Goal: Communication & Community: Answer question/provide support

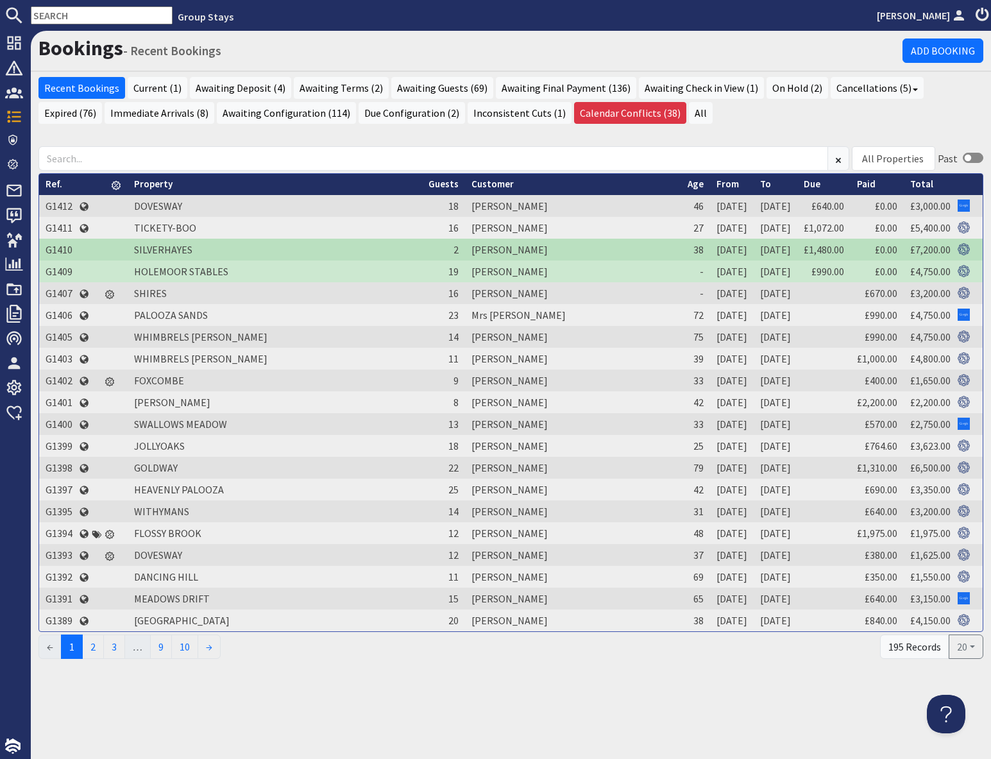
click at [77, 12] on input "text" at bounding box center [102, 15] width 142 height 18
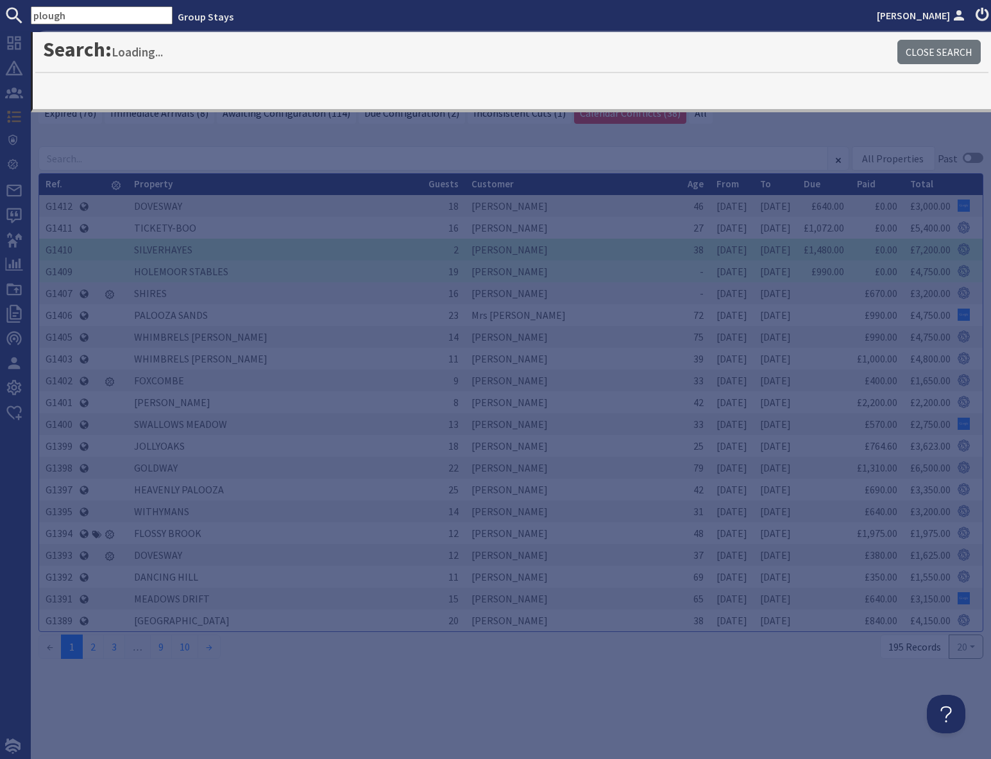
type input "plough"
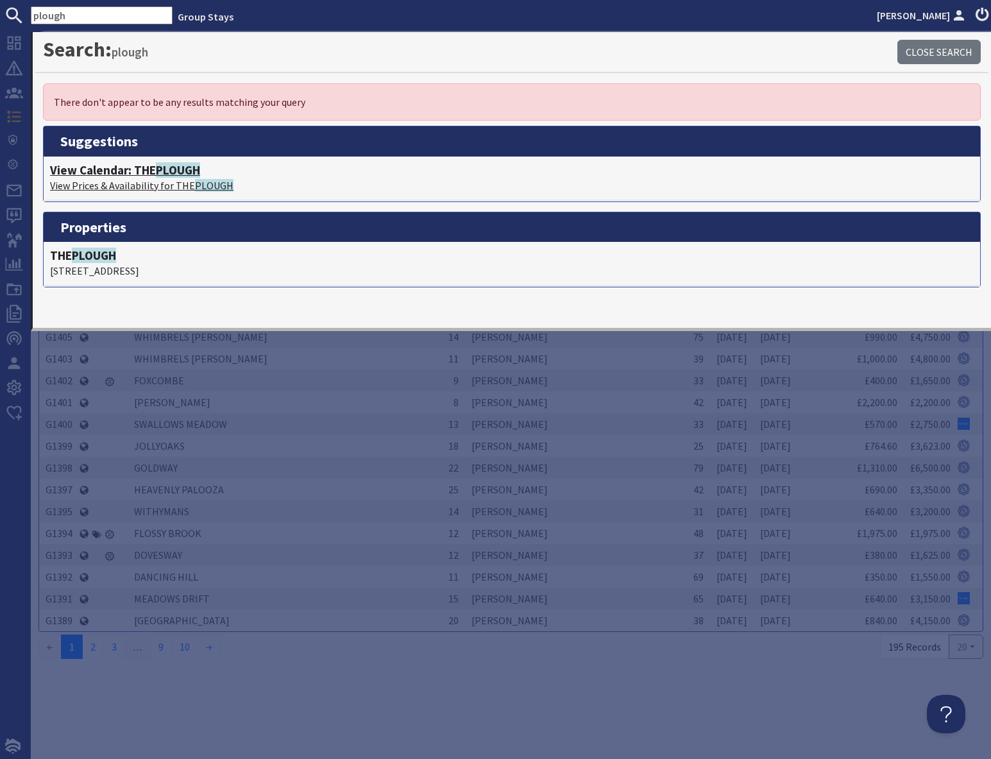
click at [132, 174] on h4 "View Calendar: THE PLOUGH" at bounding box center [512, 170] width 924 height 15
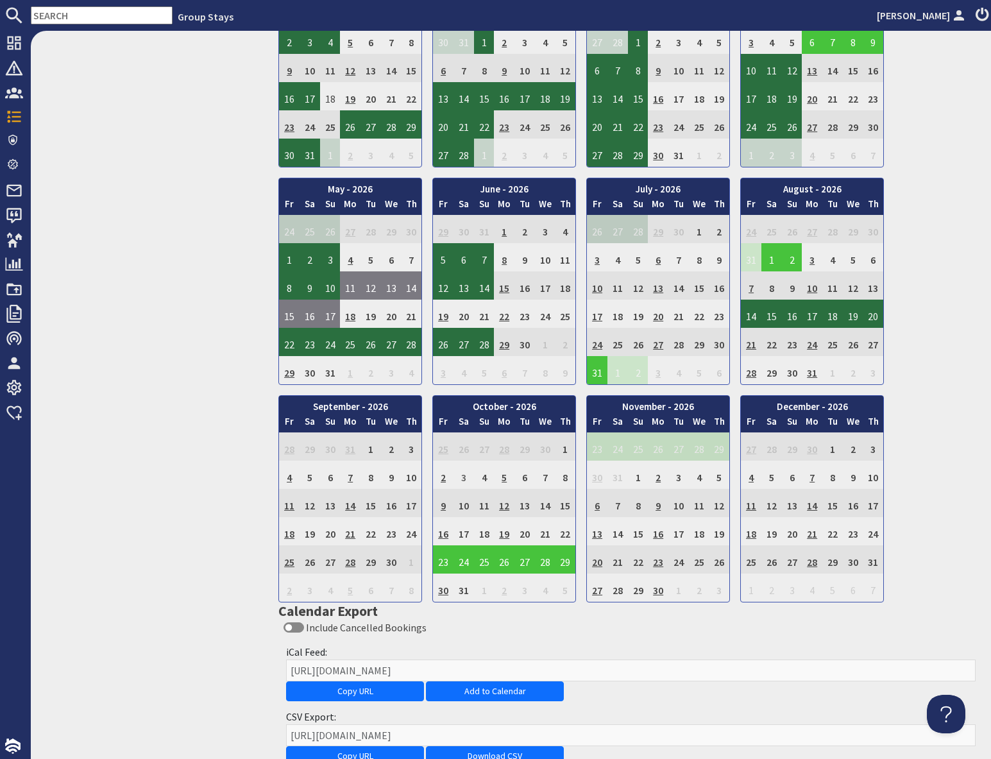
scroll to position [917, 0]
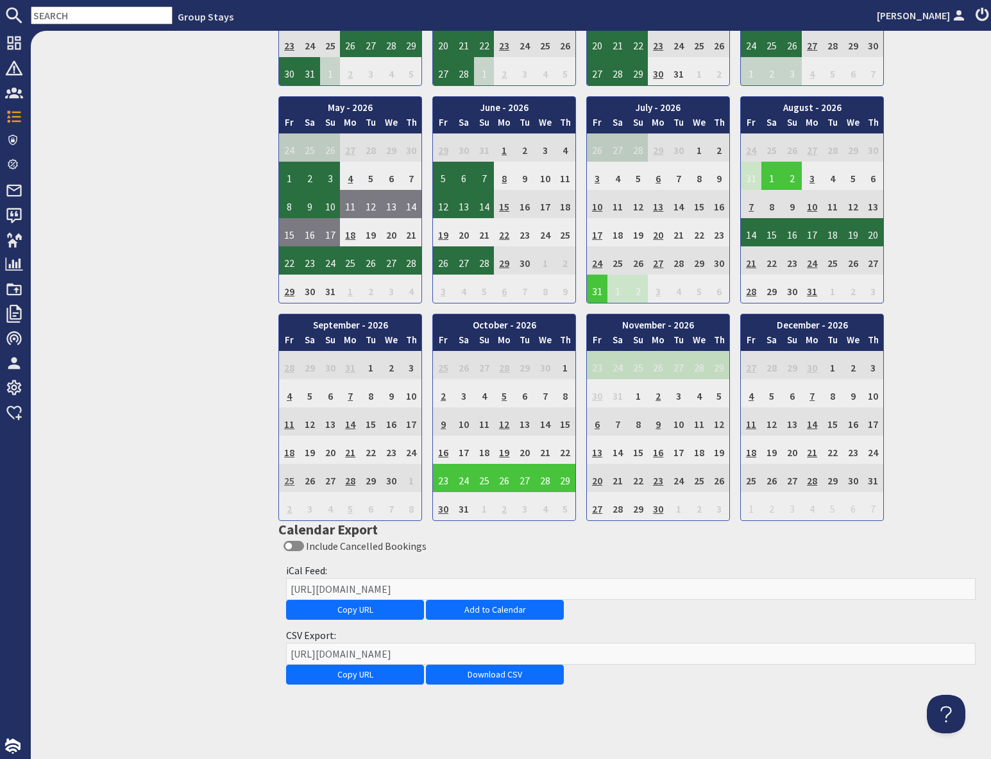
click at [291, 482] on td "25" at bounding box center [289, 478] width 21 height 28
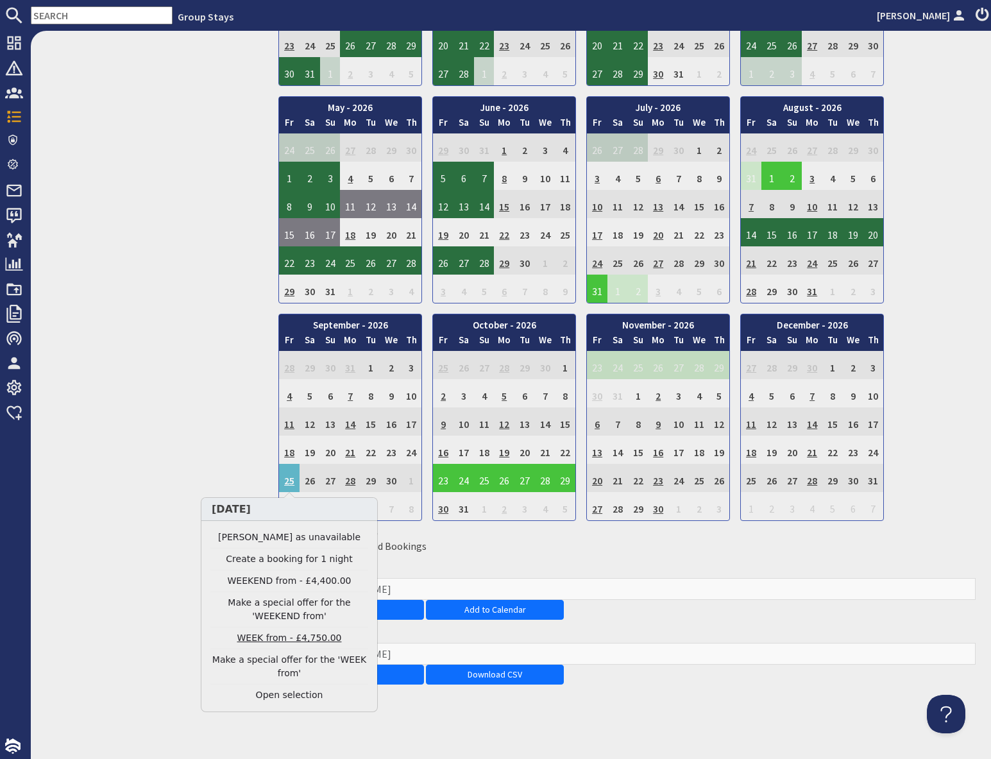
click at [287, 638] on link "WEEK from - £4,750.00" at bounding box center [289, 637] width 158 height 13
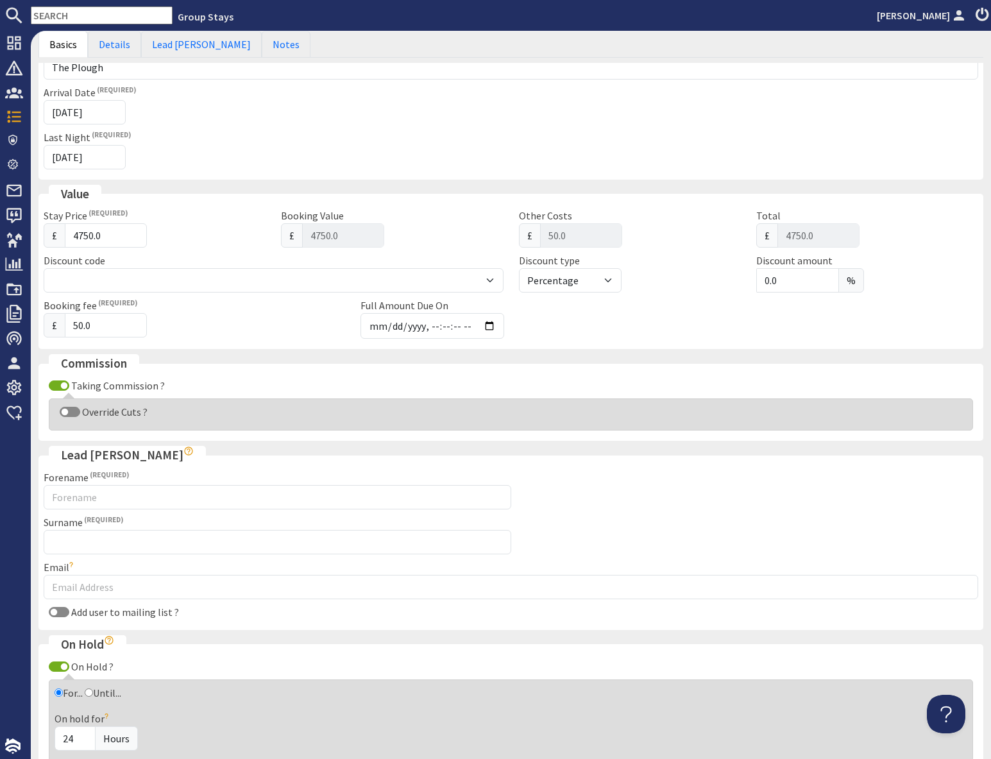
scroll to position [203, 0]
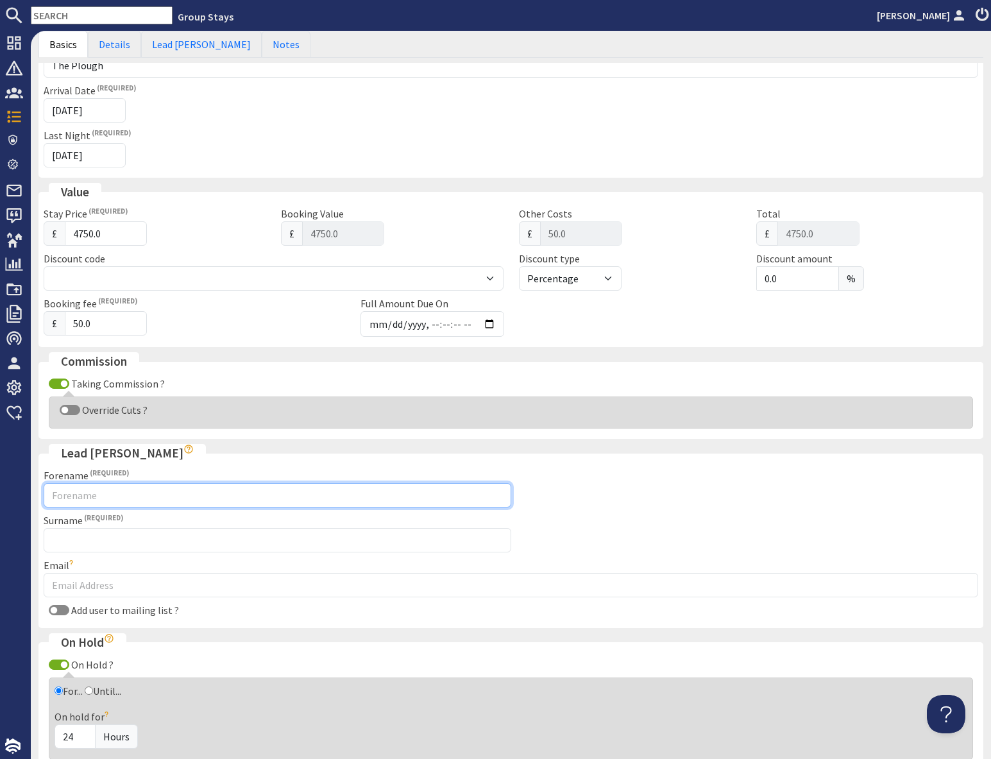
click at [176, 497] on input "Forename" at bounding box center [278, 495] width 468 height 24
type input "[PERSON_NAME]"
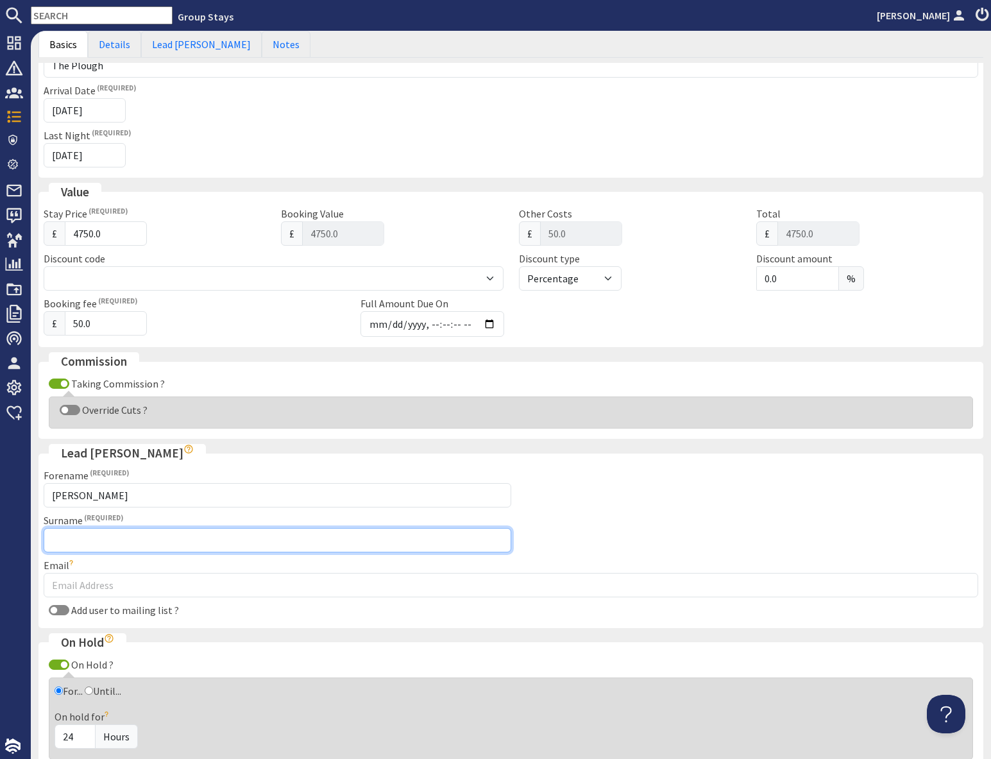
click at [133, 536] on input "Surname" at bounding box center [278, 540] width 468 height 24
type input "[PERSON_NAME]"
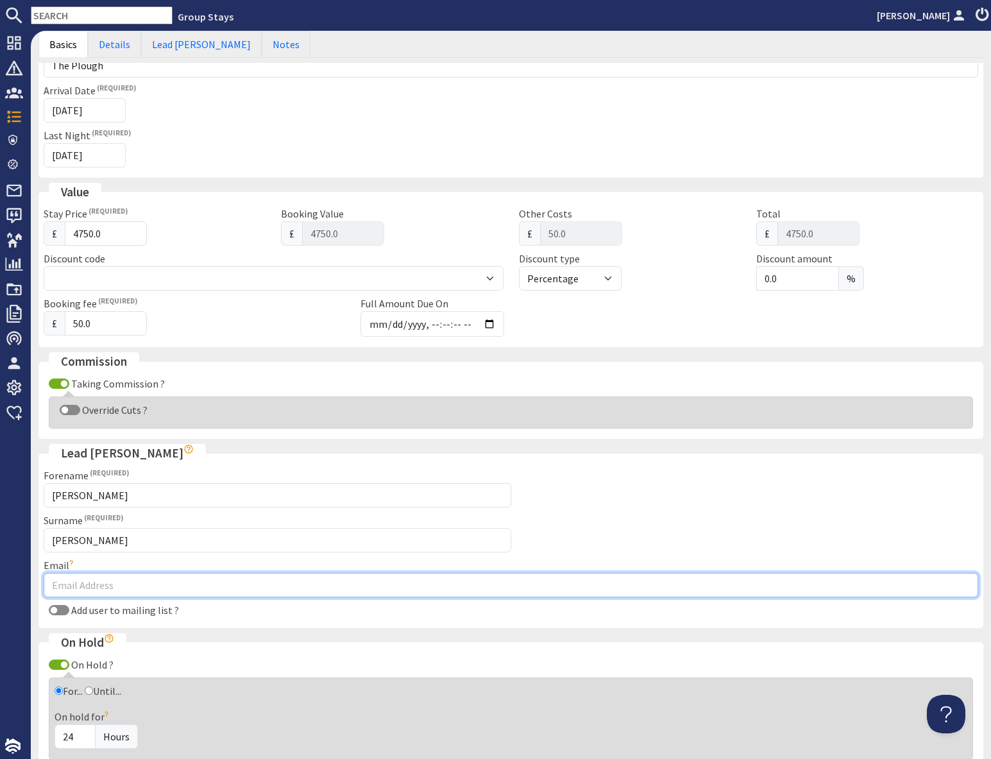
click at [133, 585] on input "Email" at bounding box center [511, 585] width 935 height 24
drag, startPoint x: 83, startPoint y: 586, endPoint x: 143, endPoint y: 598, distance: 61.4
click at [58, 586] on input "[EMAIL_ADDRESS][DOMAIN_NAME]" at bounding box center [511, 585] width 935 height 24
drag, startPoint x: 253, startPoint y: 587, endPoint x: 123, endPoint y: 603, distance: 131.9
click at [247, 588] on input "[EMAIL_ADDRESS][DOMAIN_NAME]" at bounding box center [511, 585] width 935 height 24
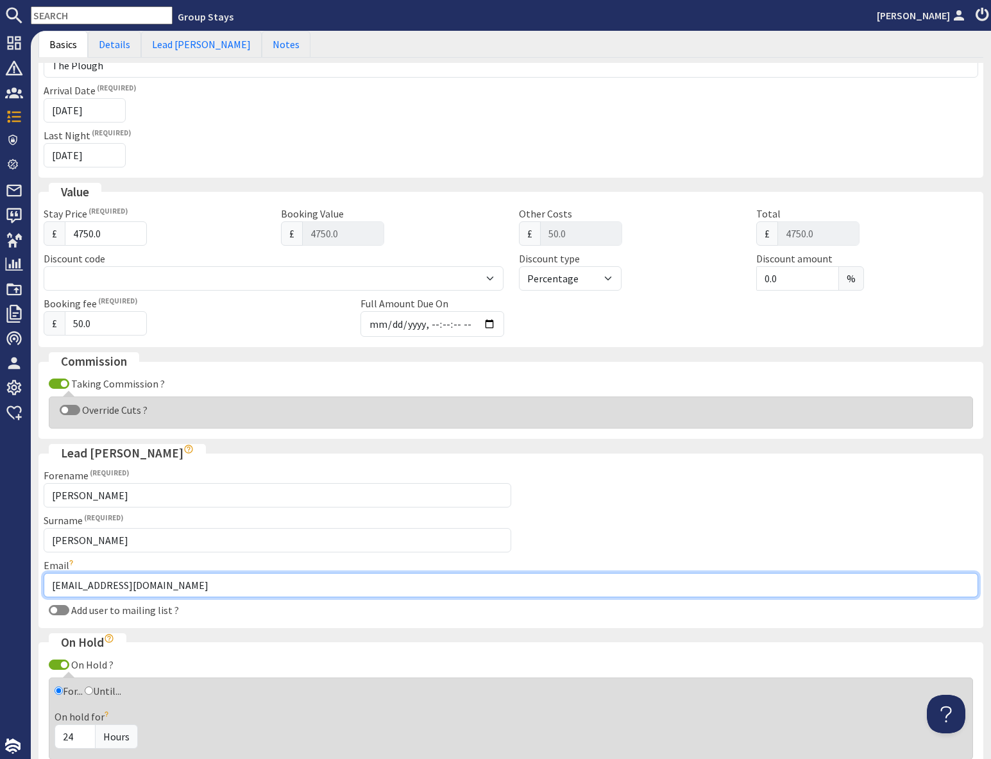
drag, startPoint x: 83, startPoint y: 588, endPoint x: 44, endPoint y: 588, distance: 39.1
click at [44, 588] on input "[EMAIL_ADDRESS][DOMAIN_NAME]" at bounding box center [511, 585] width 935 height 24
type input "[EMAIL_ADDRESS][DOMAIN_NAME]"
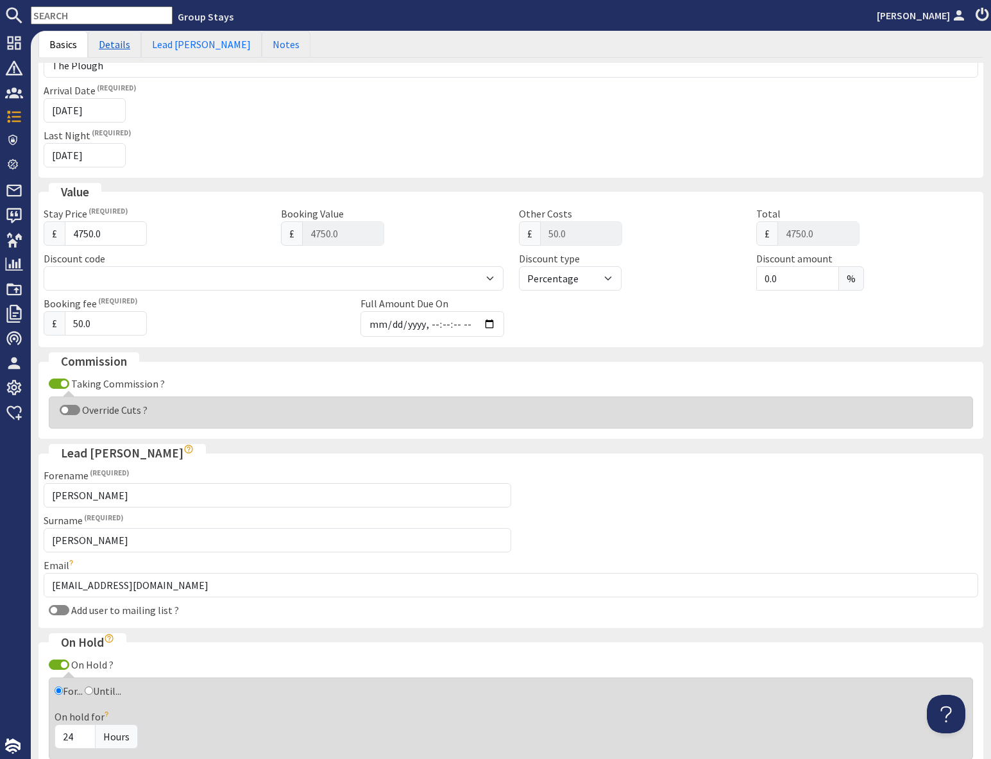
click at [110, 47] on link "Details" at bounding box center [114, 44] width 53 height 27
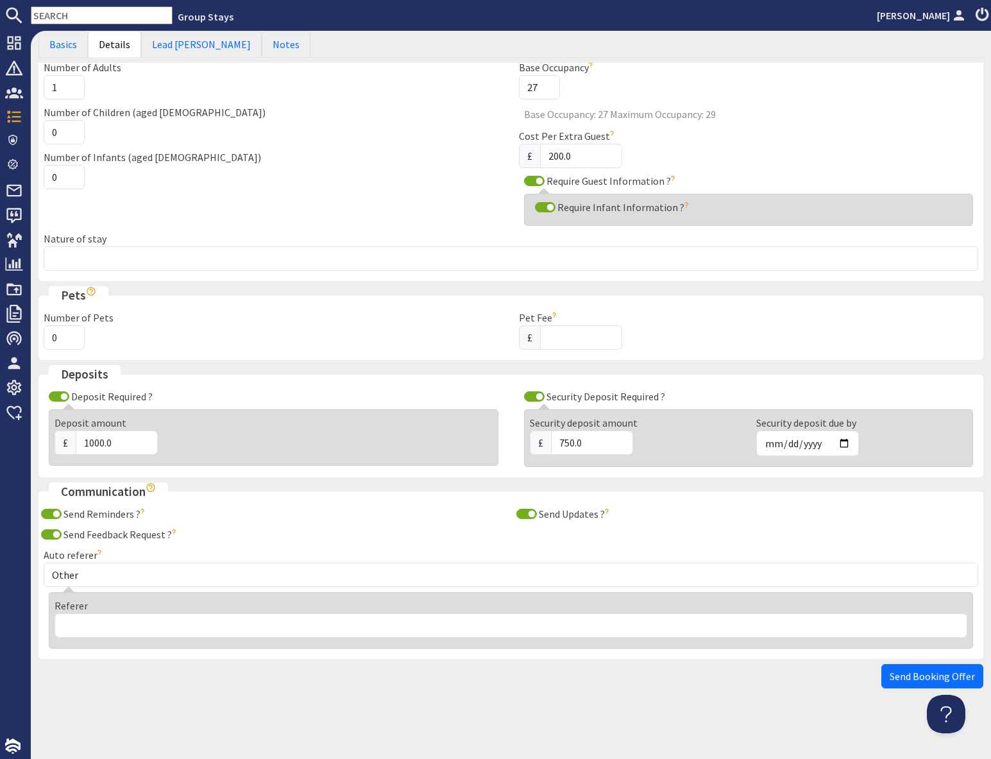
scroll to position [0, 0]
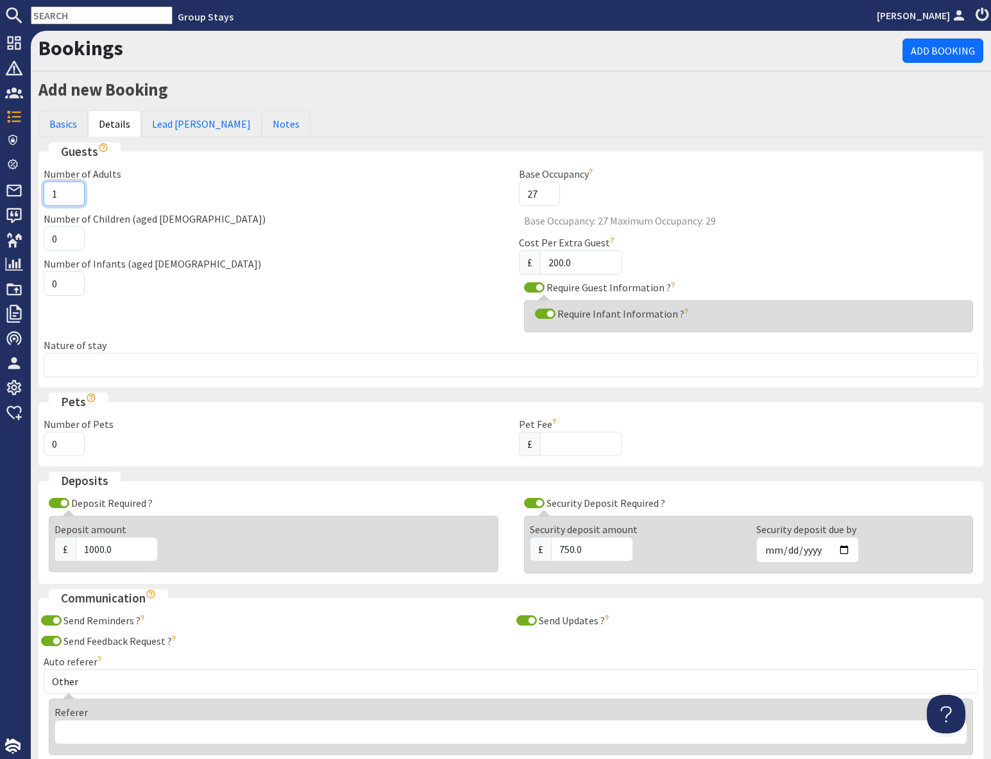
click at [62, 191] on input "1" at bounding box center [64, 194] width 41 height 24
type input "3"
type input "16"
drag, startPoint x: 61, startPoint y: 237, endPoint x: 92, endPoint y: 240, distance: 31.0
click at [62, 237] on input "0" at bounding box center [64, 238] width 41 height 24
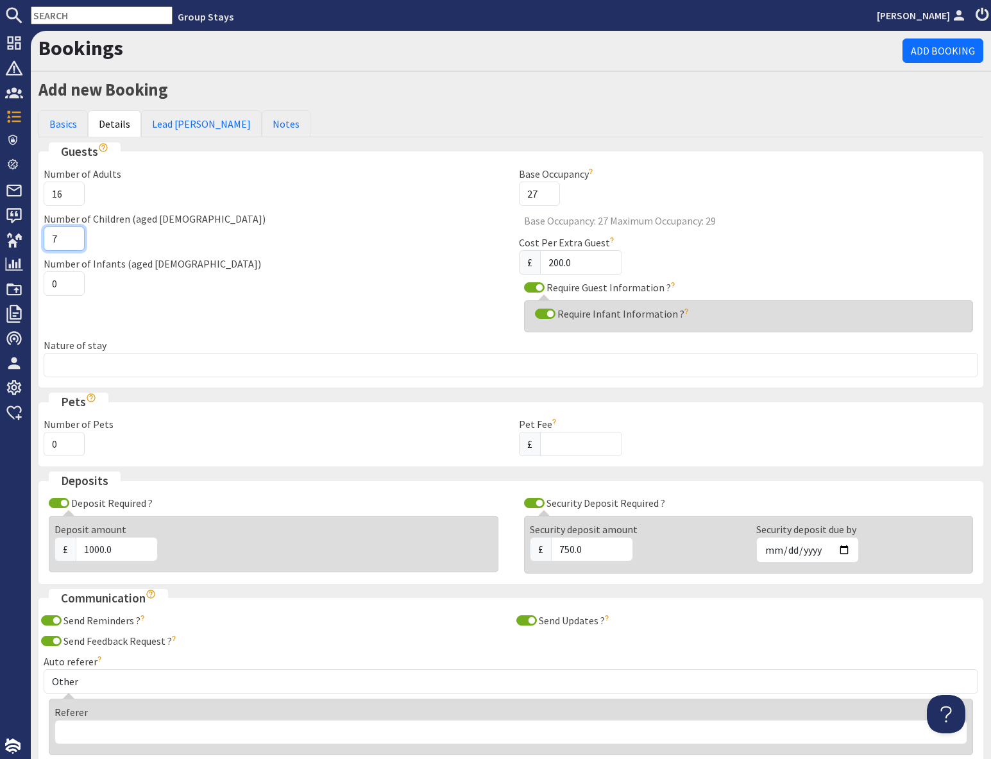
type input "7"
drag, startPoint x: 185, startPoint y: 283, endPoint x: 245, endPoint y: 298, distance: 62.2
click at [187, 284] on div "Number of Infants (aged [DEMOGRAPHIC_DATA]) 0" at bounding box center [273, 276] width 475 height 40
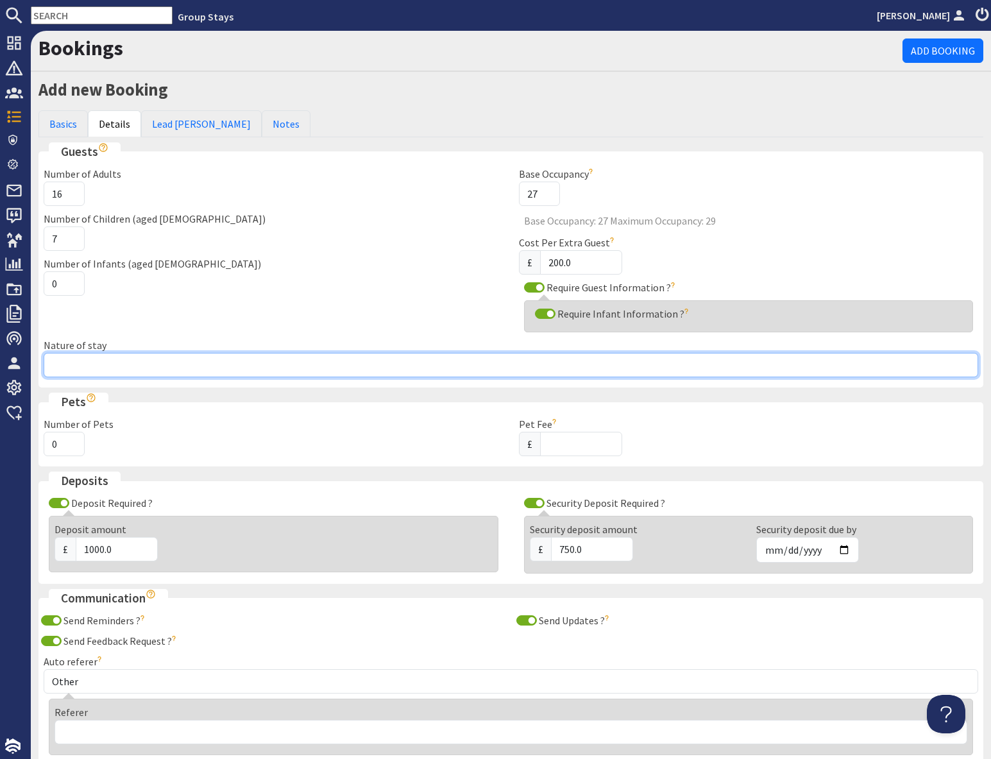
drag, startPoint x: 103, startPoint y: 361, endPoint x: 119, endPoint y: 364, distance: 15.7
click at [103, 361] on input "Nature of stay" at bounding box center [511, 365] width 935 height 24
drag, startPoint x: 118, startPoint y: 365, endPoint x: 125, endPoint y: 366, distance: 7.2
click at [121, 366] on input "Family group 6oth and 70th birthday" at bounding box center [511, 365] width 935 height 24
drag, startPoint x: 245, startPoint y: 367, endPoint x: 252, endPoint y: 363, distance: 7.8
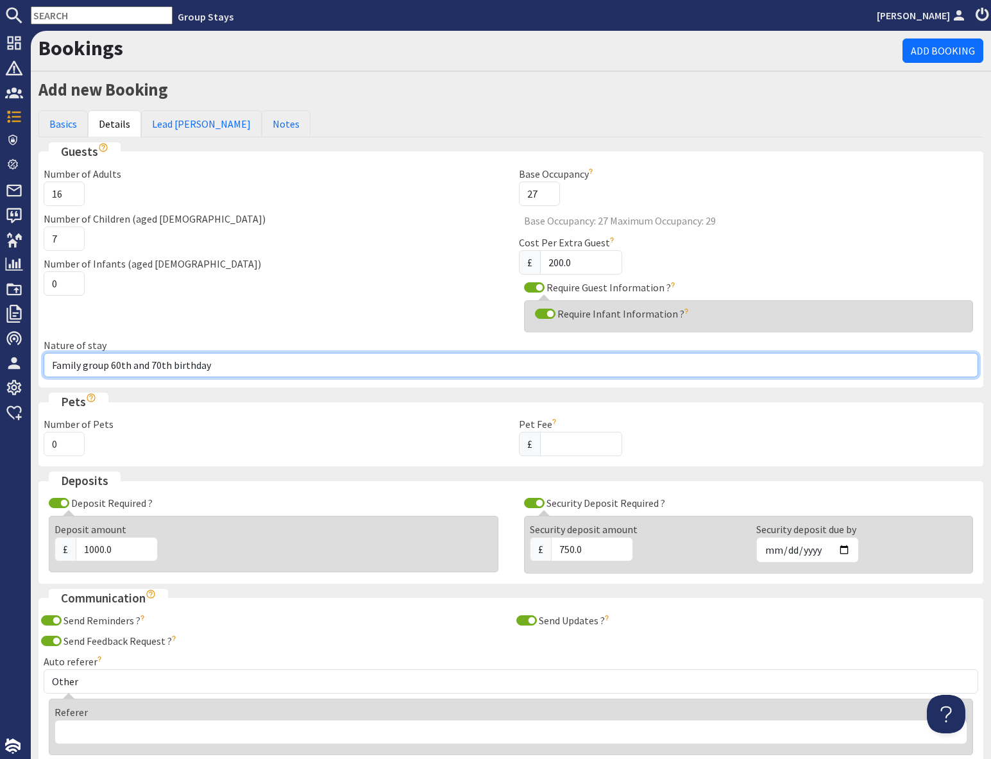
click at [245, 367] on input "Family group 60th and 70th birthday" at bounding box center [511, 365] width 935 height 24
type input "Family group 60th and 70th birthday"
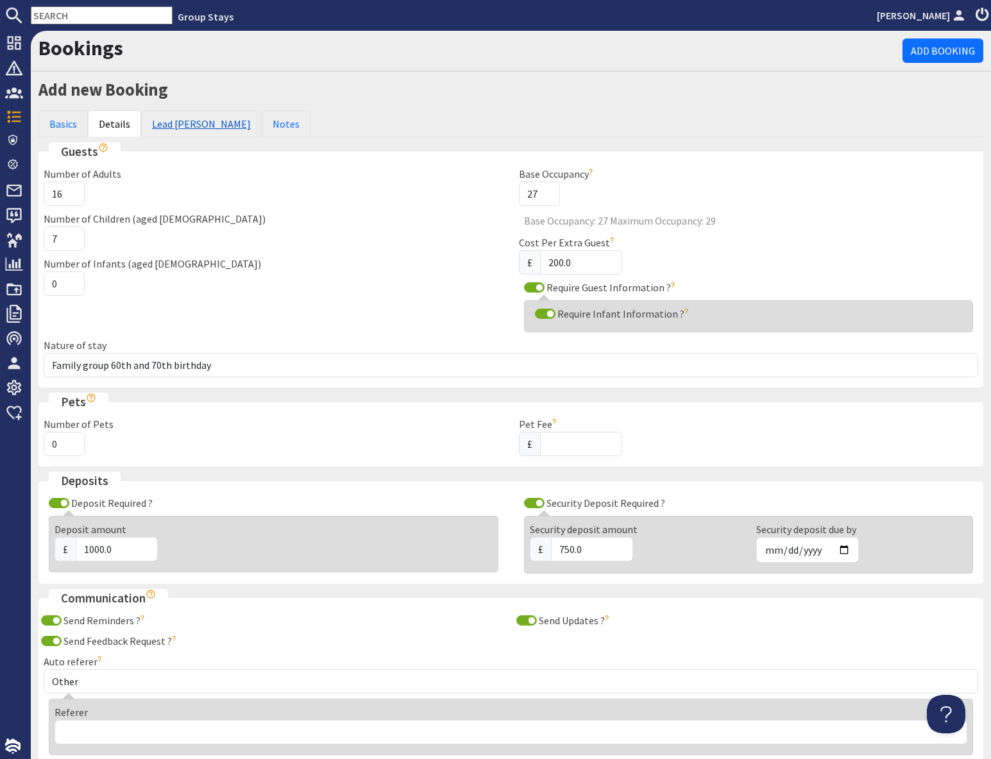
click at [176, 126] on link "Lead [PERSON_NAME]" at bounding box center [201, 123] width 121 height 27
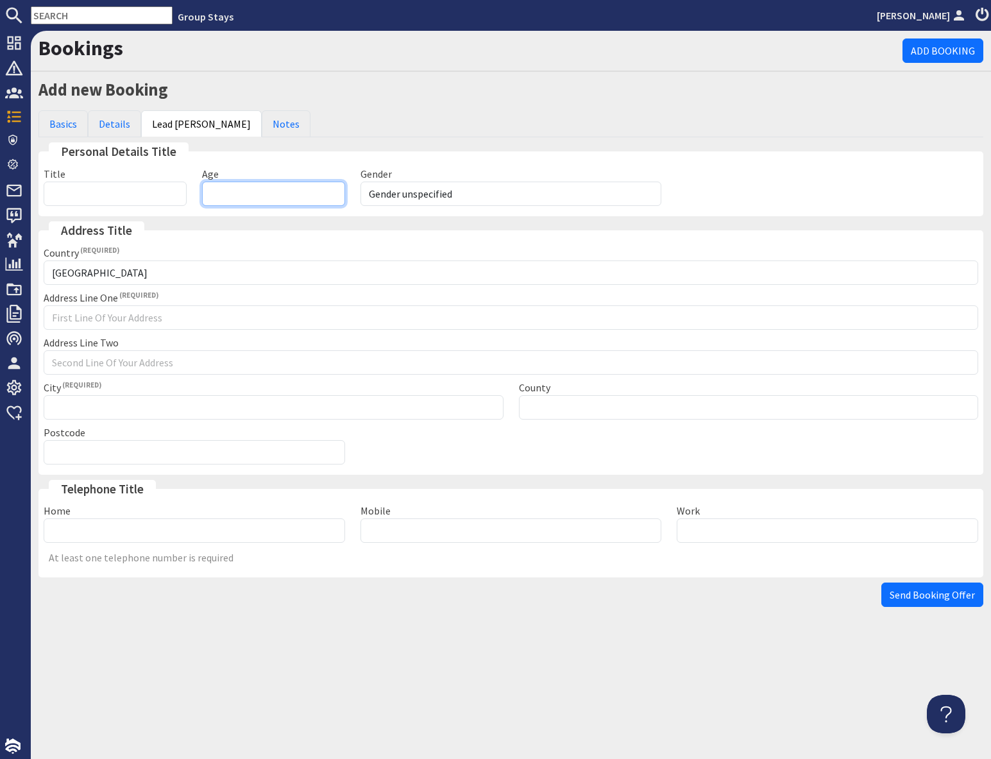
click at [268, 198] on input "Age" at bounding box center [273, 194] width 143 height 24
click at [432, 189] on select "Gender unspecified Gender [DEMOGRAPHIC_DATA] Gender [DEMOGRAPHIC_DATA]" at bounding box center [512, 194] width 302 height 24
select select "gender_[DEMOGRAPHIC_DATA]"
click at [291, 189] on input "Age" at bounding box center [273, 194] width 143 height 24
type input "56"
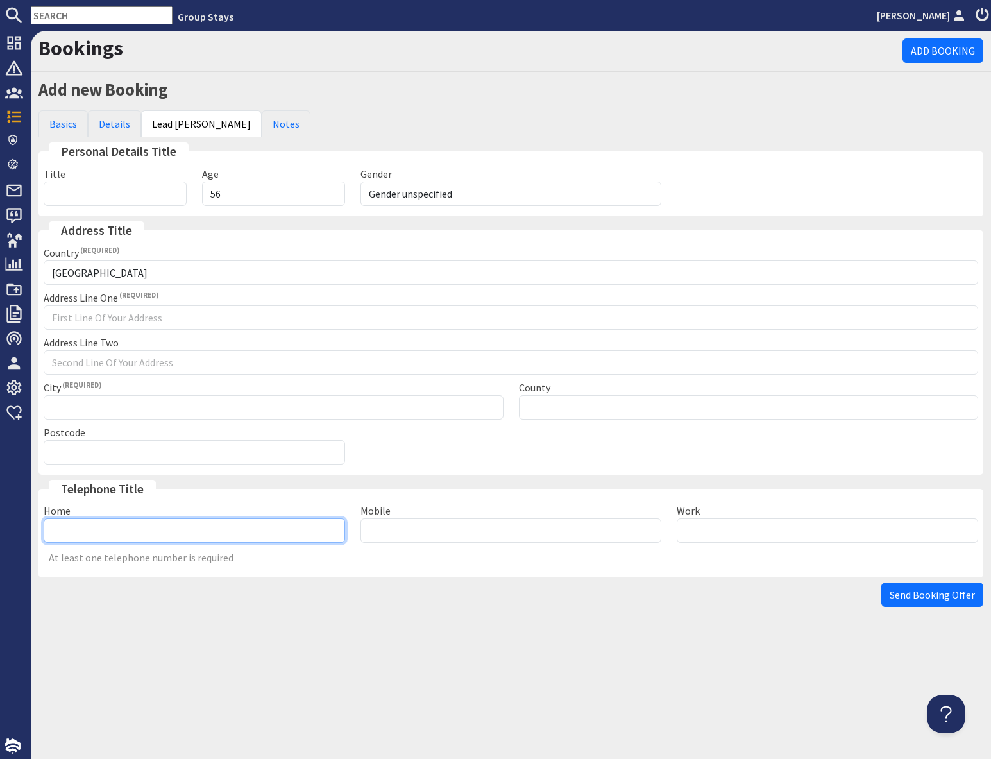
click at [151, 535] on input "Home" at bounding box center [195, 530] width 302 height 24
type input "07740646179"
click at [908, 602] on button "Send Booking Offer" at bounding box center [933, 595] width 102 height 24
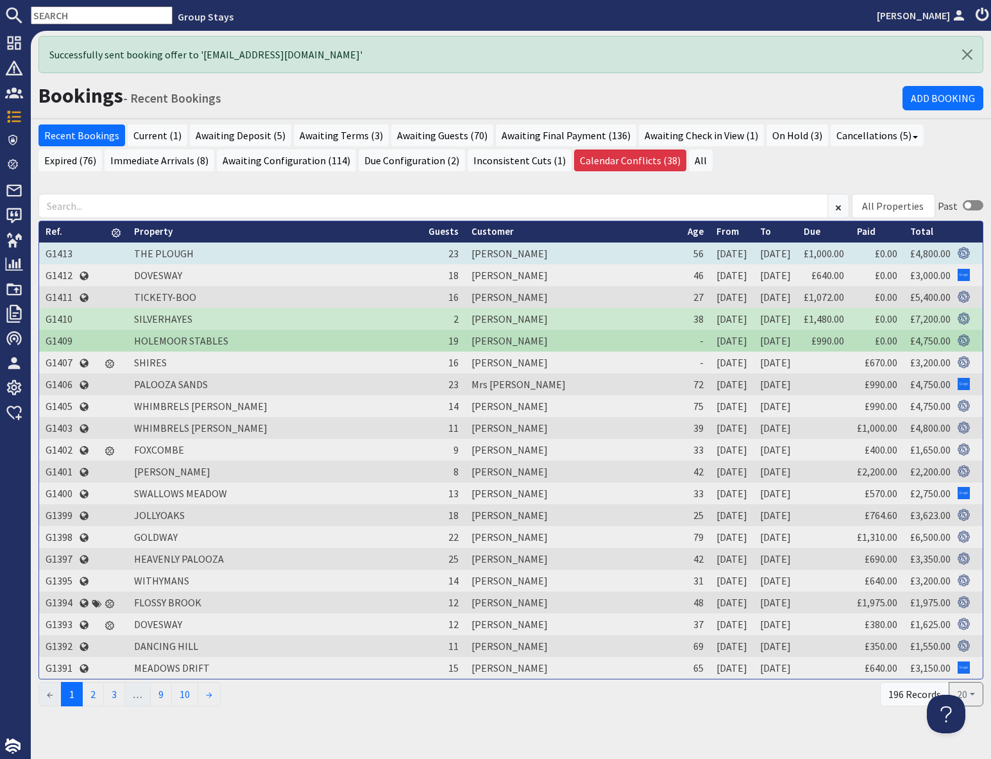
click at [61, 253] on td "G1413" at bounding box center [59, 254] width 40 height 22
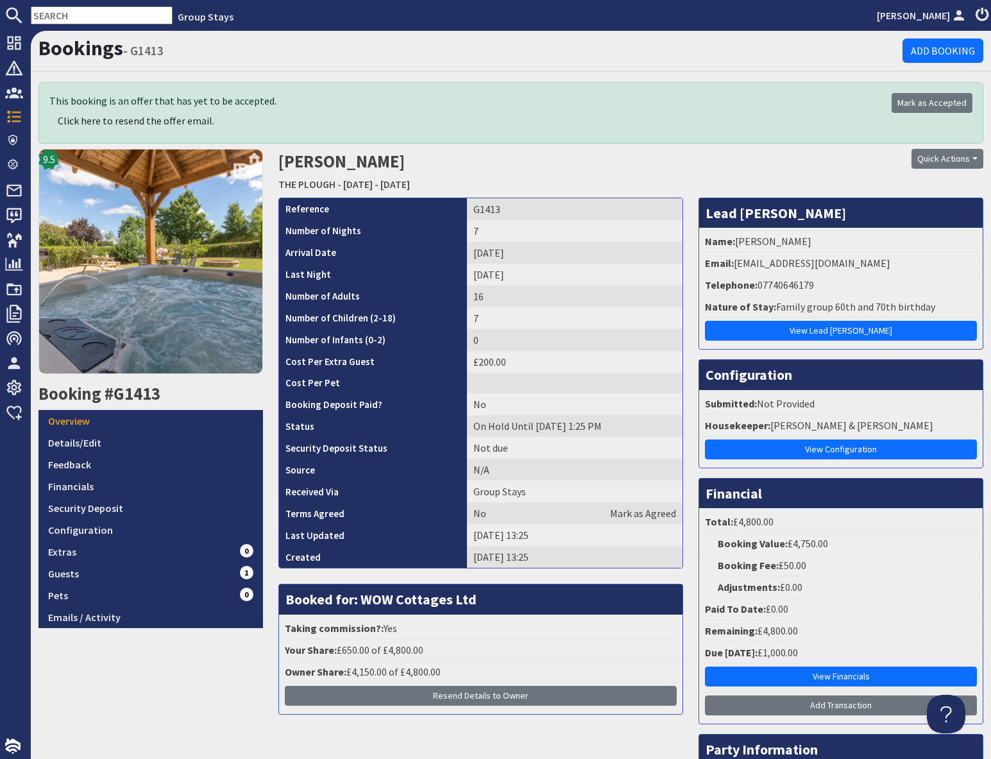
click at [668, 180] on h2 "[PERSON_NAME] THE PLOUGH - [DATE] - [DATE]" at bounding box center [510, 172] width 465 height 46
click at [318, 183] on link "THE PLOUGH" at bounding box center [306, 184] width 57 height 13
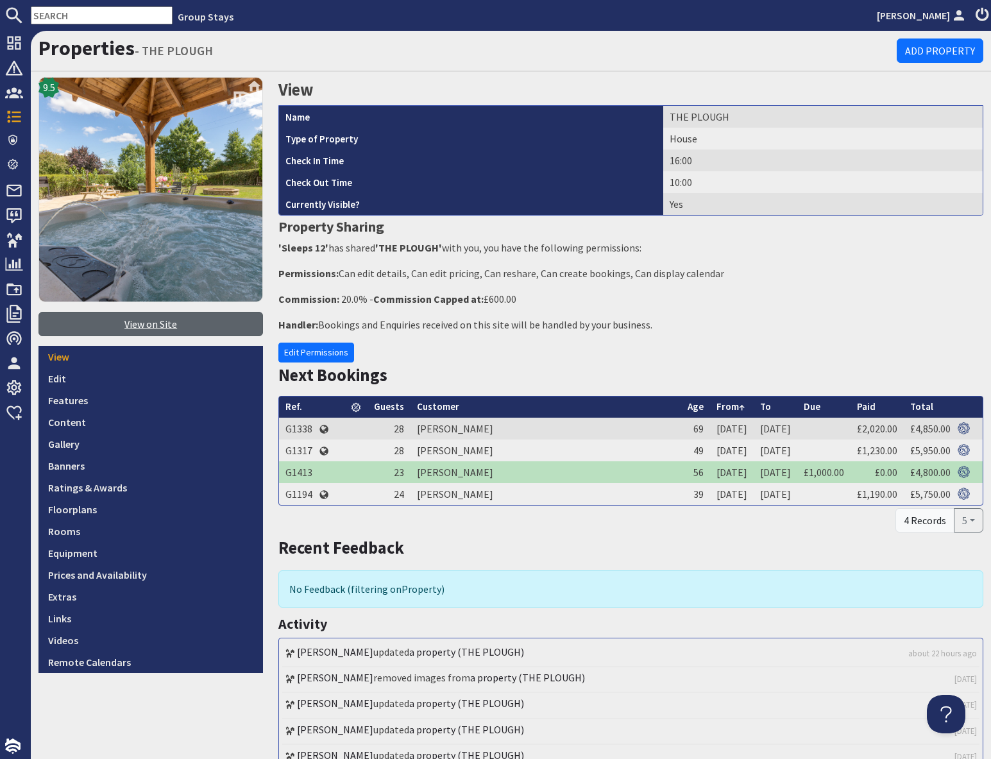
click at [167, 323] on link "View on Site" at bounding box center [150, 324] width 225 height 24
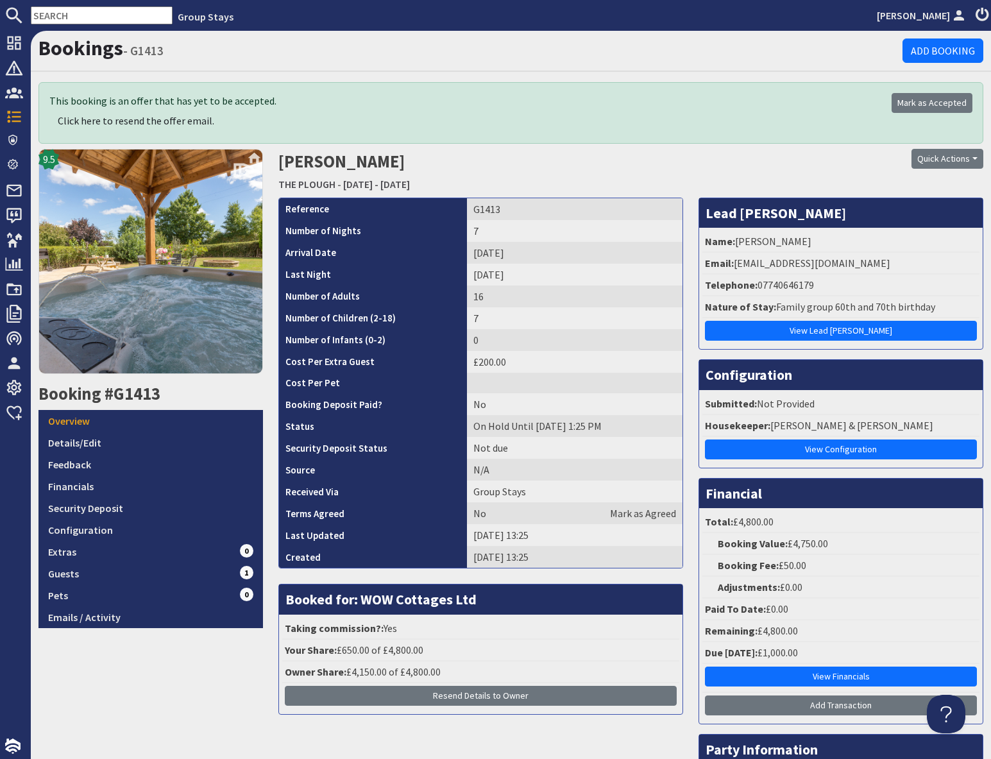
drag, startPoint x: 735, startPoint y: 261, endPoint x: 908, endPoint y: 264, distance: 172.6
click at [908, 264] on li "Email: [PERSON_NAME][EMAIL_ADDRESS][DOMAIN_NAME]" at bounding box center [841, 264] width 277 height 22
copy li "[EMAIL_ADDRESS][DOMAIN_NAME]"
drag, startPoint x: 463, startPoint y: 209, endPoint x: 515, endPoint y: 212, distance: 52.1
click at [515, 212] on td "G1413" at bounding box center [575, 209] width 216 height 22
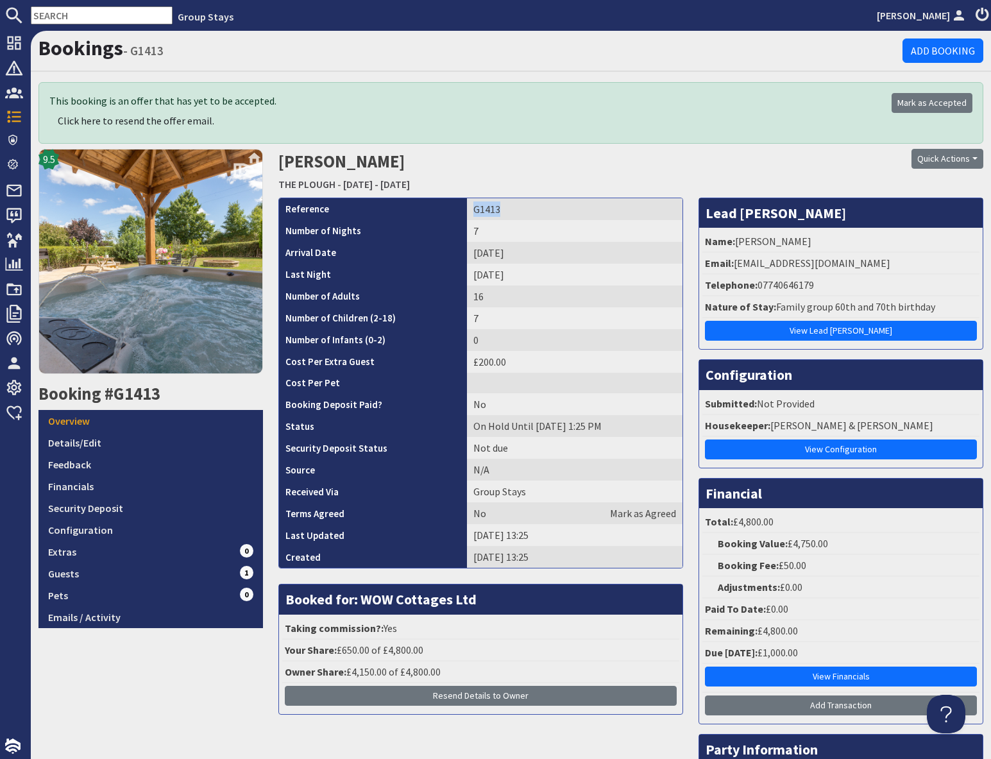
copy td "G1413"
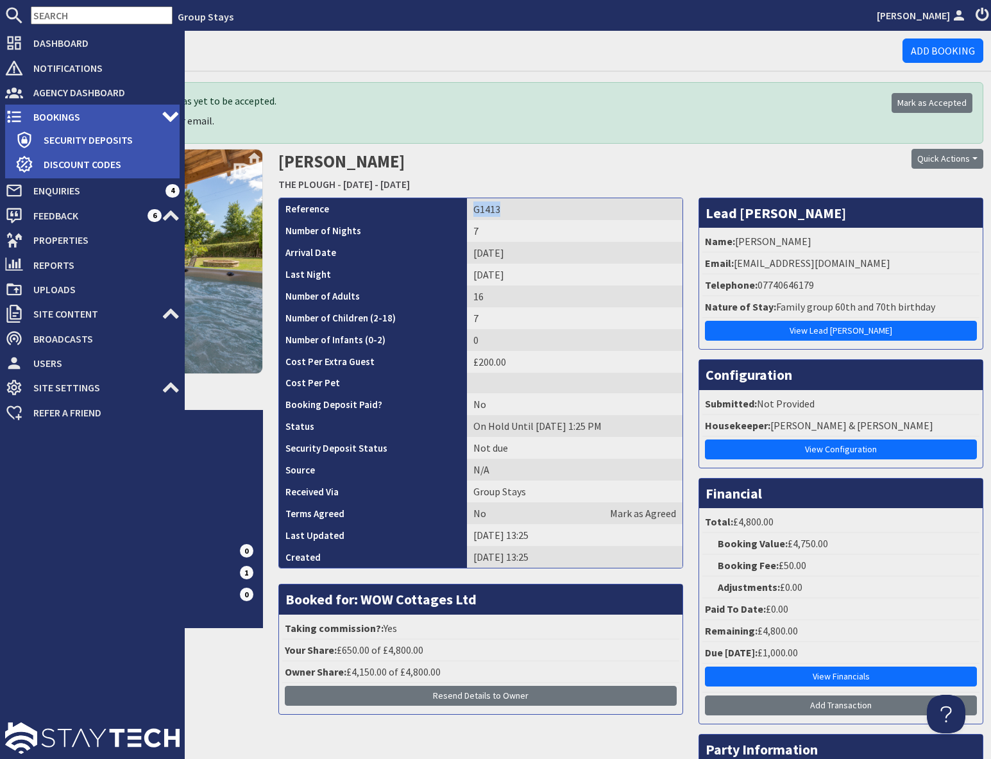
click at [48, 112] on span "Bookings" at bounding box center [92, 117] width 139 height 21
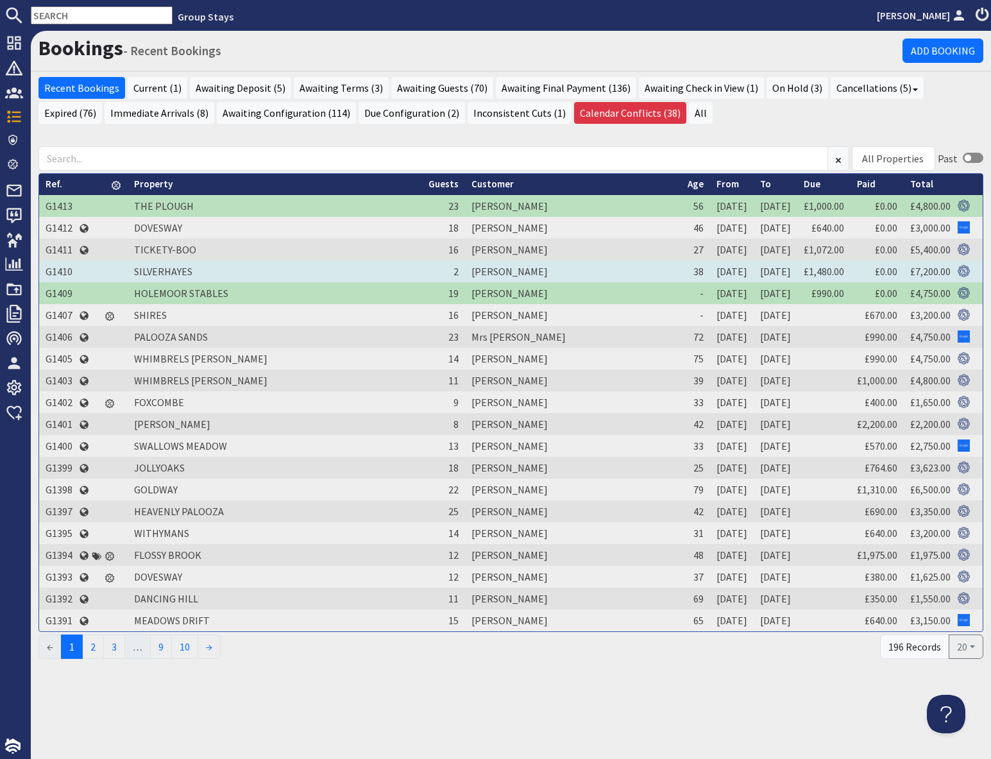
click at [56, 268] on td "G1410" at bounding box center [59, 272] width 40 height 22
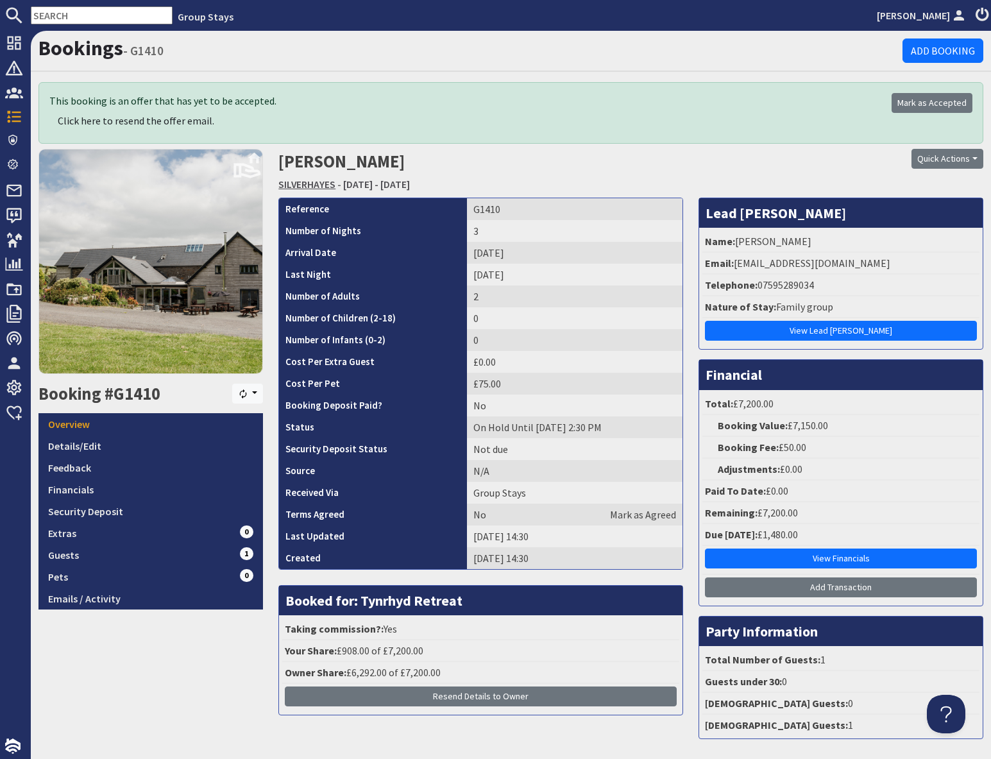
click at [319, 189] on link "SILVERHAYES" at bounding box center [306, 184] width 57 height 13
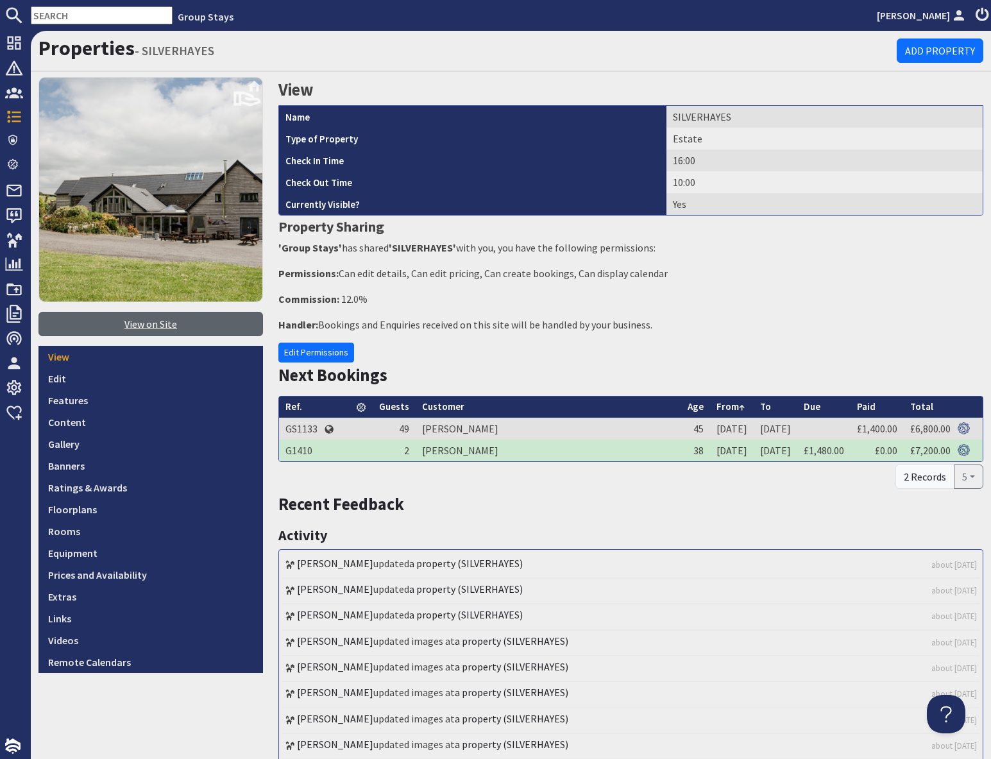
click at [150, 327] on link "View on Site" at bounding box center [150, 324] width 225 height 24
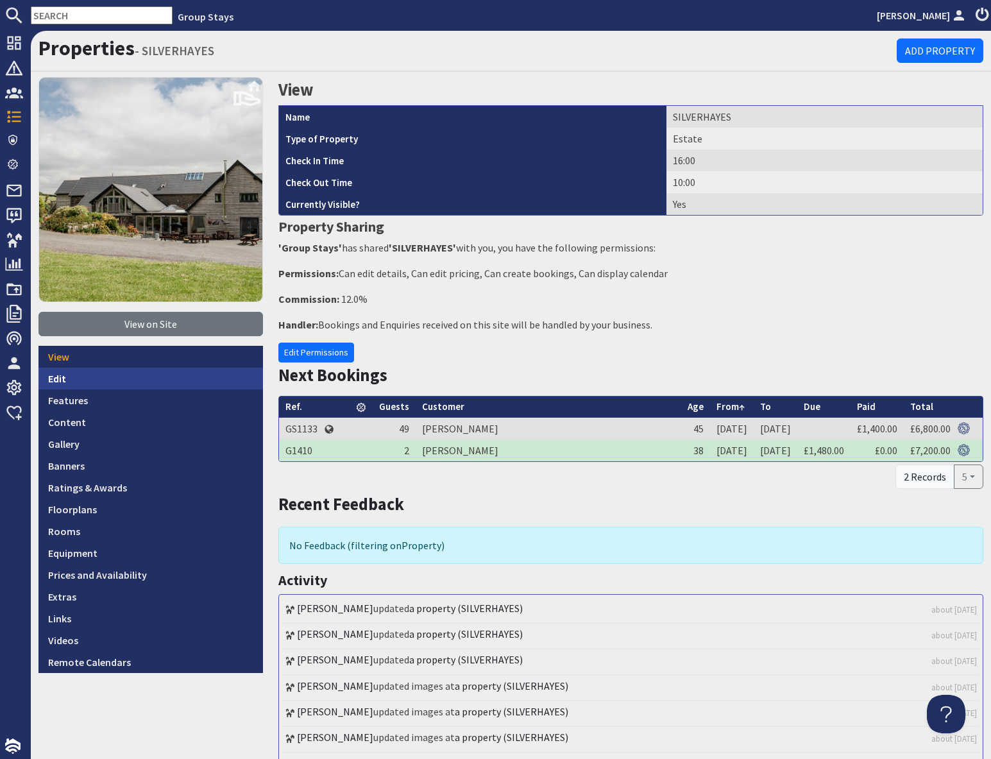
click at [56, 379] on link "Edit" at bounding box center [150, 379] width 225 height 22
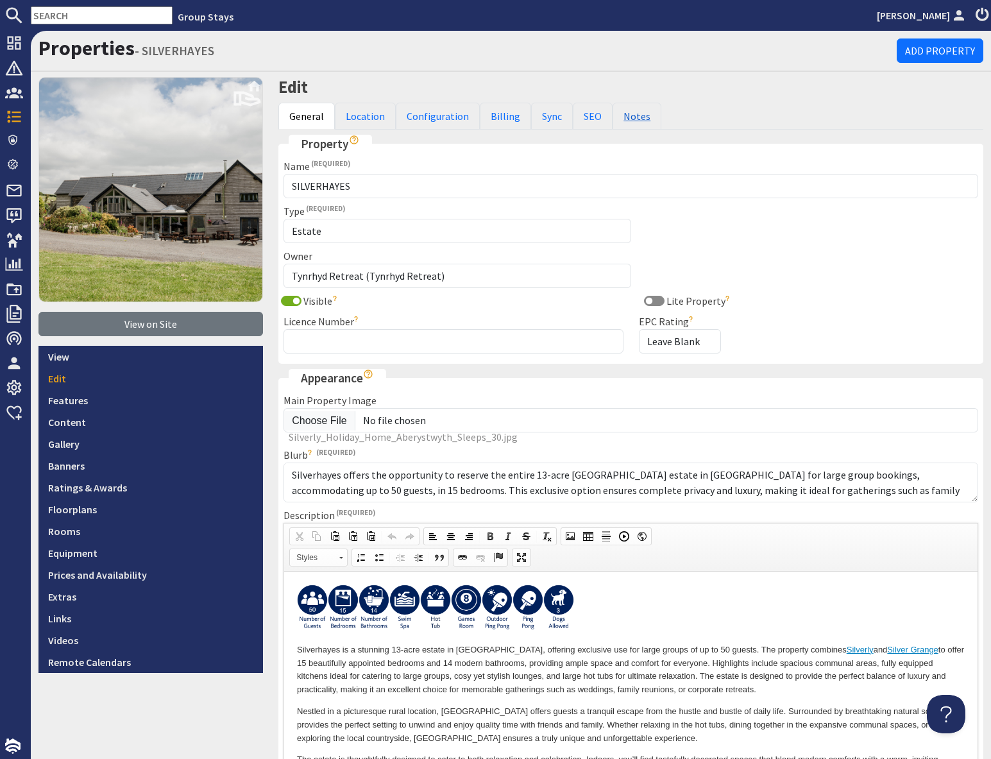
click at [630, 122] on link "Notes" at bounding box center [637, 116] width 49 height 27
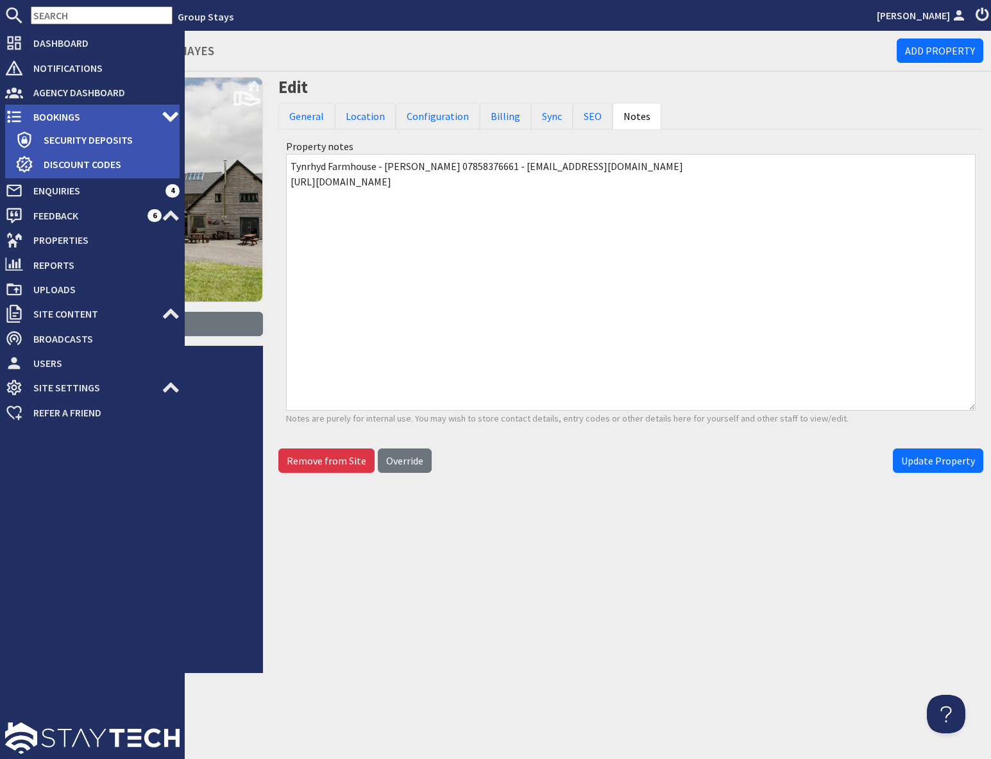
drag, startPoint x: 49, startPoint y: 123, endPoint x: 59, endPoint y: 126, distance: 10.8
click at [49, 123] on span "Bookings" at bounding box center [92, 117] width 139 height 21
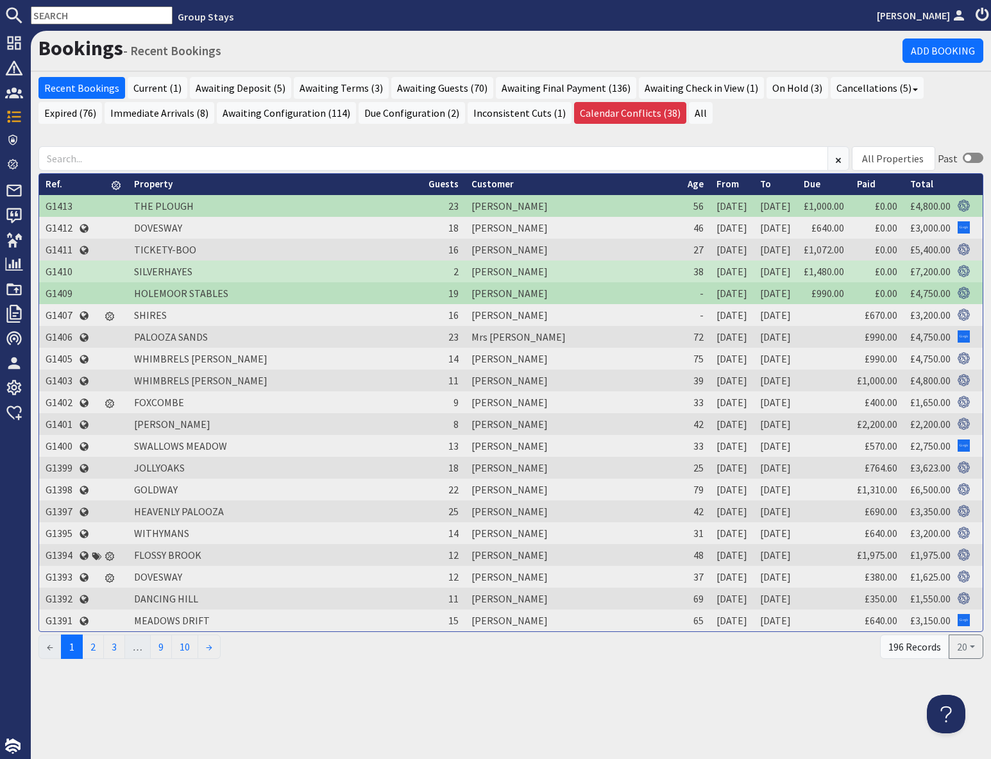
click at [70, 16] on input "text" at bounding box center [102, 15] width 142 height 18
paste input "G1276"
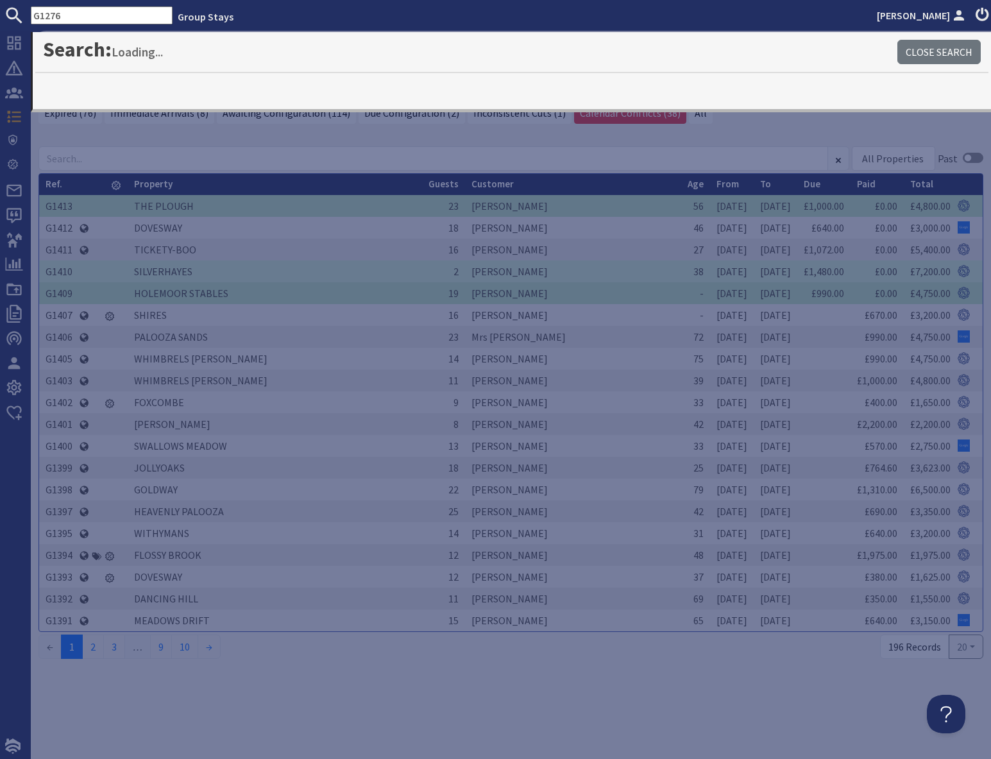
type input "G1276"
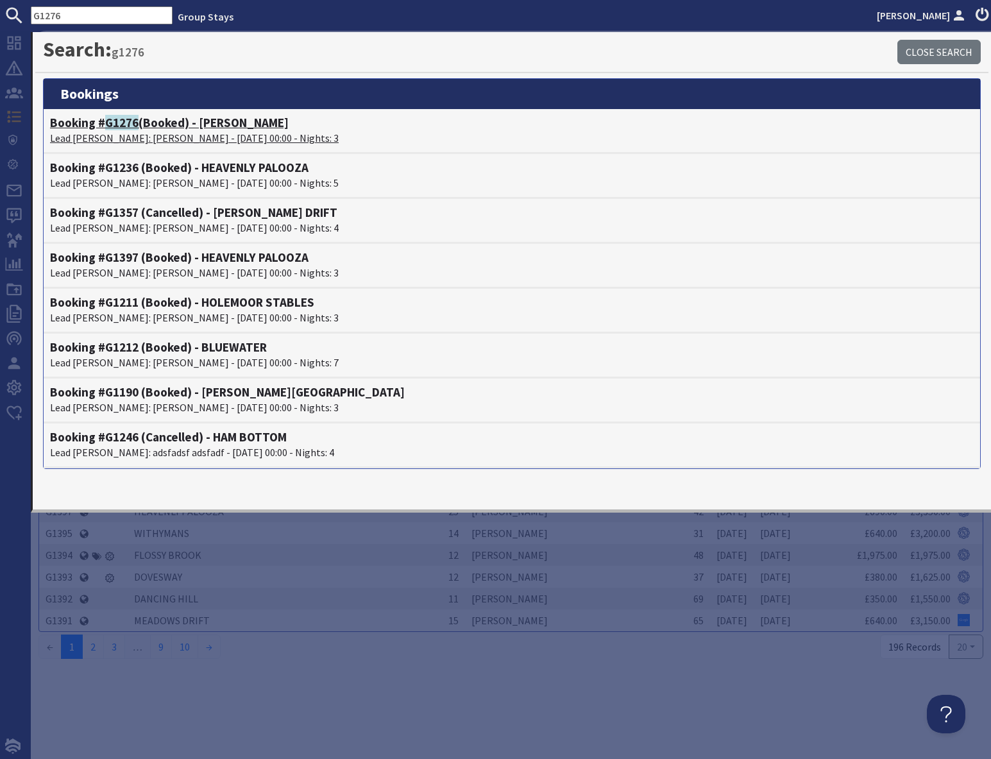
click at [119, 133] on p "Lead [PERSON_NAME]: [PERSON_NAME] - [DATE] 00:00 - Nights: 3" at bounding box center [512, 137] width 924 height 15
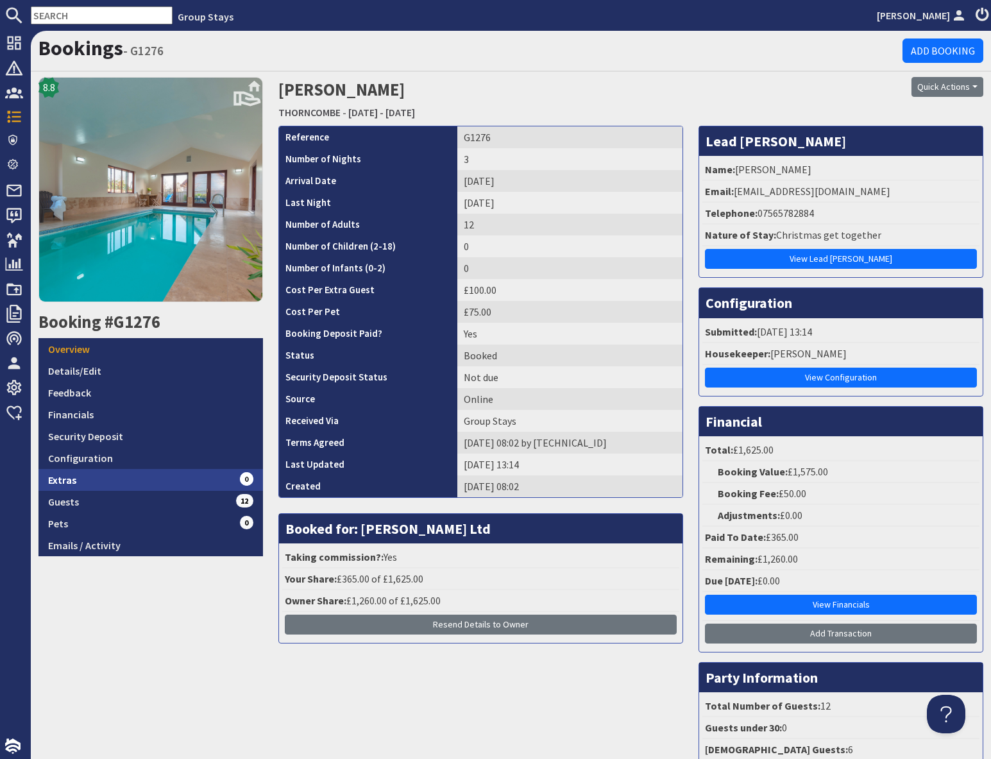
scroll to position [3, 0]
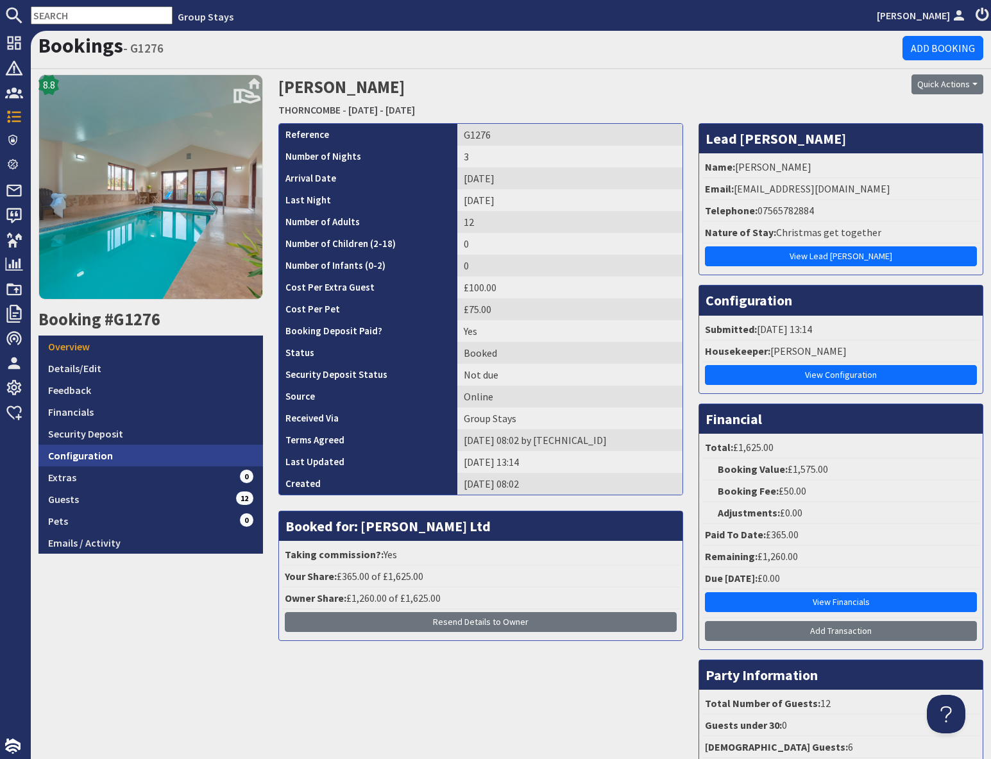
click at [157, 456] on link "Configuration" at bounding box center [150, 456] width 225 height 22
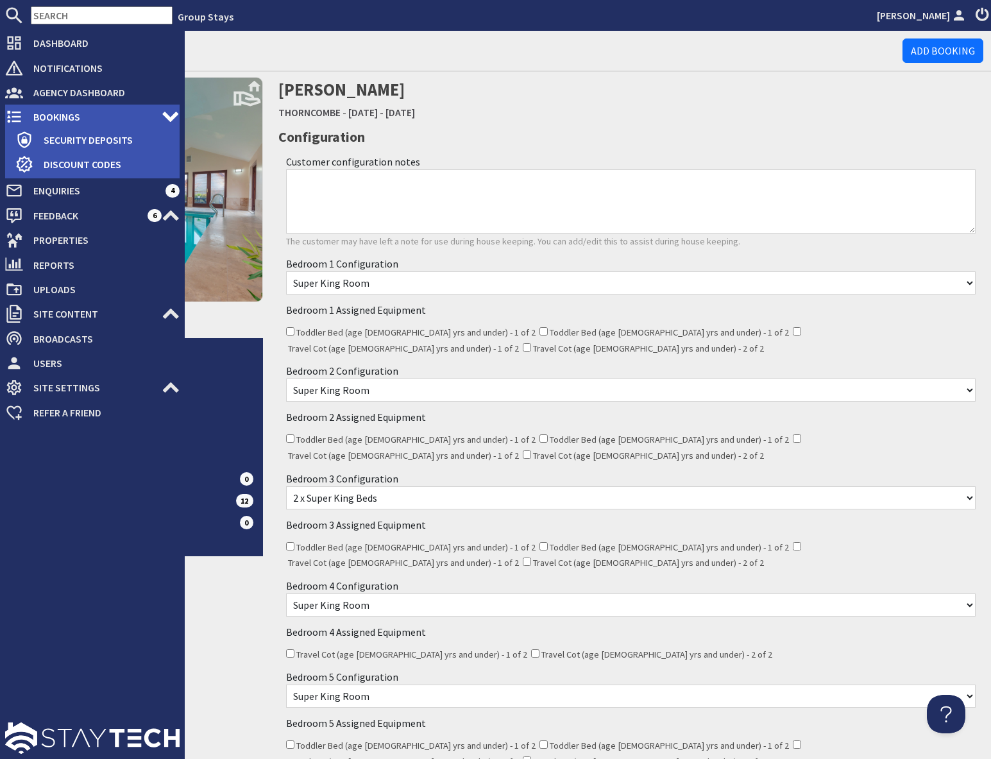
click at [49, 114] on span "Bookings" at bounding box center [92, 117] width 139 height 21
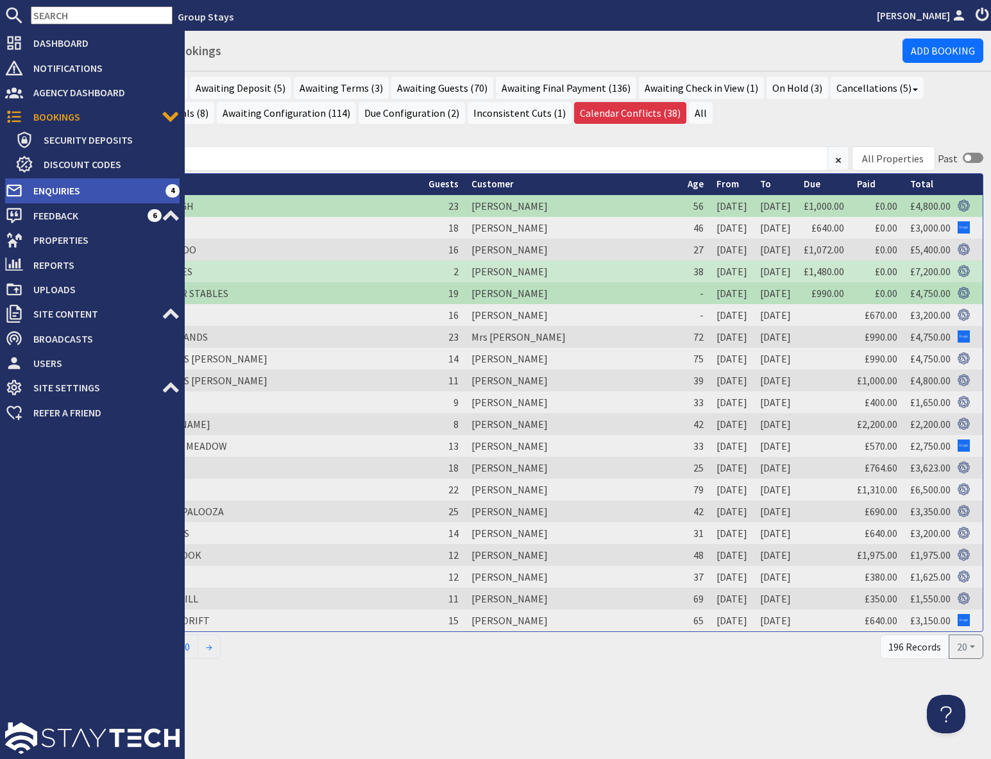
click at [49, 189] on span "Enquiries" at bounding box center [94, 190] width 142 height 21
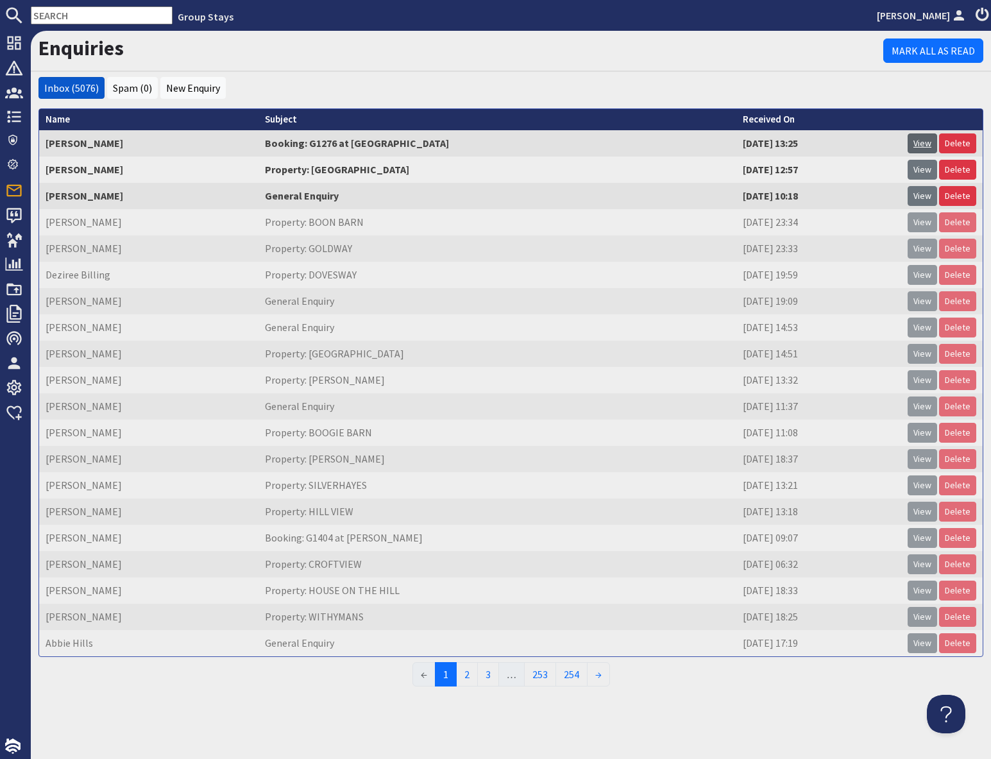
click at [918, 144] on link "View" at bounding box center [923, 143] width 30 height 20
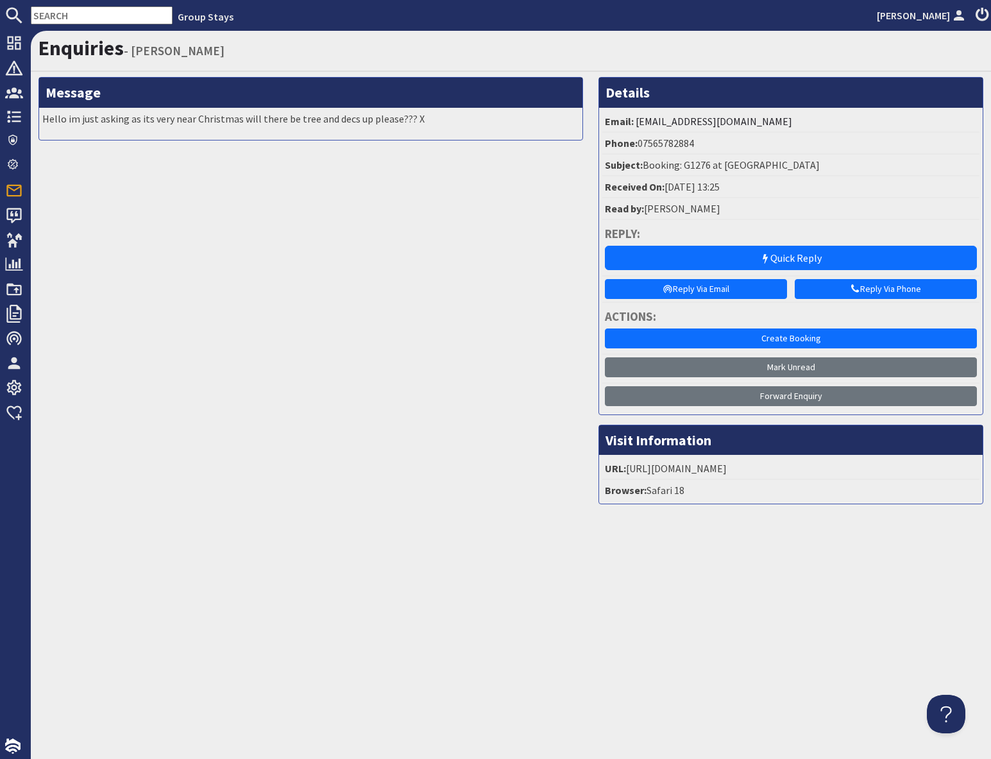
click at [114, 17] on input "text" at bounding box center [102, 15] width 142 height 18
paste input "[EMAIL_ADDRESS][DOMAIN_NAME]"
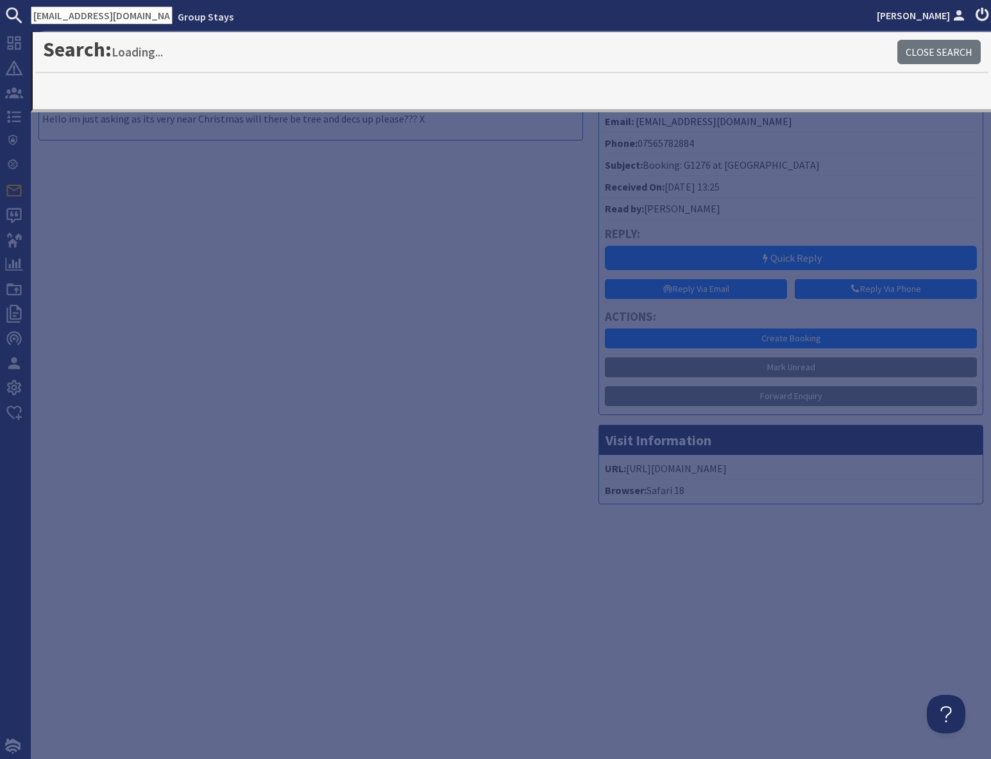
type input "[EMAIL_ADDRESS][DOMAIN_NAME]"
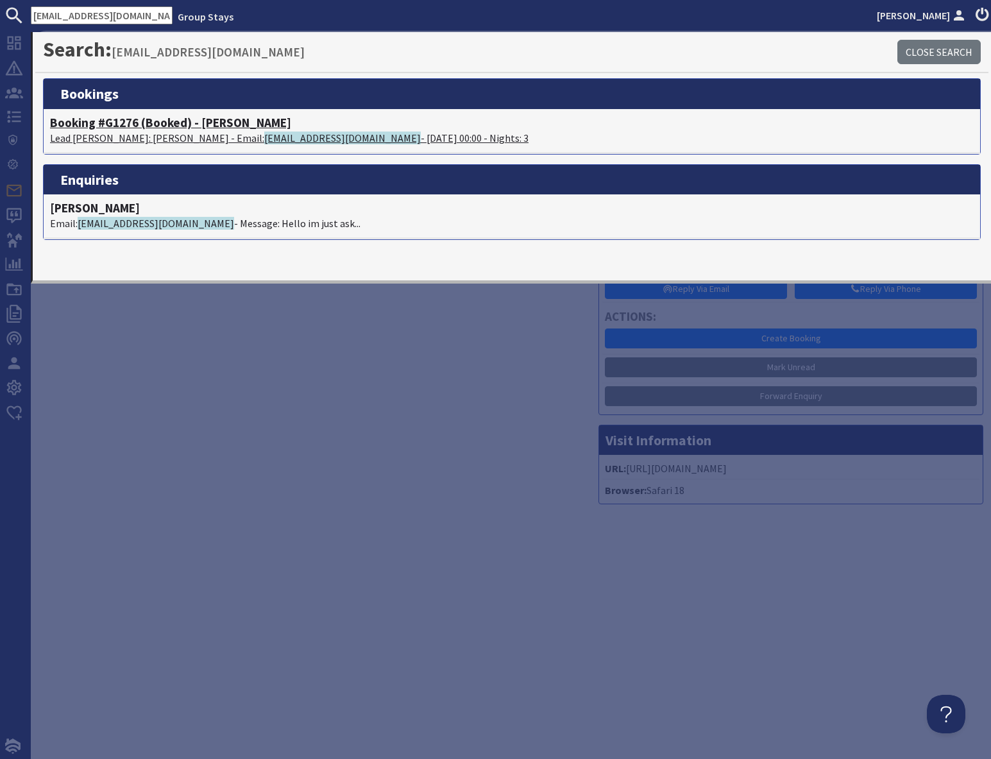
click at [163, 118] on h4 "Booking #G1276 (Booked) - [PERSON_NAME]" at bounding box center [512, 122] width 924 height 15
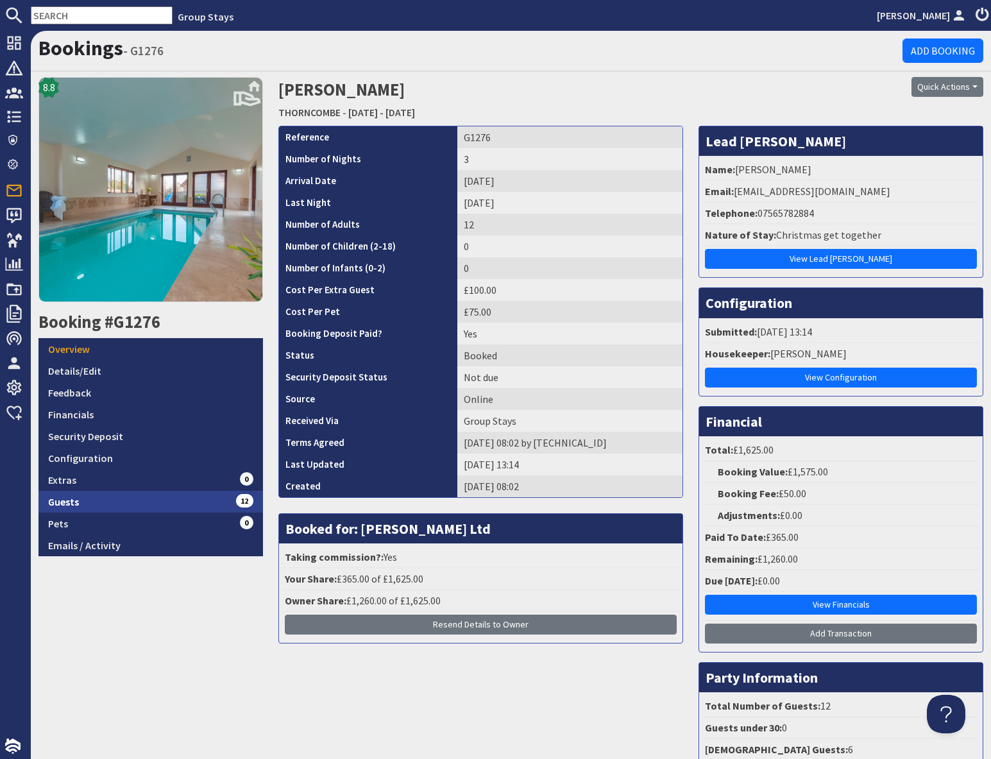
click at [180, 505] on link "Guests 12" at bounding box center [150, 502] width 225 height 22
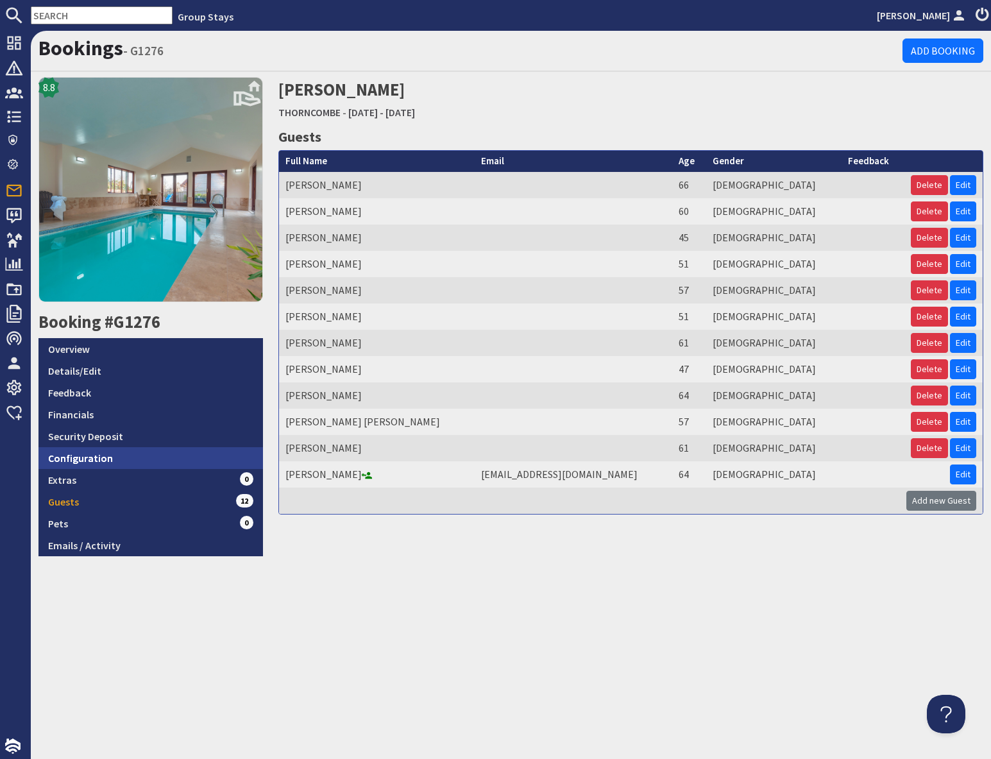
click at [148, 452] on link "Configuration" at bounding box center [150, 458] width 225 height 22
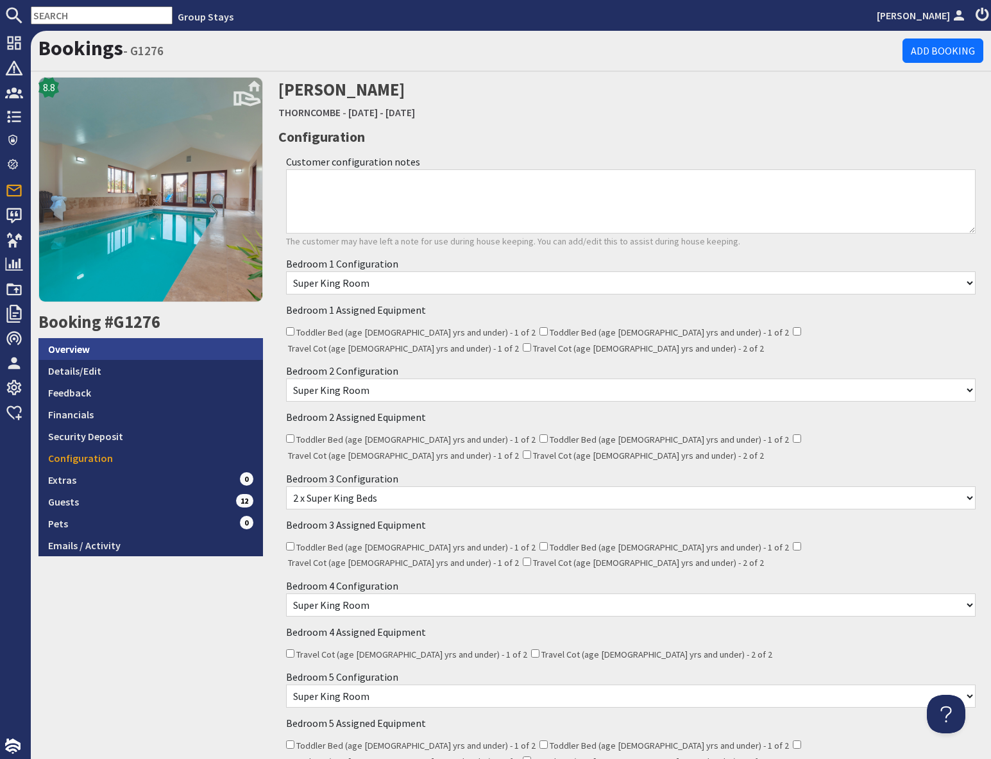
click at [58, 349] on link "Overview" at bounding box center [150, 349] width 225 height 22
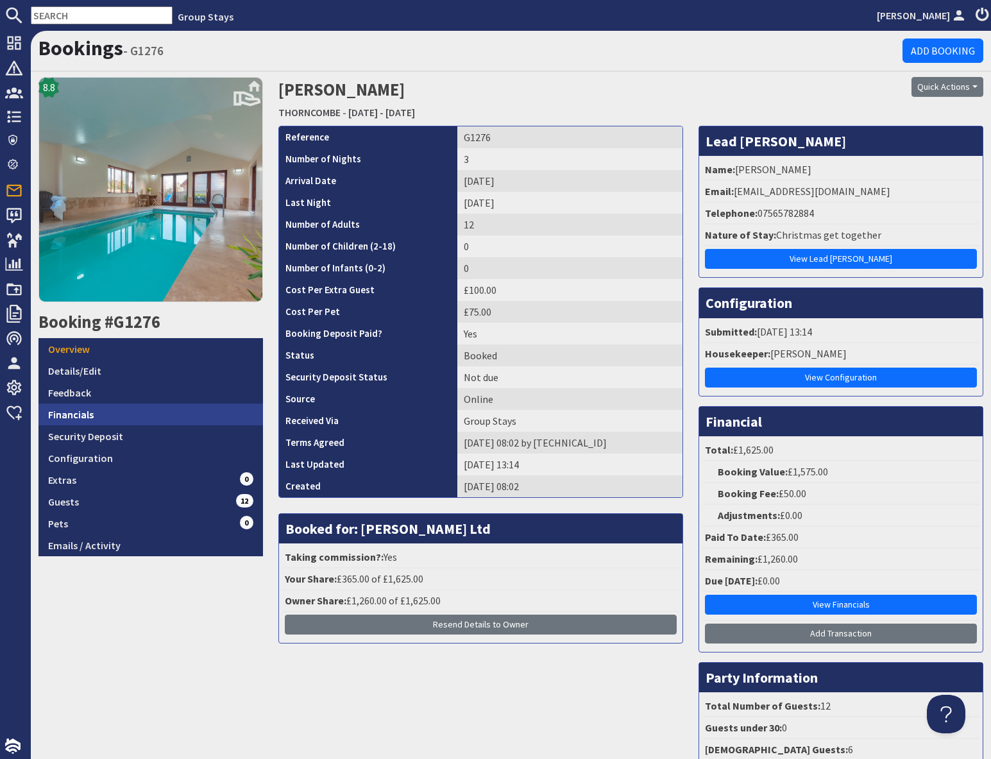
click at [144, 415] on link "Financials" at bounding box center [150, 415] width 225 height 22
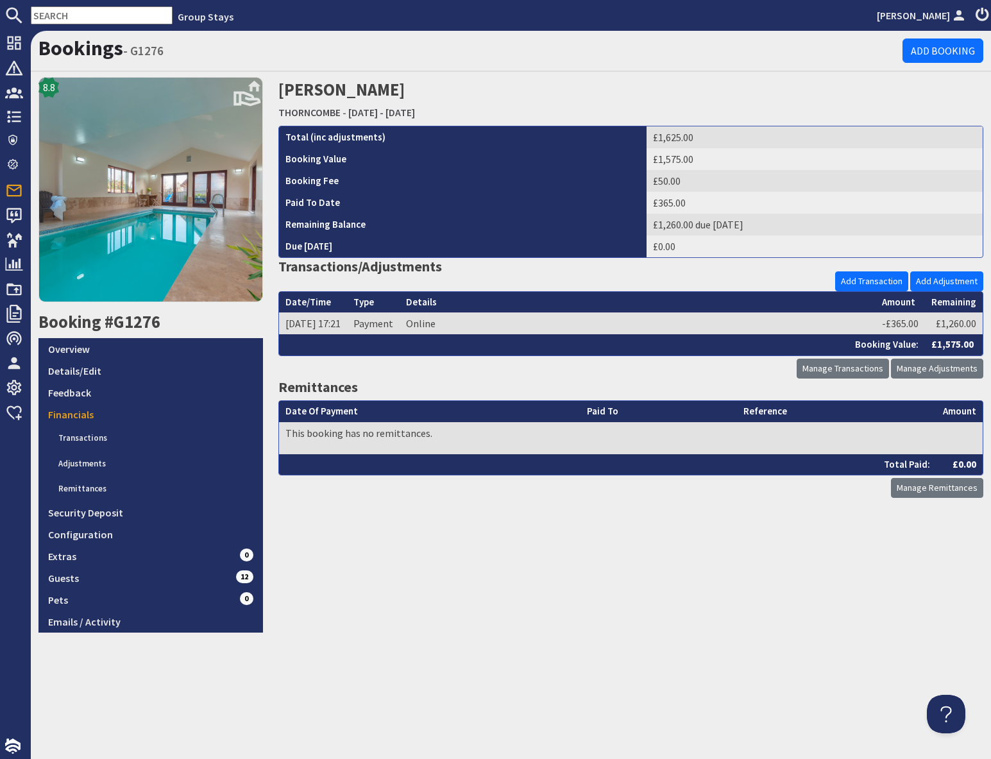
click at [60, 12] on input "text" at bounding box center [102, 15] width 142 height 18
paste input "[PERSON_NAME][EMAIL_ADDRESS][PERSON_NAME][DOMAIN_NAME]"
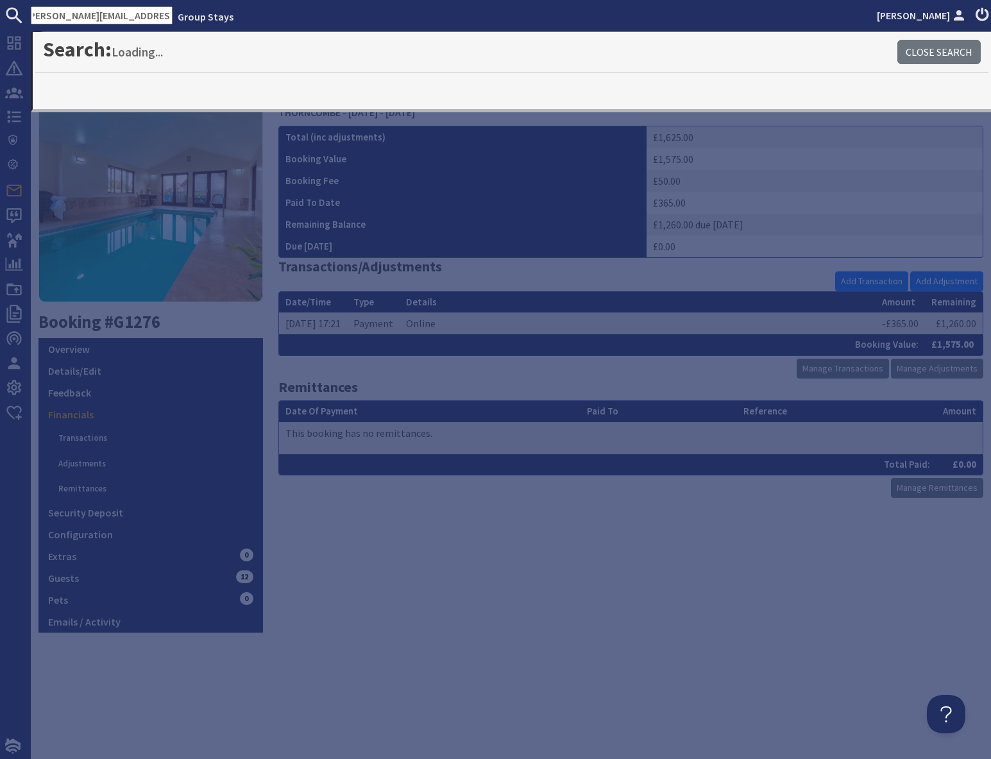
type input "[PERSON_NAME][EMAIL_ADDRESS][PERSON_NAME][DOMAIN_NAME]"
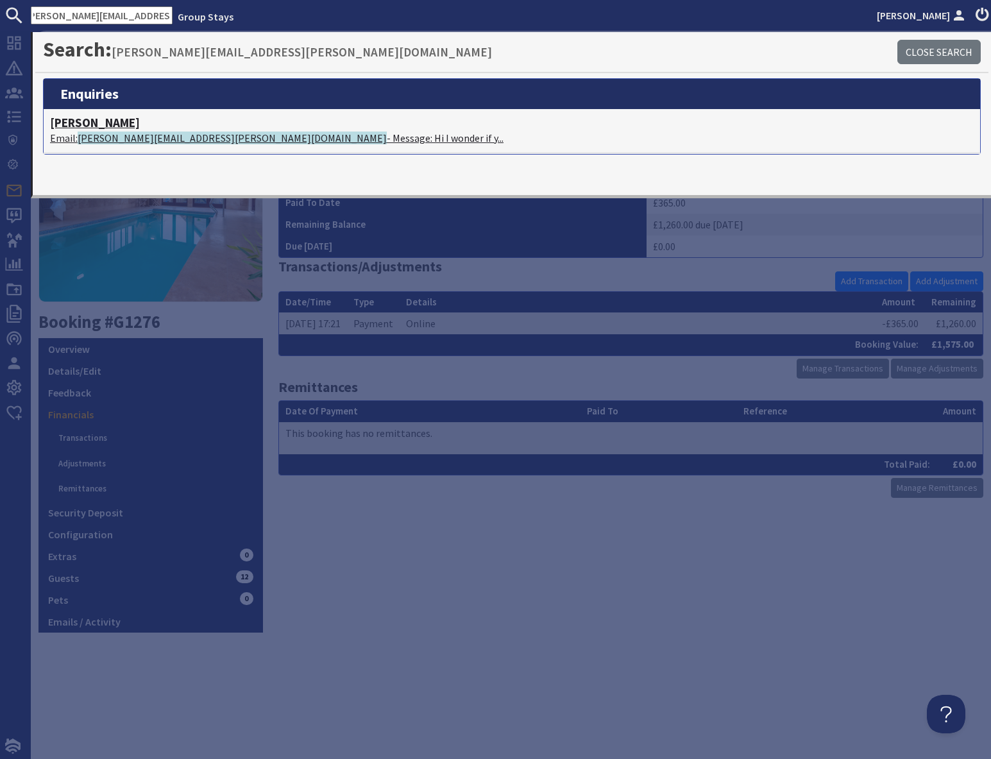
scroll to position [0, 0]
click at [99, 132] on span "[PERSON_NAME][EMAIL_ADDRESS][PERSON_NAME][DOMAIN_NAME]" at bounding box center [232, 138] width 309 height 13
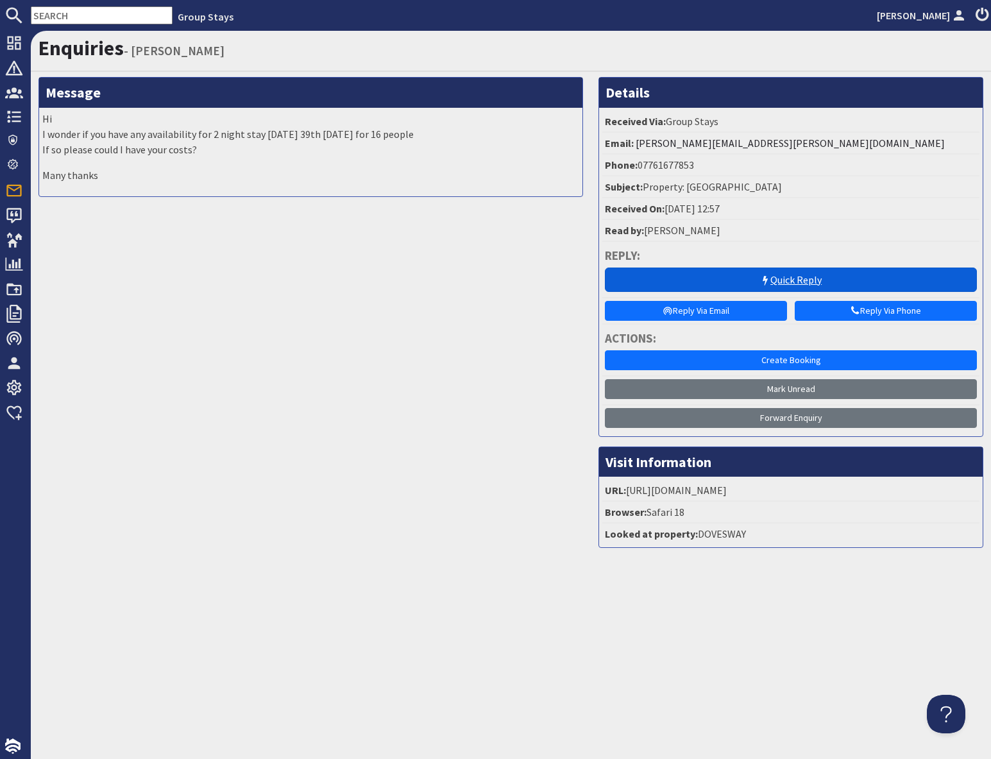
click at [808, 287] on link "Quick Reply" at bounding box center [791, 280] width 372 height 24
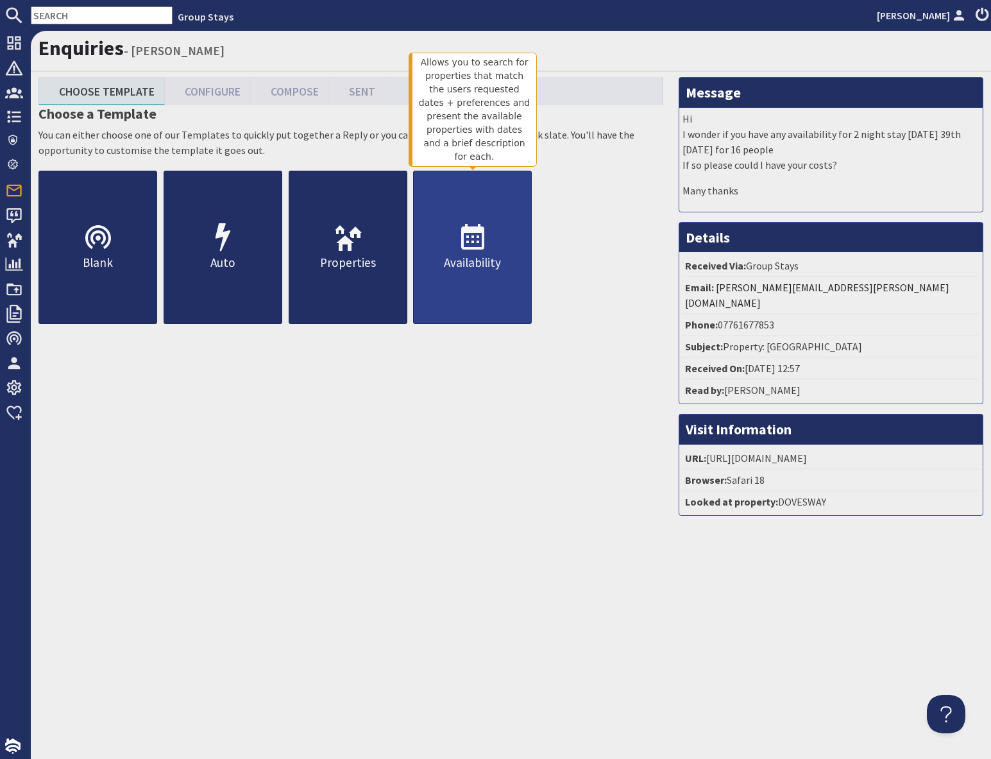
click at [459, 284] on link "Availability" at bounding box center [472, 247] width 119 height 153
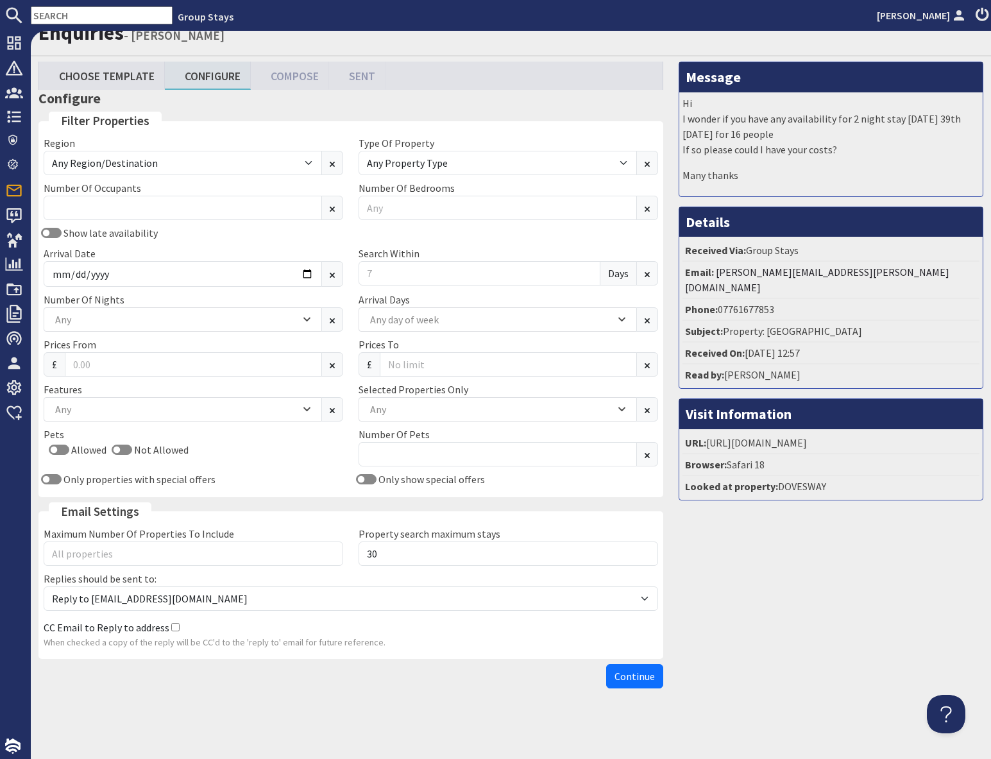
scroll to position [14, 0]
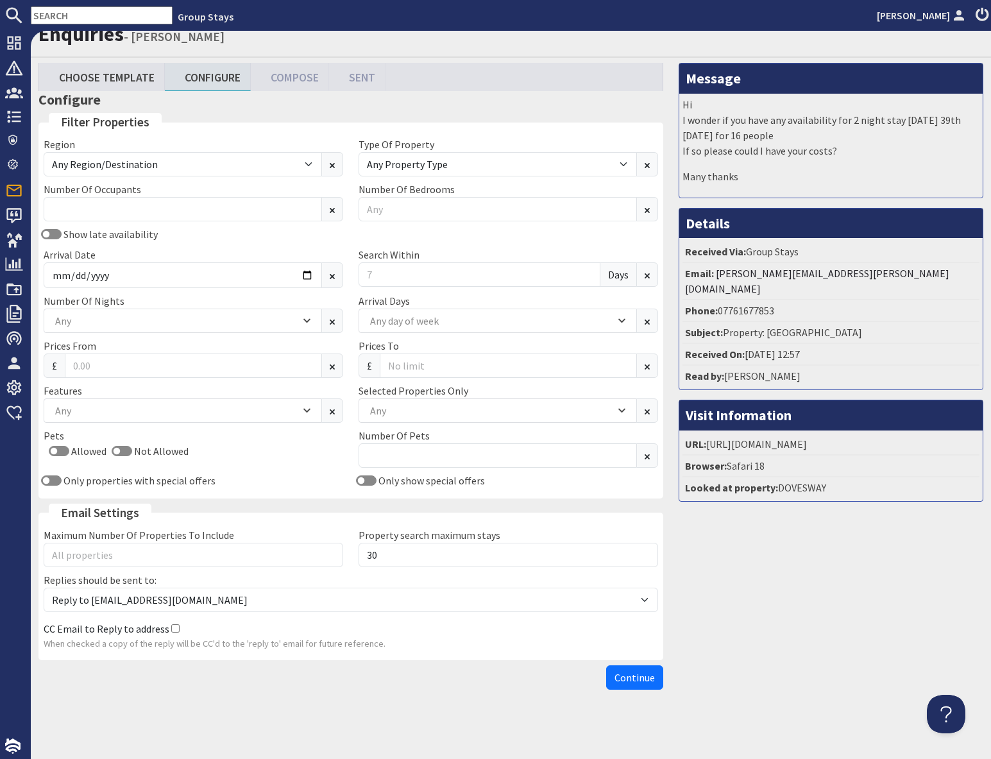
click at [104, 224] on div "Region Any Region/Destination [GEOGRAPHIC_DATA] [GEOGRAPHIC_DATA] / [GEOGRAPHIC…" at bounding box center [351, 315] width 630 height 357
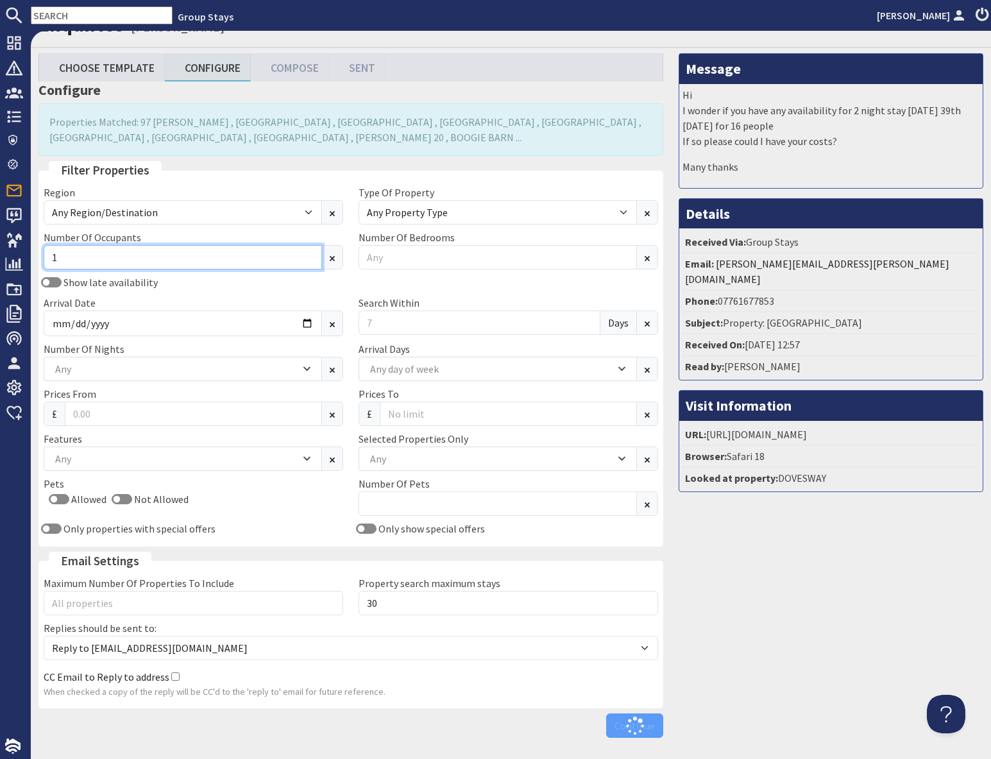
click at [114, 264] on input "1" at bounding box center [183, 257] width 278 height 24
type input "16"
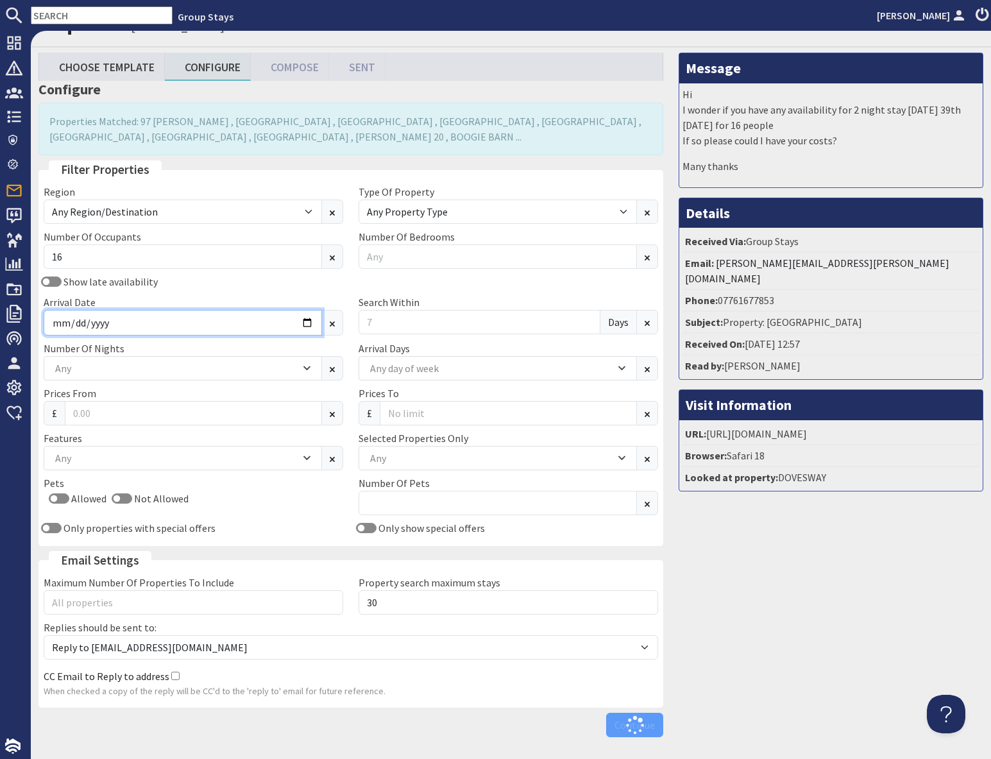
click at [199, 317] on input "Arrival Date" at bounding box center [183, 323] width 278 height 26
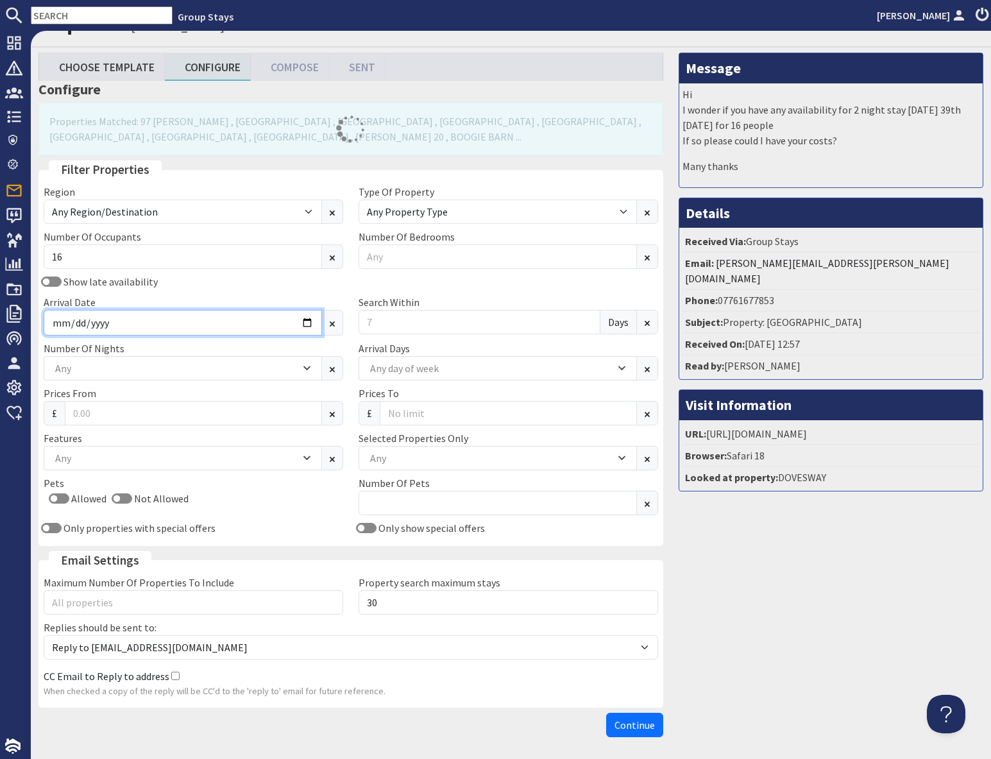
click at [305, 325] on input "Arrival Date" at bounding box center [183, 323] width 278 height 26
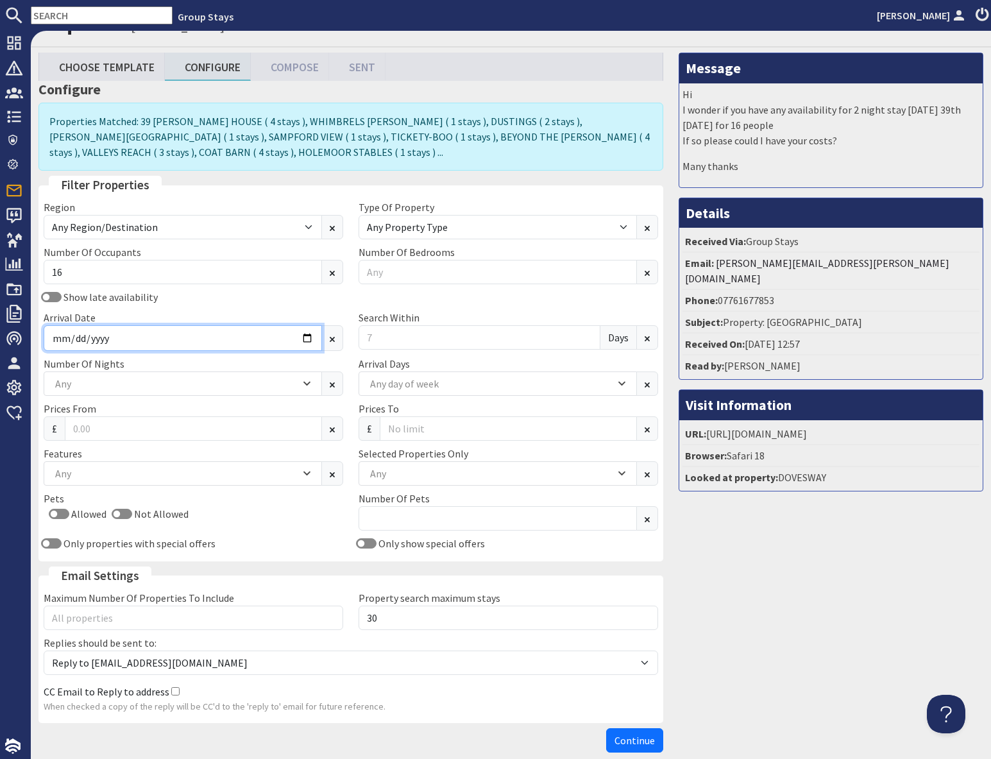
type input "[DATE]"
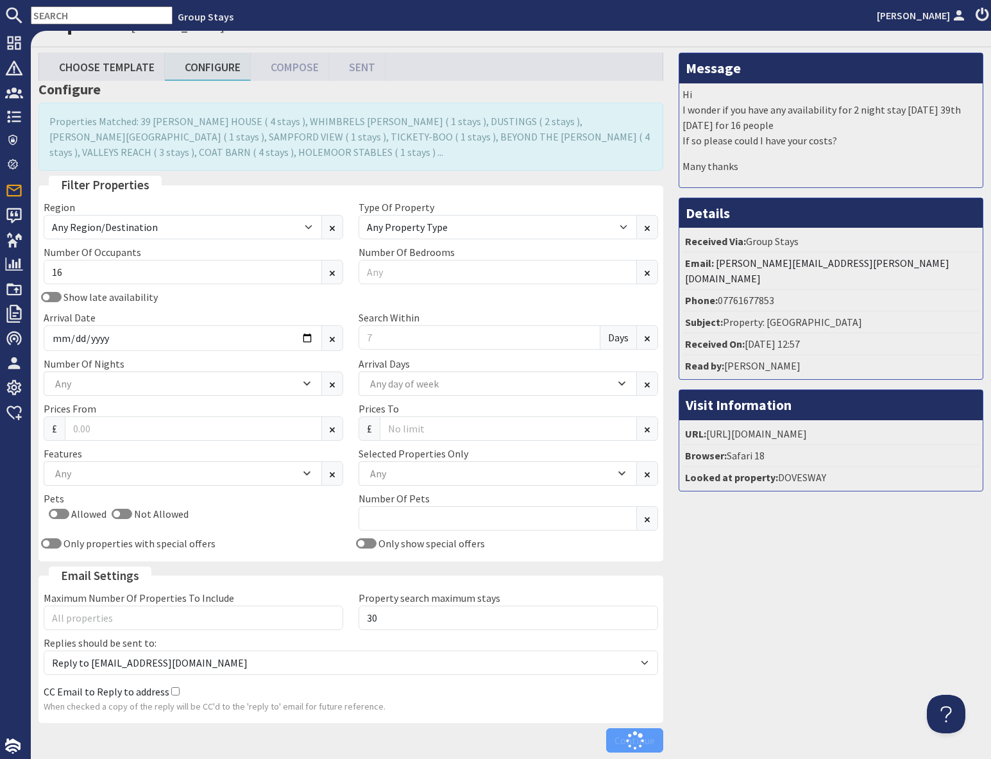
click at [715, 576] on div "Message Hi I wonder if you have any availability for 2 night stay [DATE] 39th […" at bounding box center [831, 406] width 320 height 706
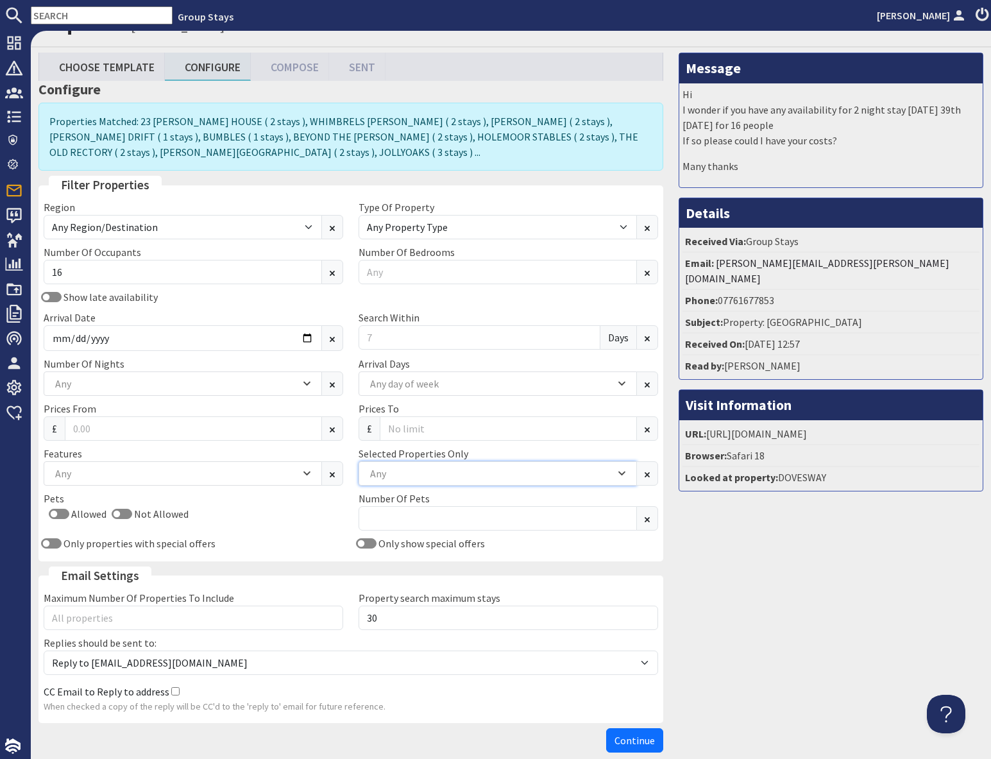
click at [400, 474] on div "Any" at bounding box center [491, 473] width 248 height 14
type input "swall"
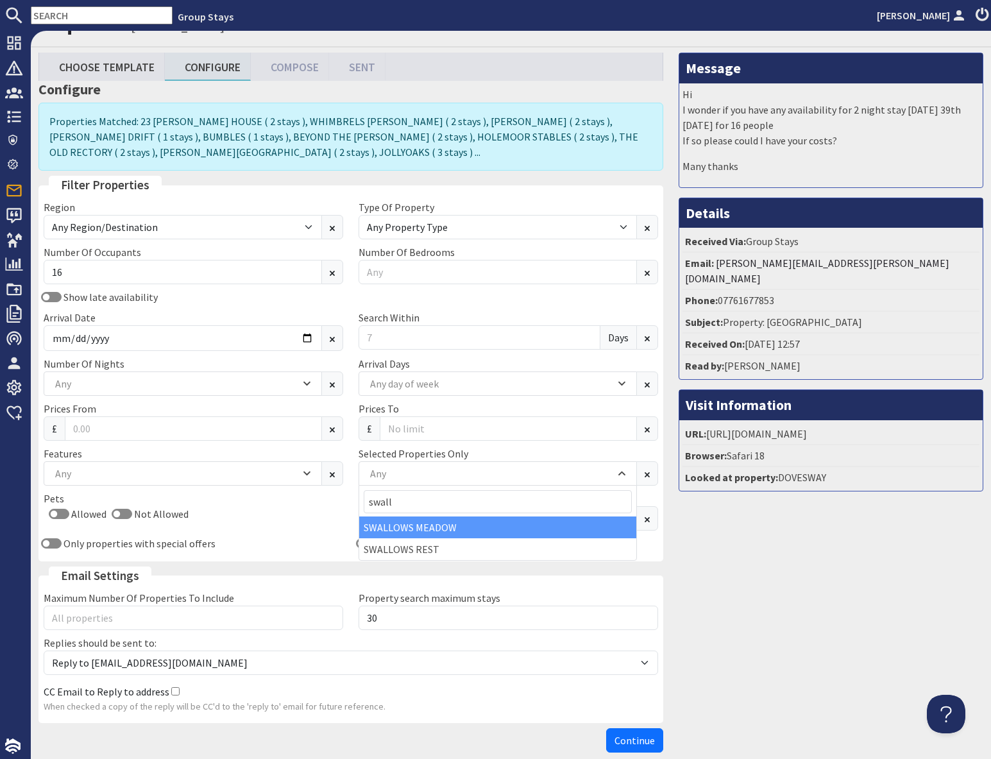
click at [438, 529] on div "SWALLOWS MEADOW" at bounding box center [497, 528] width 277 height 22
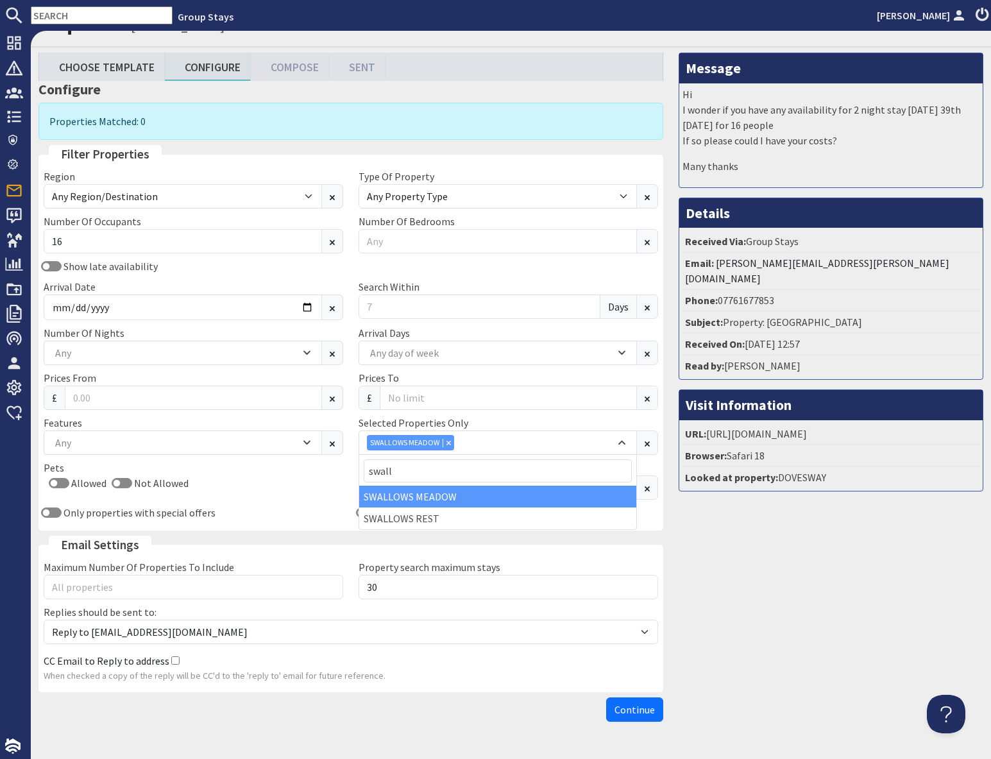
click at [739, 594] on div "Message Hi I wonder if you have any availability for 2 night stay [DATE] 39th […" at bounding box center [831, 390] width 320 height 675
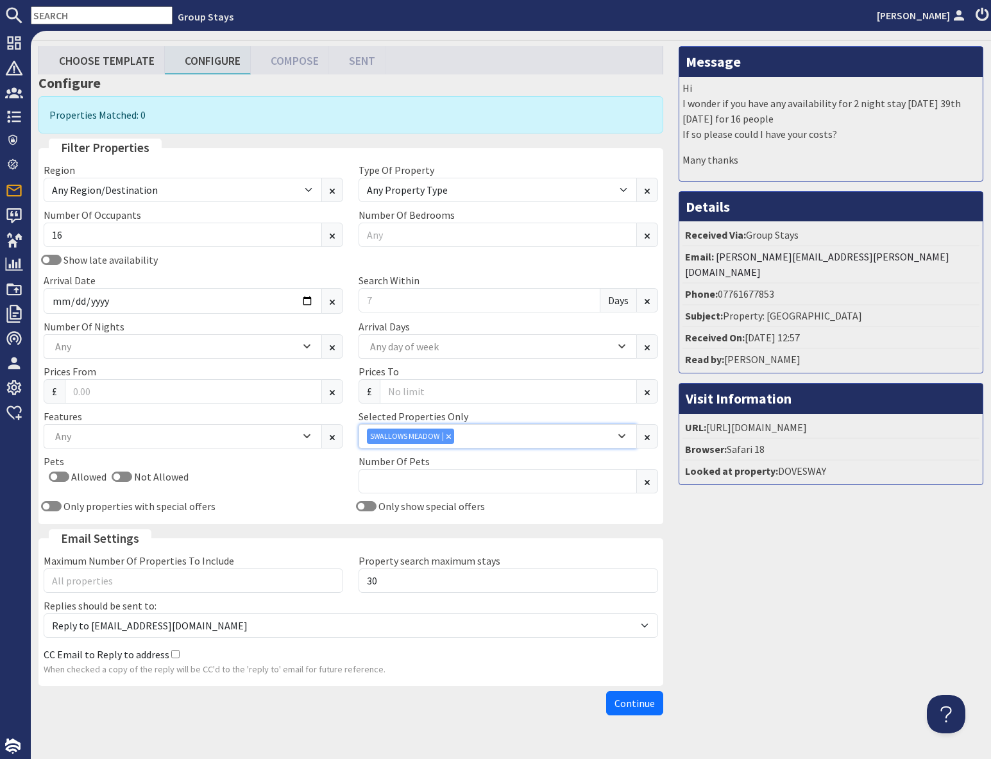
click at [469, 438] on div "SWALLOWS MEADOW" at bounding box center [491, 436] width 248 height 15
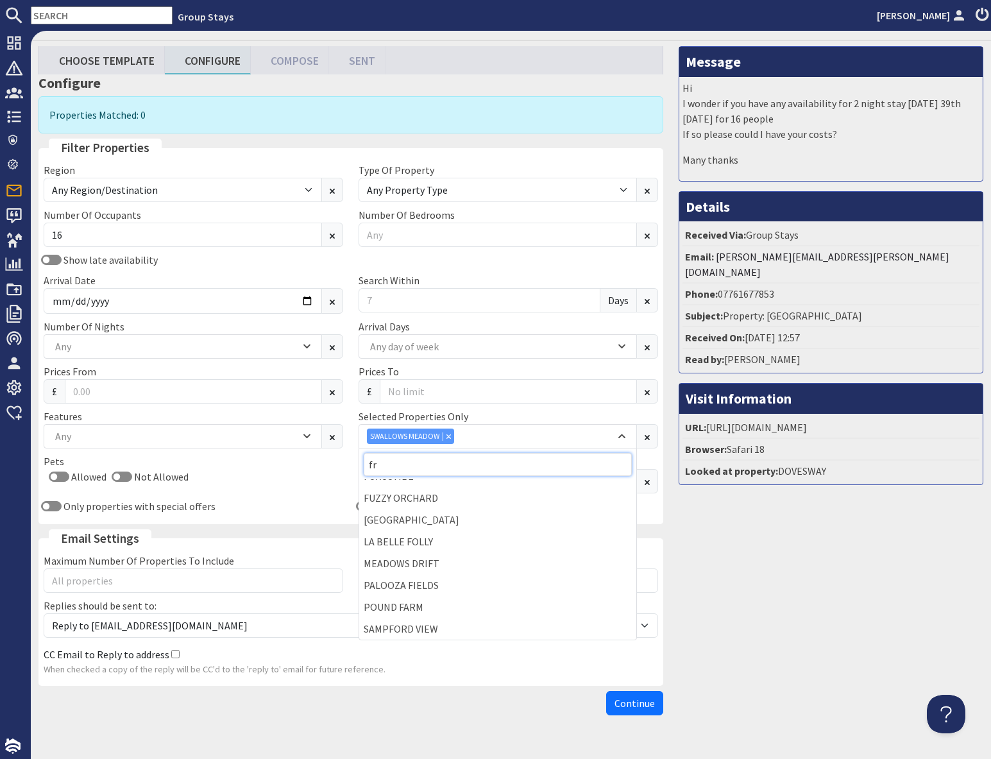
scroll to position [0, 0]
type input "frog"
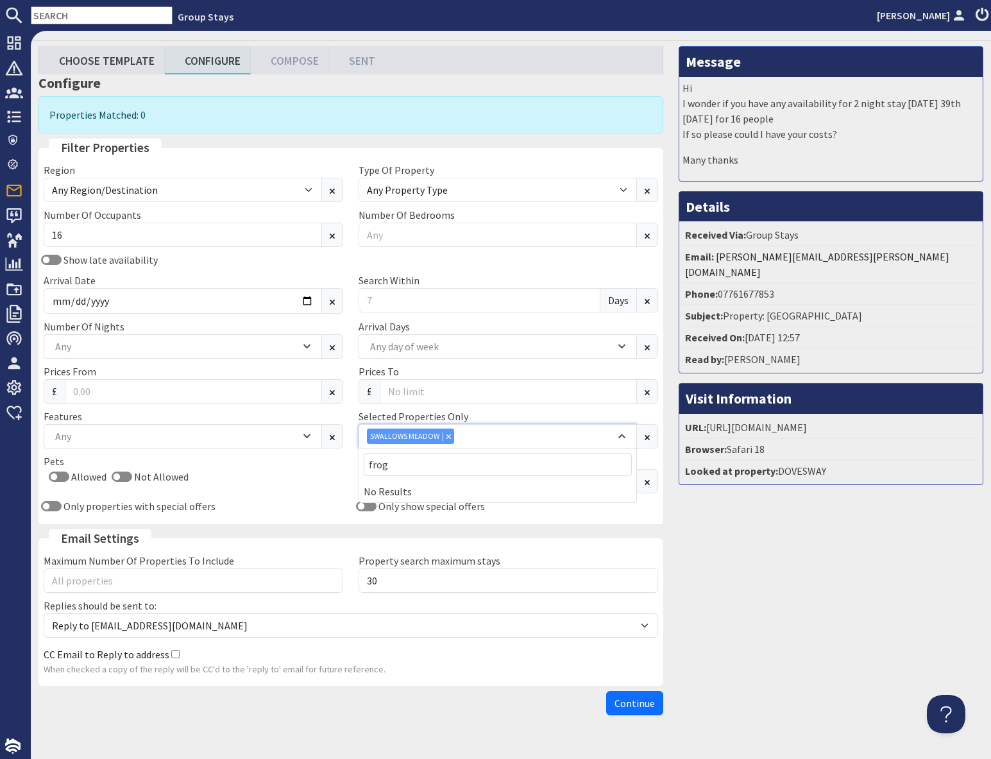
click at [450, 434] on div "Combobox" at bounding box center [449, 436] width 12 height 8
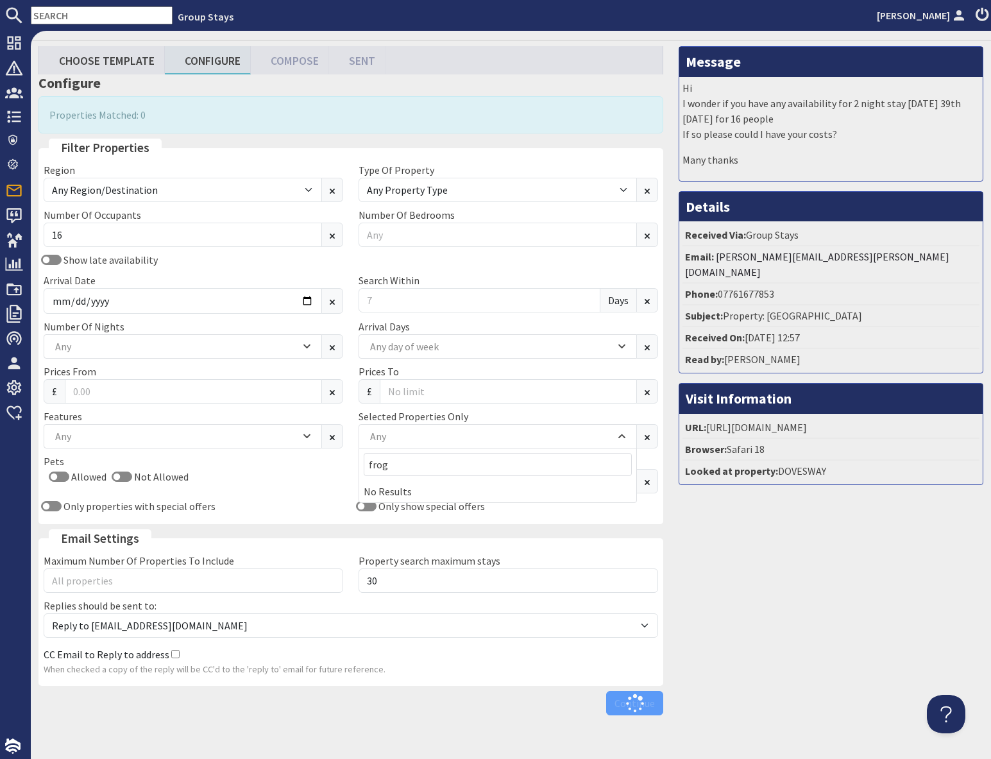
click at [761, 545] on div "Message Hi I wonder if you have any availability for 2 night stay [DATE] 39th […" at bounding box center [831, 383] width 320 height 675
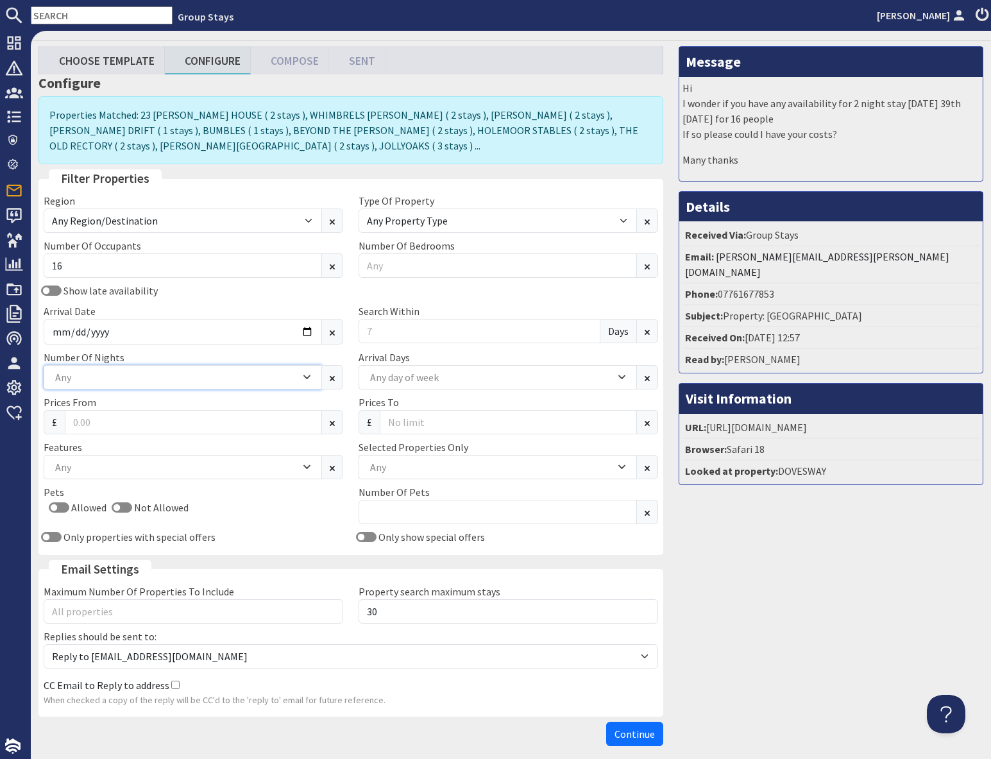
click at [107, 365] on div "Any" at bounding box center [183, 377] width 278 height 24
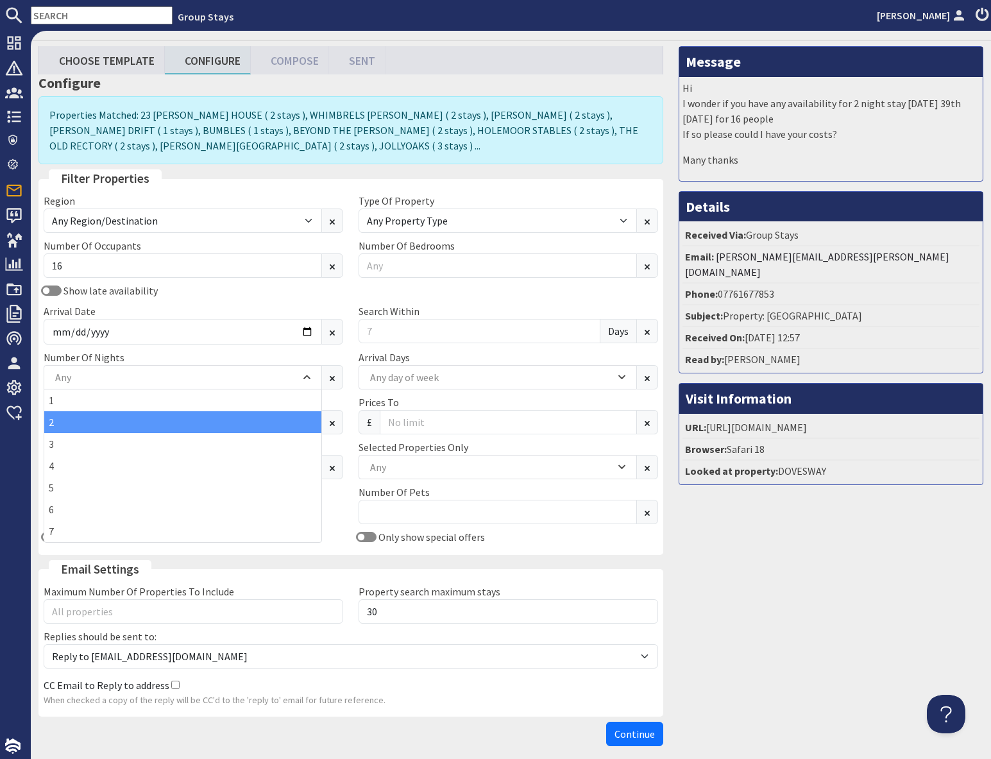
click at [61, 424] on div "2" at bounding box center [182, 422] width 277 height 22
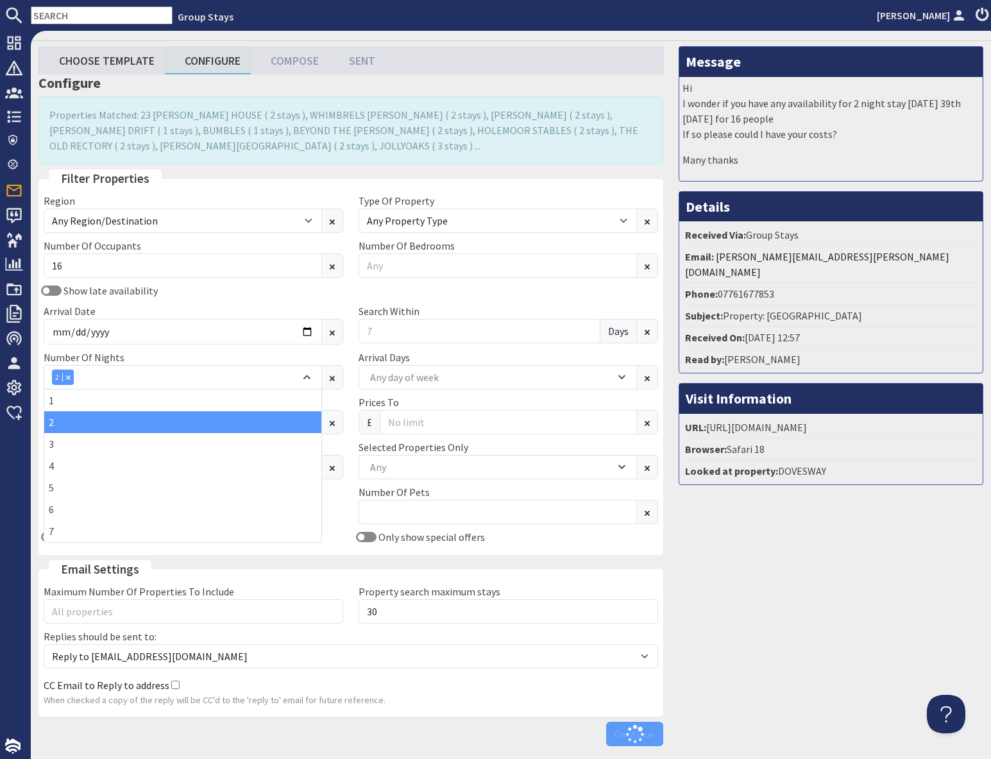
click at [848, 617] on div "Message Hi I wonder if you have any availability for 2 night stay [DATE] 39th […" at bounding box center [831, 399] width 320 height 706
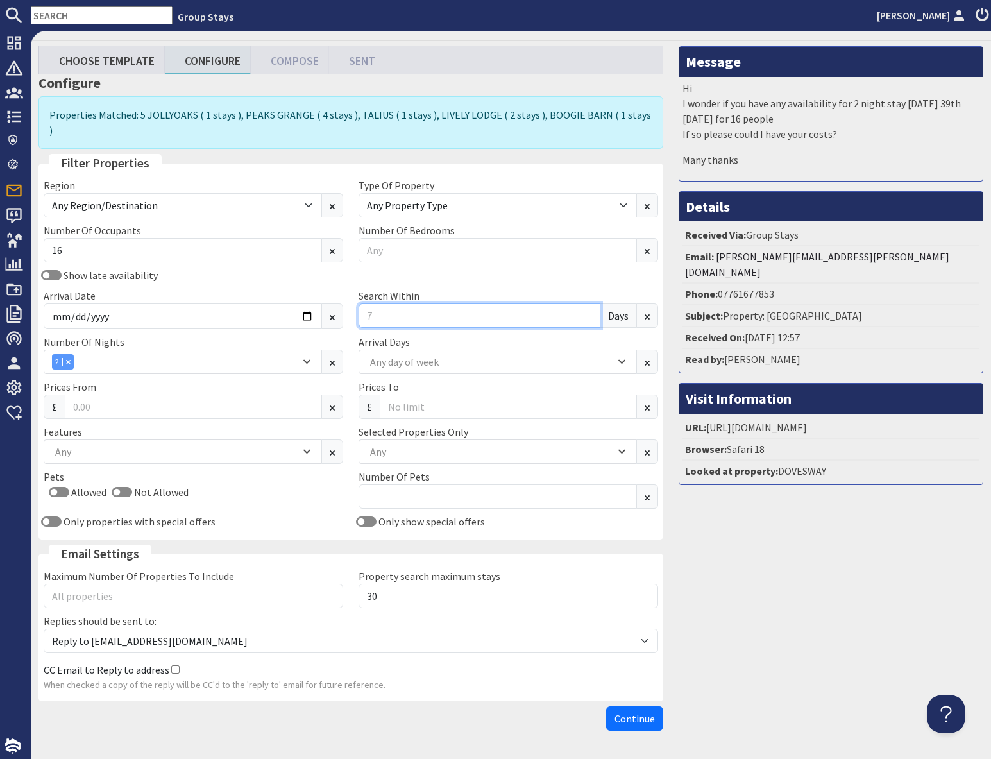
click at [389, 303] on input "Search Within" at bounding box center [480, 315] width 242 height 24
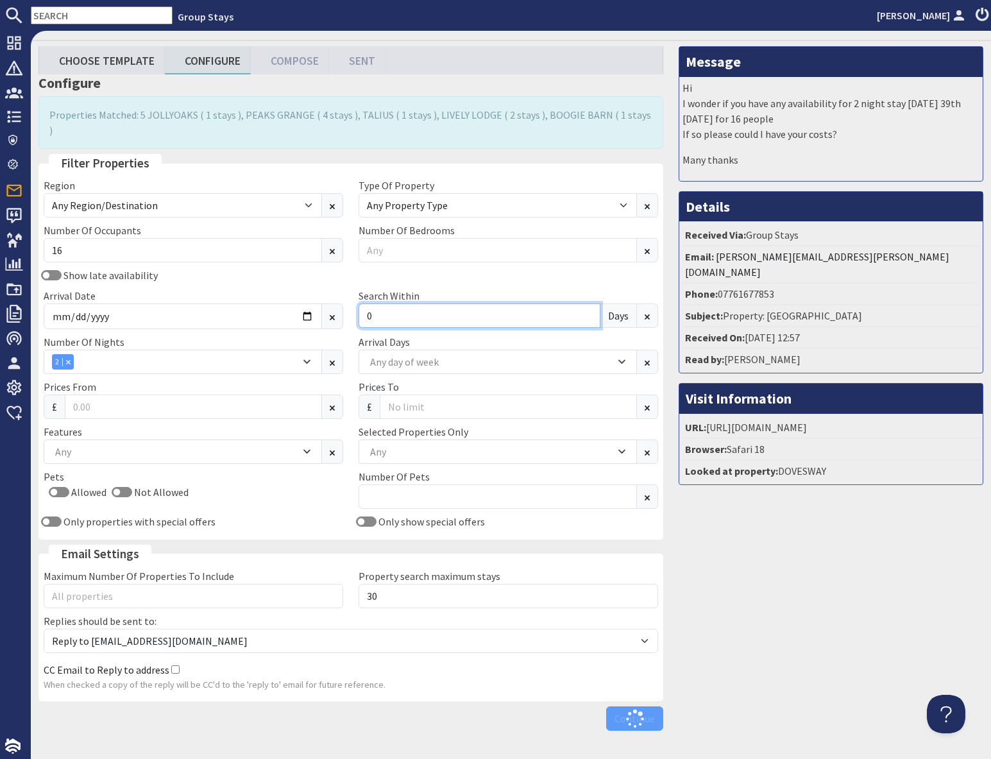
type input "0"
click at [745, 484] on div "Message Hi I wonder if you have any availability for 2 night stay [DATE] 39th […" at bounding box center [831, 391] width 320 height 690
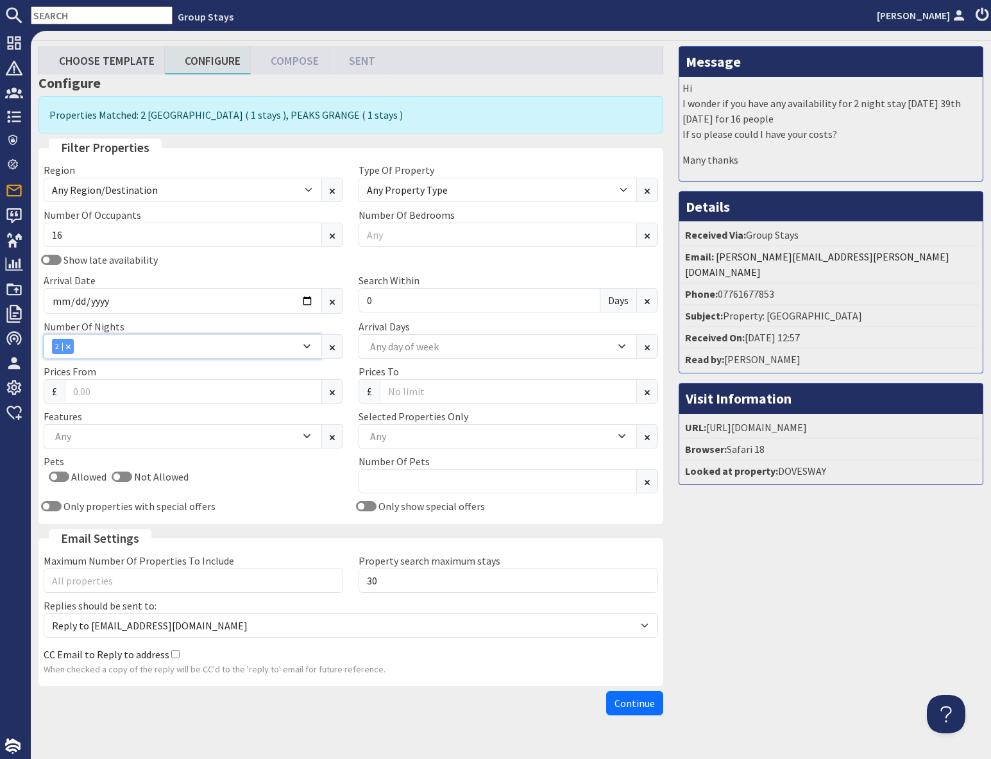
click at [113, 346] on div "2" at bounding box center [176, 346] width 248 height 15
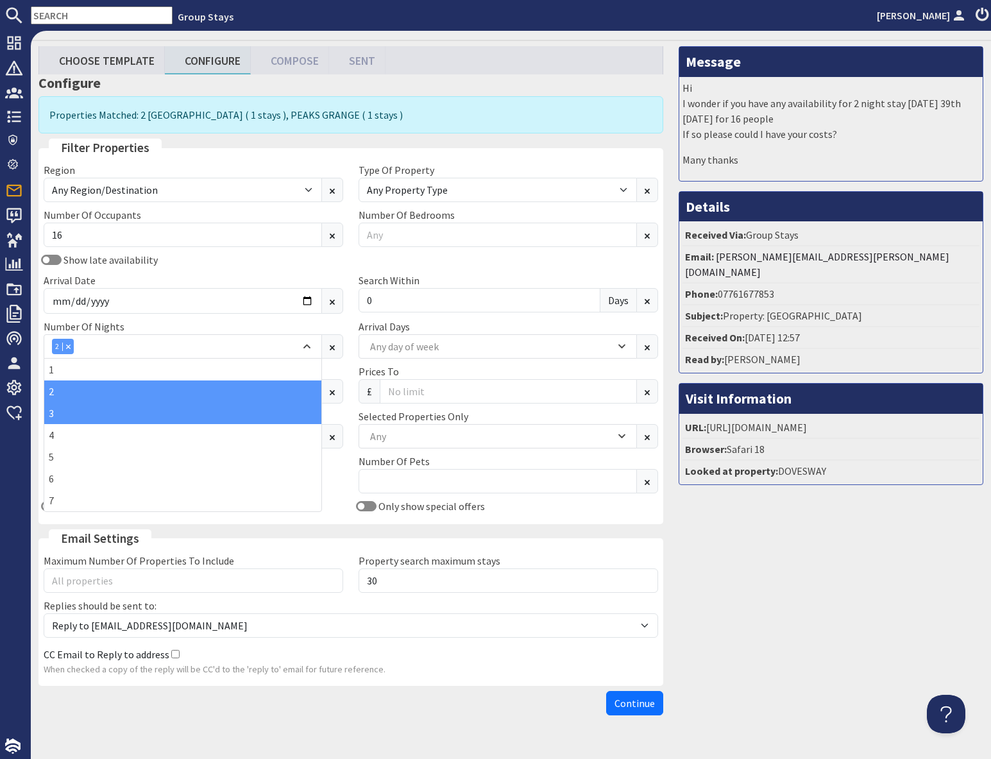
click at [80, 409] on div "3" at bounding box center [182, 413] width 277 height 22
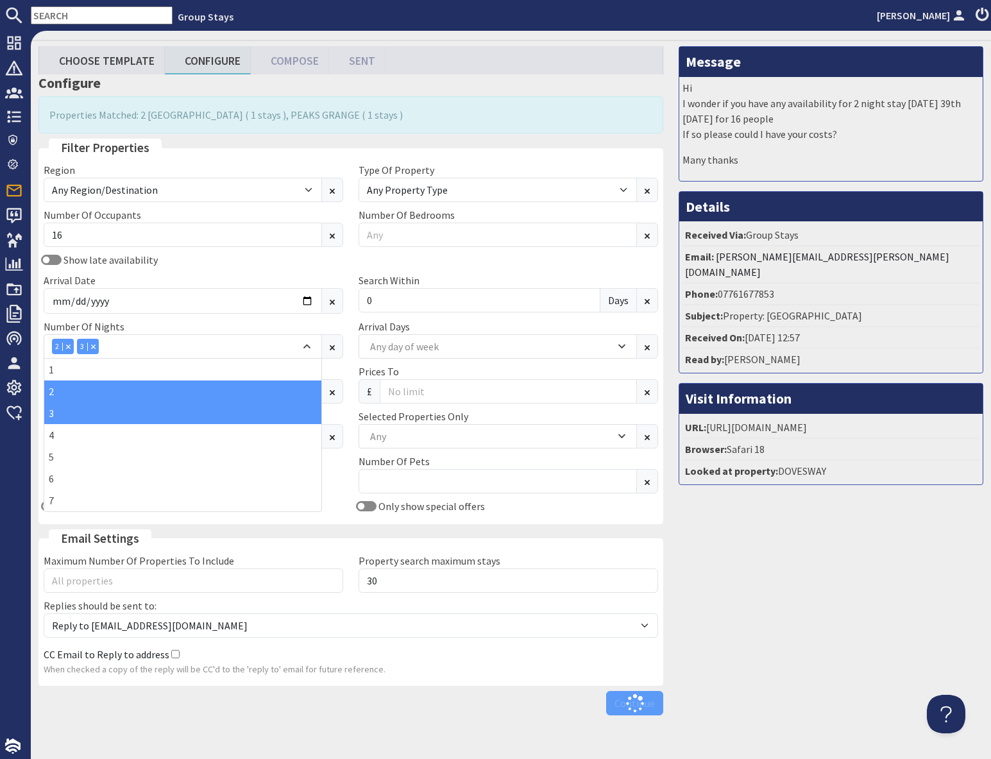
click at [786, 563] on div "Message Hi I wonder if you have any availability for 2 night stay [DATE] 39th […" at bounding box center [831, 383] width 320 height 675
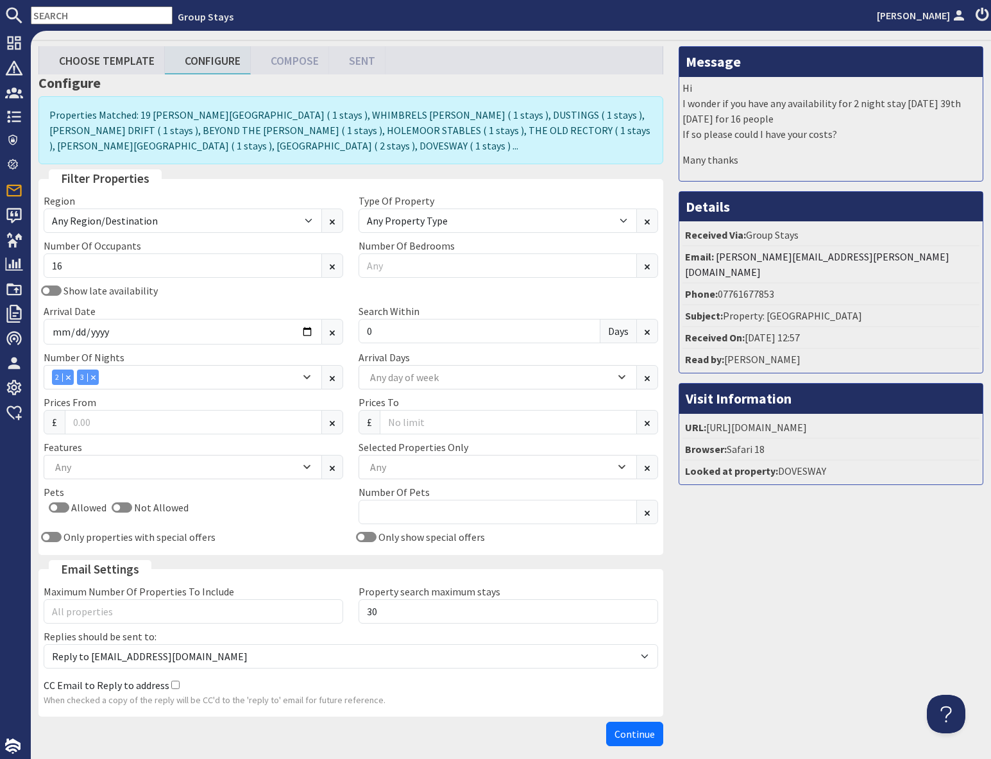
drag, startPoint x: 814, startPoint y: 620, endPoint x: 792, endPoint y: 615, distance: 22.4
click at [812, 620] on div "Message Hi I wonder if you have any availability for 2 night stay [DATE] 39th […" at bounding box center [831, 399] width 320 height 706
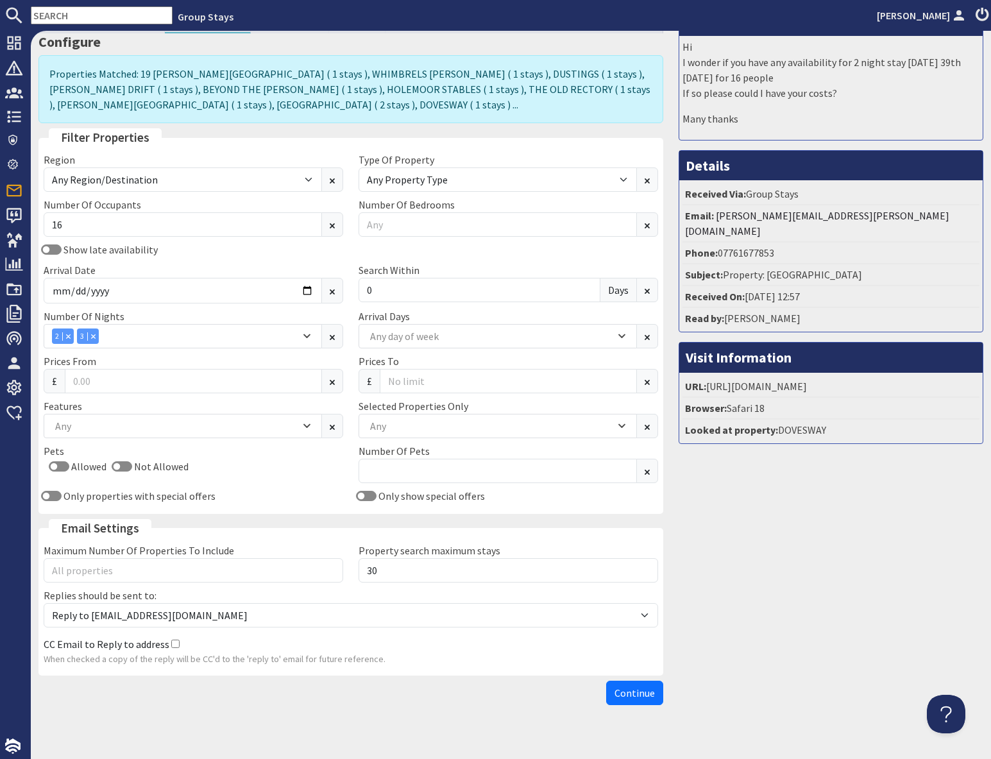
scroll to position [89, 0]
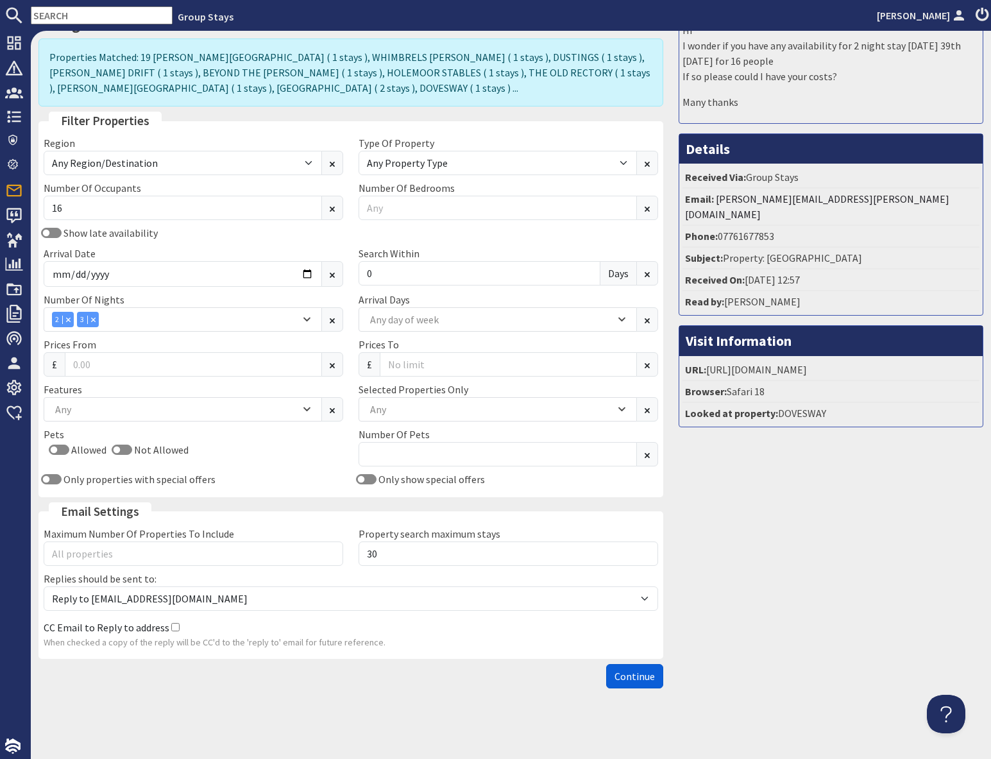
drag, startPoint x: 633, startPoint y: 679, endPoint x: 660, endPoint y: 671, distance: 27.6
click at [633, 679] on span "Continue" at bounding box center [635, 676] width 40 height 13
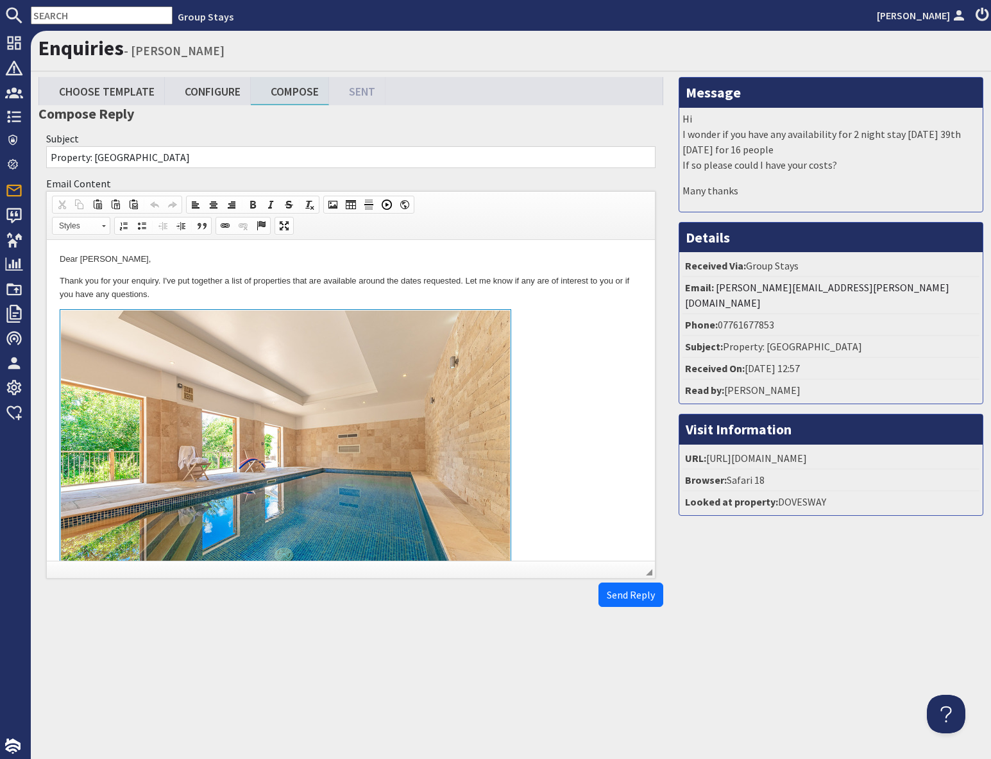
drag, startPoint x: 551, startPoint y: 364, endPoint x: 568, endPoint y: 377, distance: 21.0
click at [551, 364] on link "To enrich screen reader interactions, please activate Accessibility in Grammarl…" at bounding box center [351, 457] width 583 height 296
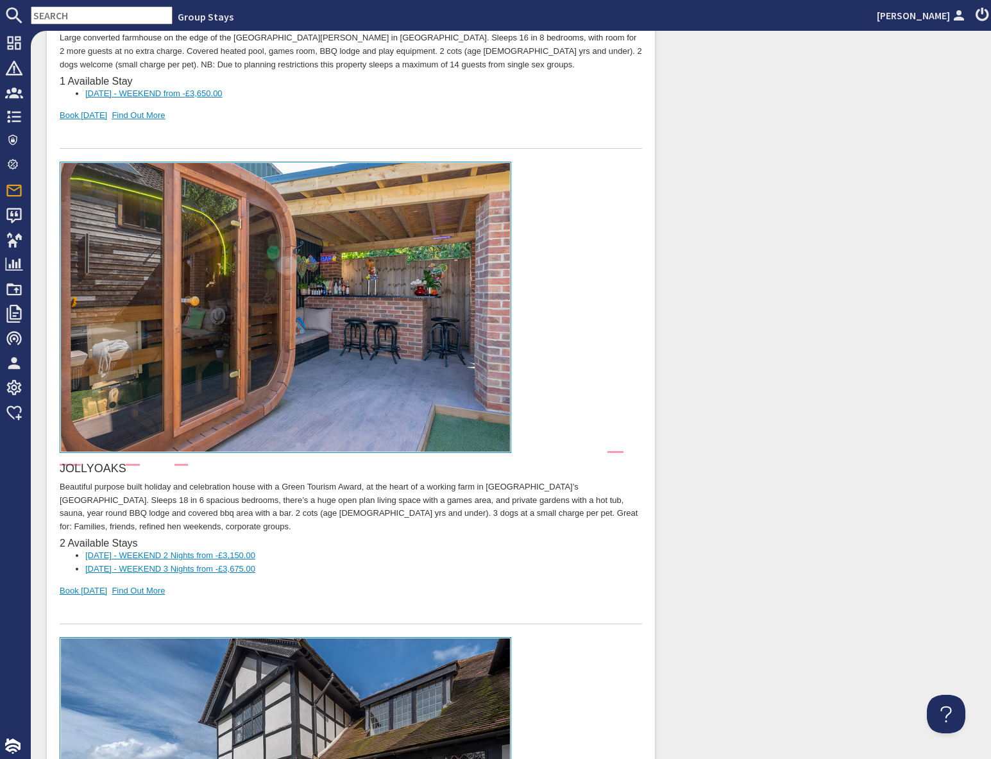
scroll to position [3795, 0]
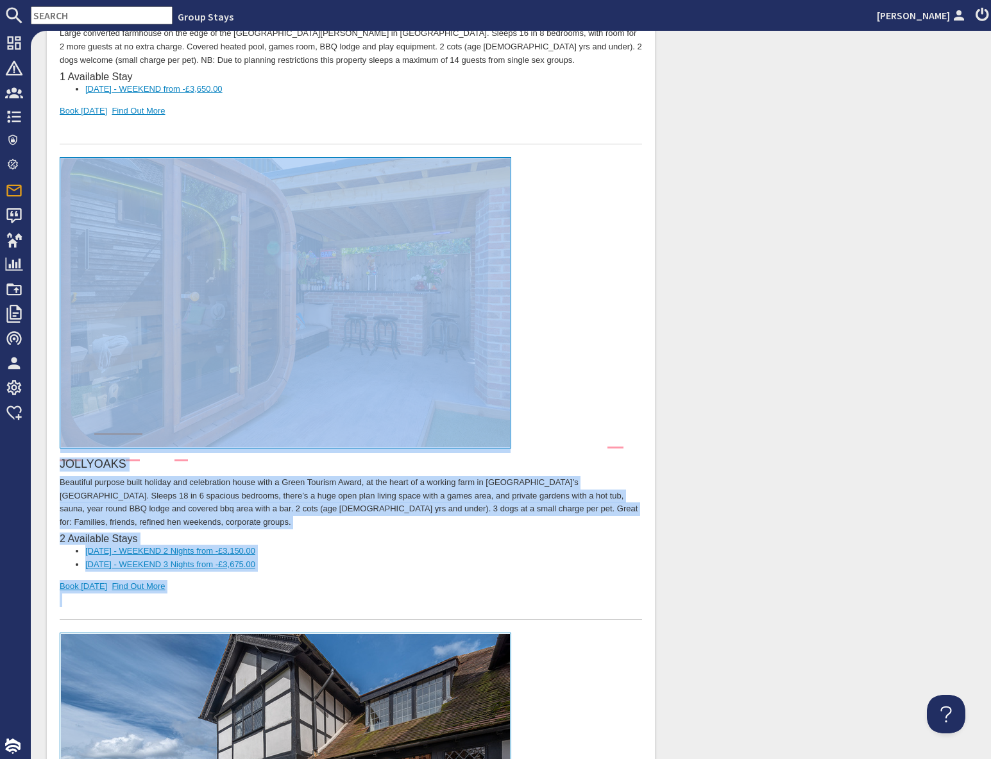
drag, startPoint x: 226, startPoint y: 548, endPoint x: 203, endPoint y: 345, distance: 204.1
click at [203, 345] on div "JOLLYOAKS Beautiful purpose built holiday and celebration house with a Green To…" at bounding box center [351, 389] width 583 height 463
copy div "JOLLYOAKS Beautiful purpose built holiday and celebration house with a Green To…"
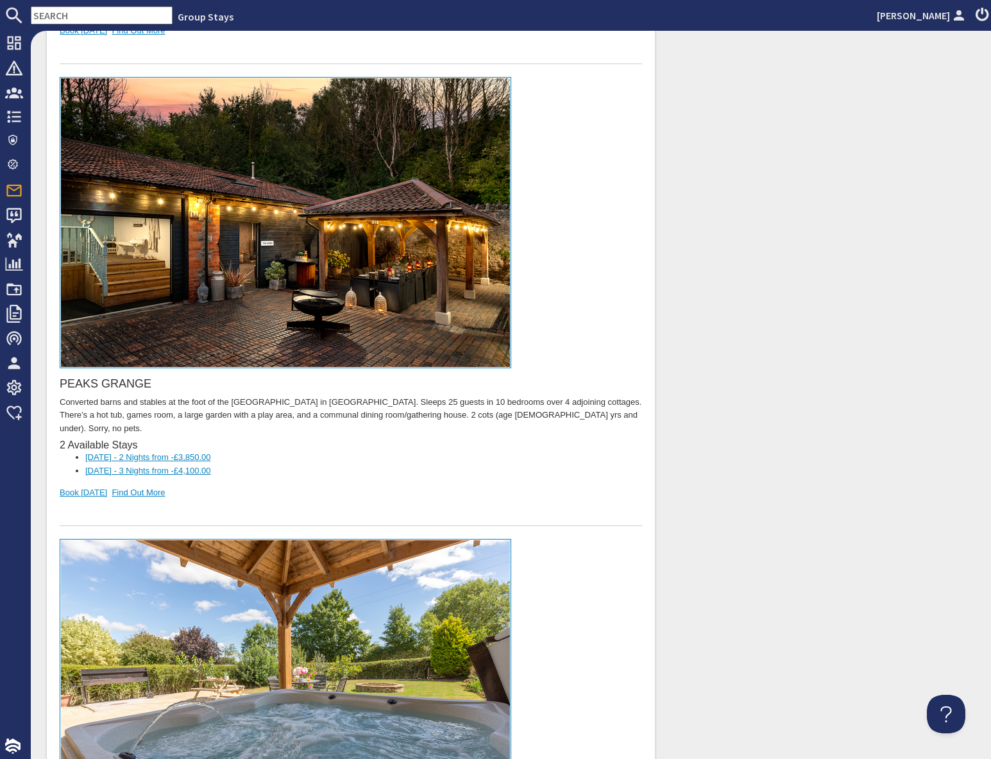
scroll to position [6524, 0]
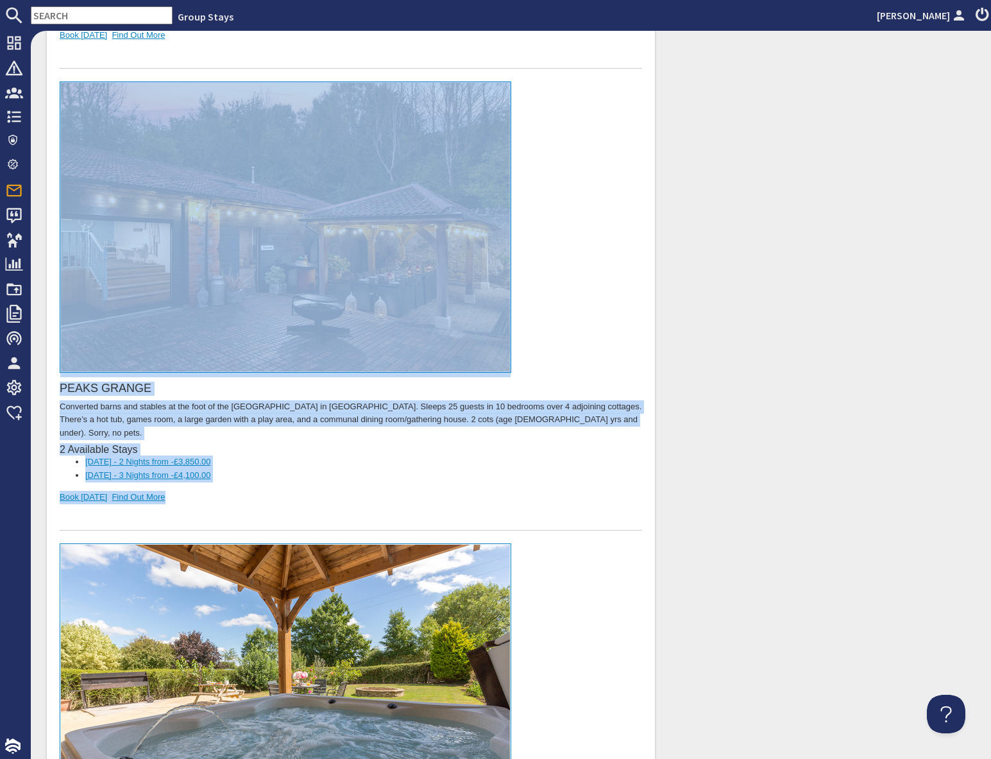
drag, startPoint x: 198, startPoint y: 428, endPoint x: 200, endPoint y: 270, distance: 157.9
click at [200, 270] on div "PEAKS GRANGE Converted barns and stables at the foot of the [GEOGRAPHIC_DATA] i…" at bounding box center [351, 306] width 583 height 449
copy div "PEAKS GRANGE Converted barns and stables at the foot of the [GEOGRAPHIC_DATA] i…"
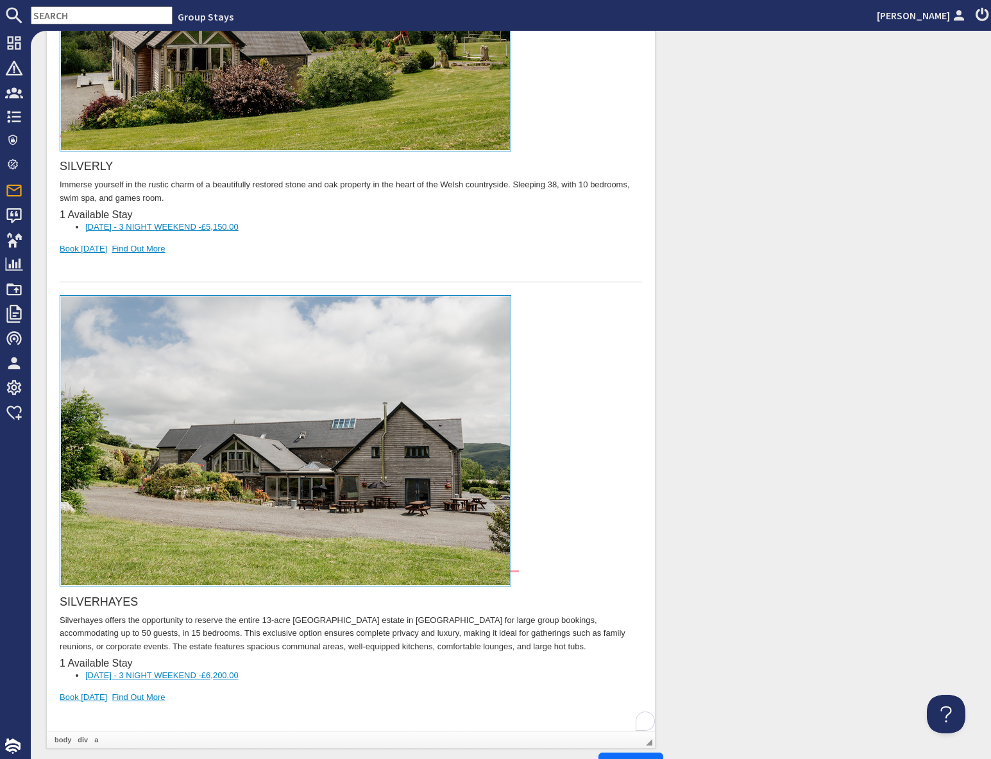
scroll to position [7283, 0]
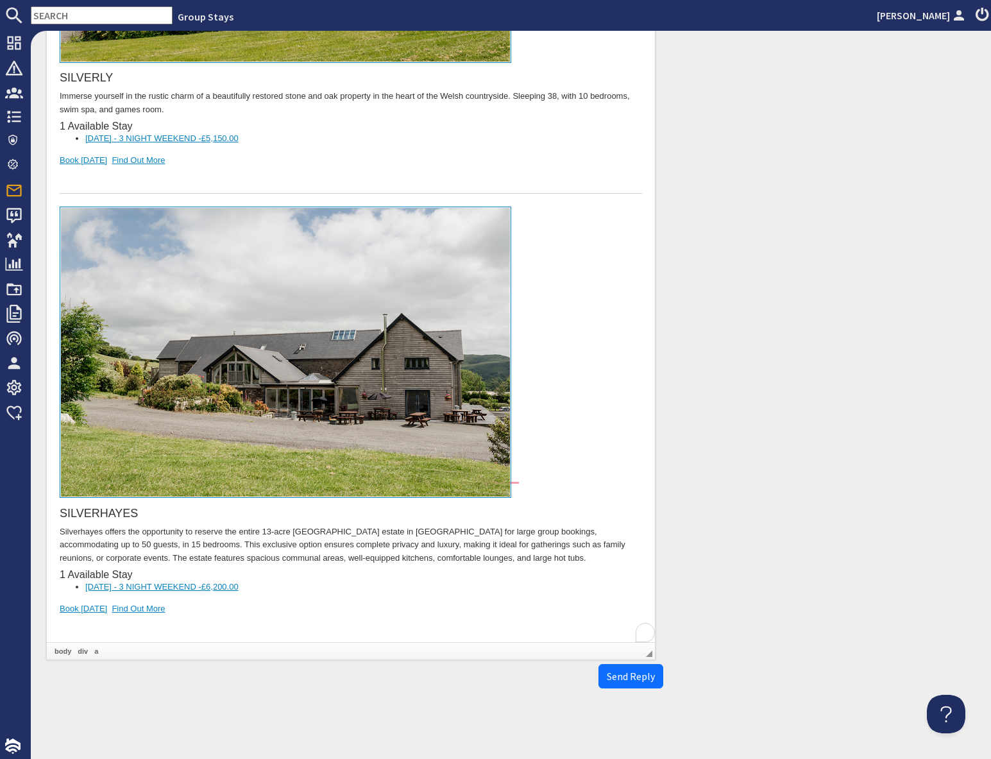
drag, startPoint x: 277, startPoint y: 555, endPoint x: 243, endPoint y: 556, distance: 33.4
click at [269, 617] on div "To enrich screen reader interactions, please activate Accessibility in Grammarl…" at bounding box center [351, 630] width 583 height 27
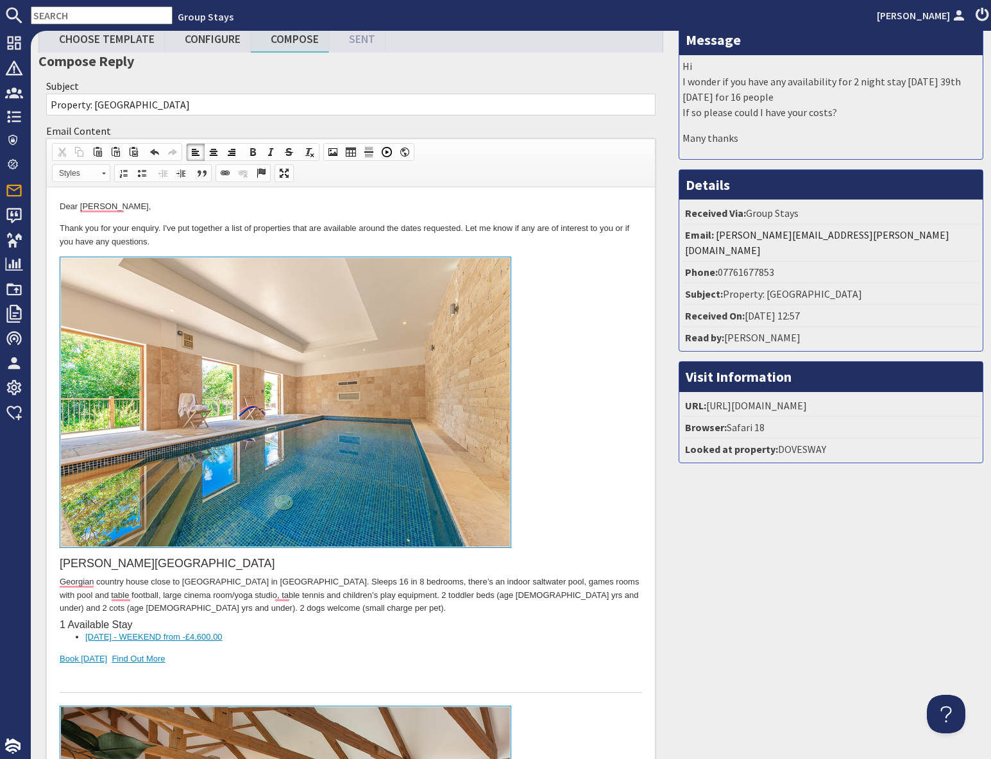
scroll to position [0, 0]
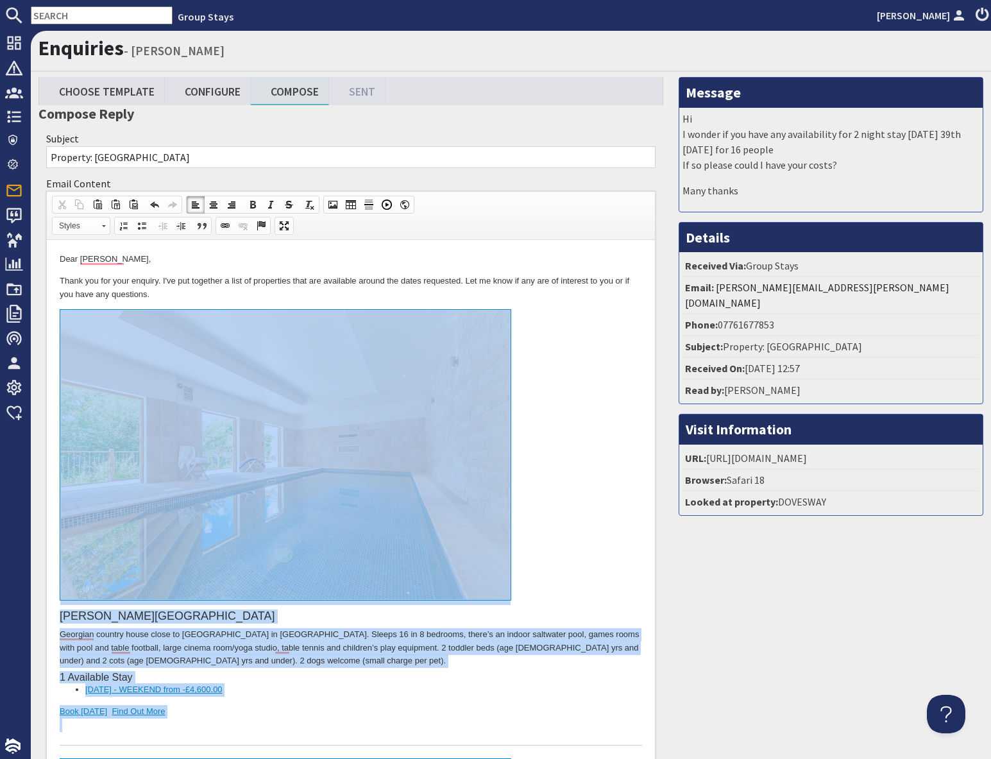
drag, startPoint x: 223, startPoint y: 7840, endPoint x: 252, endPoint y: 432, distance: 7408.4
copy body "LOREM IPSUM Dolorsit ametcon adipi elits do Eiusmo Temporin Utla et Dolor. Magn…"
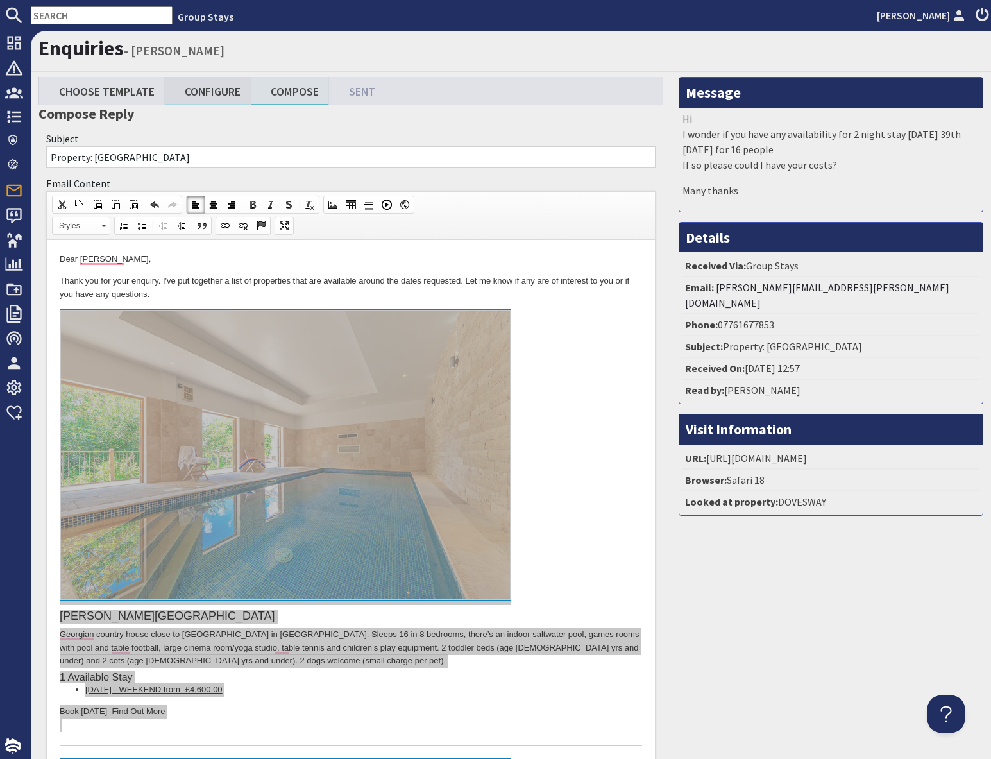
click at [218, 92] on link "Configure" at bounding box center [208, 91] width 86 height 28
type textarea "<p>Dear [PERSON_NAME],</p> <p>Thank you for your enquiry. I&#39;ve put together…"
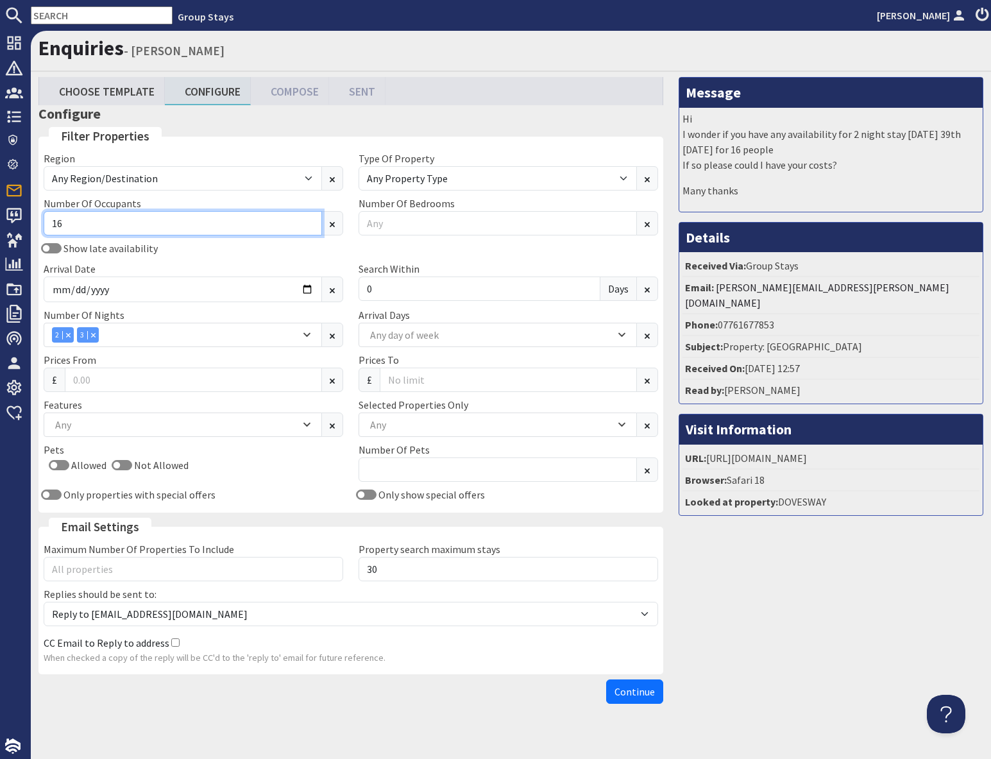
click at [78, 222] on input "16" at bounding box center [183, 223] width 278 height 24
type input "1"
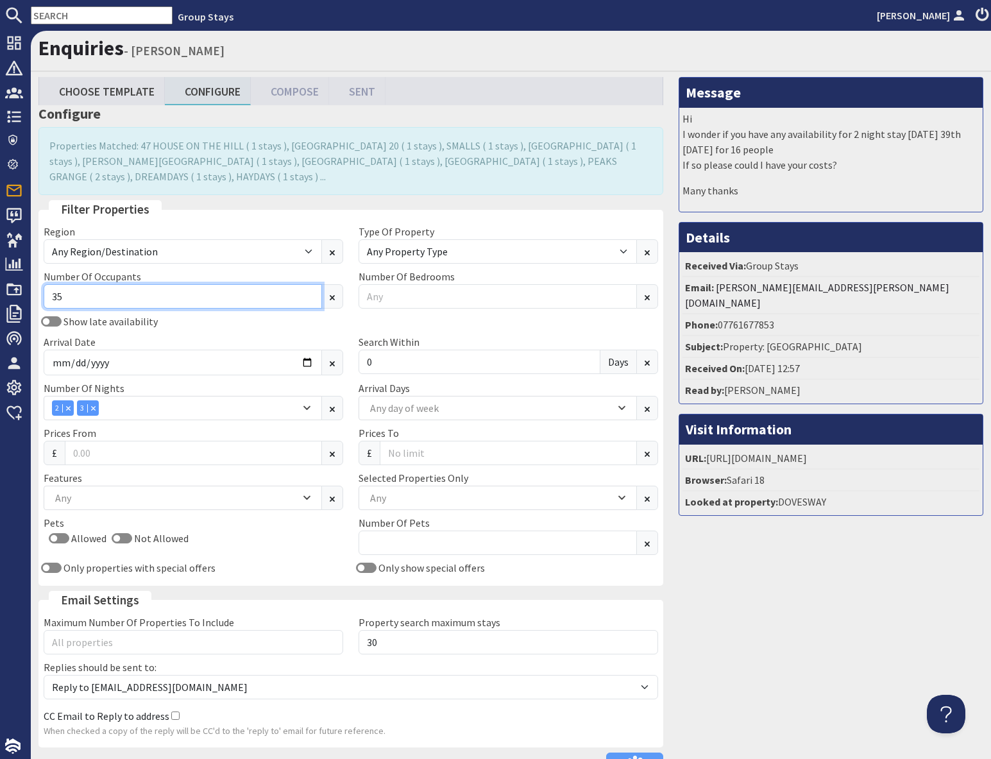
type input "35"
click at [201, 327] on div "Show late availability Arrival Date [DATE] Search [DATE]" at bounding box center [351, 347] width 630 height 67
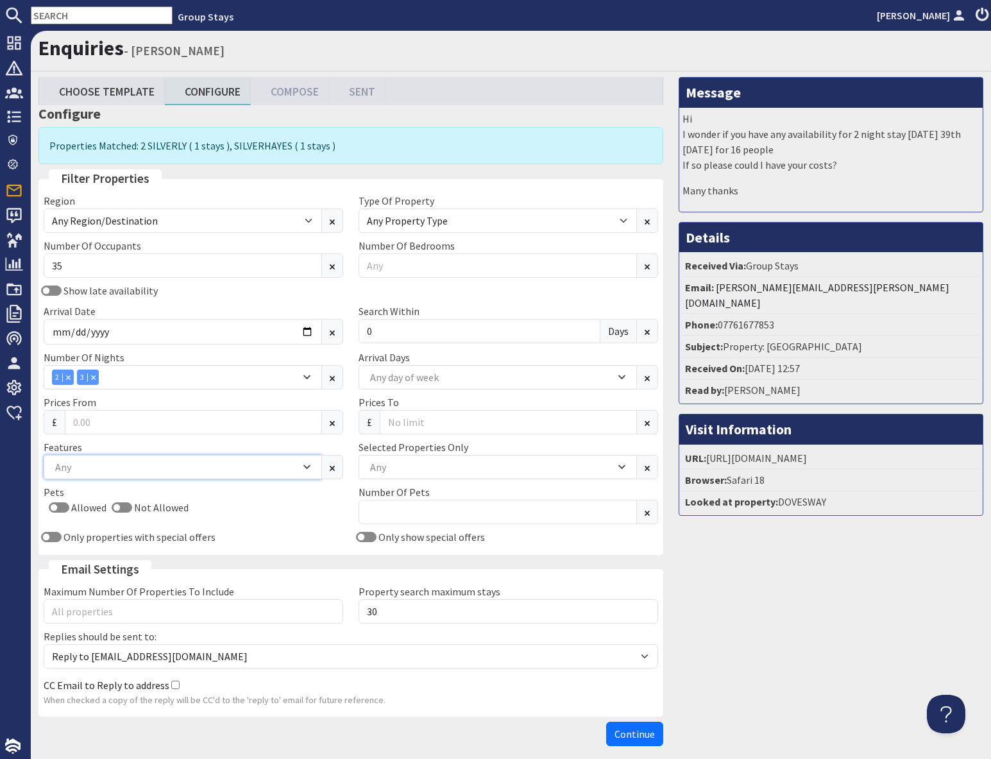
click at [146, 467] on div "Any" at bounding box center [176, 467] width 248 height 14
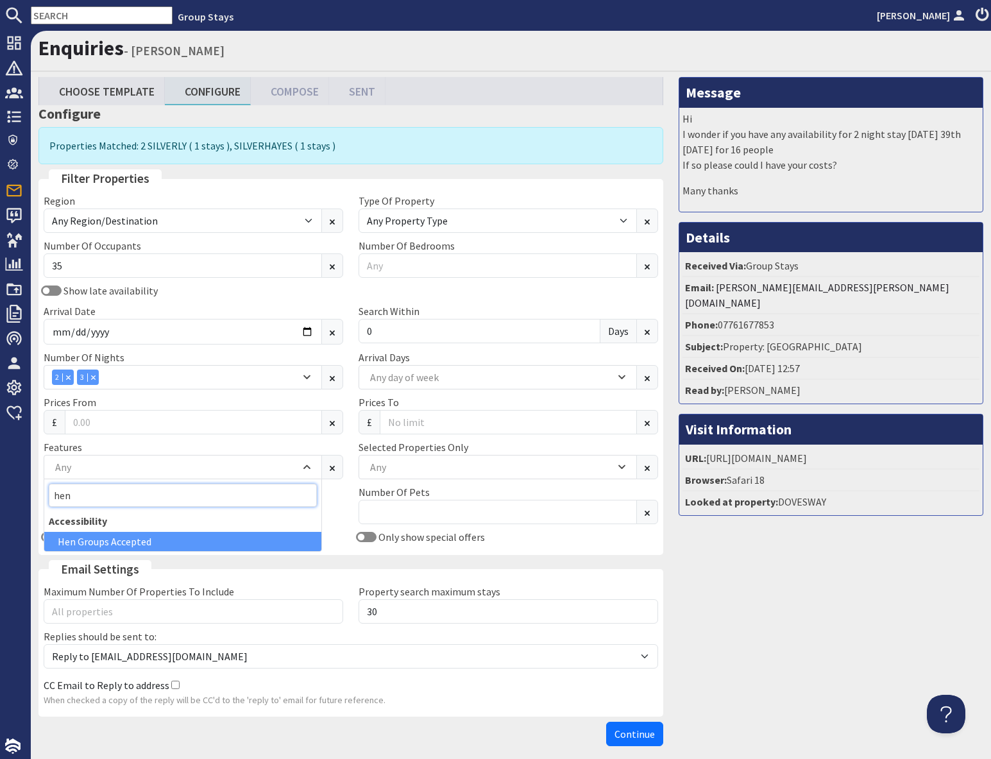
type input "hen"
click at [137, 541] on div "Hen Groups Accepted" at bounding box center [182, 541] width 277 height 19
click at [819, 628] on div "Message Hi I wonder if you have any availability for 2 night stay [DATE] 39th […" at bounding box center [831, 414] width 320 height 675
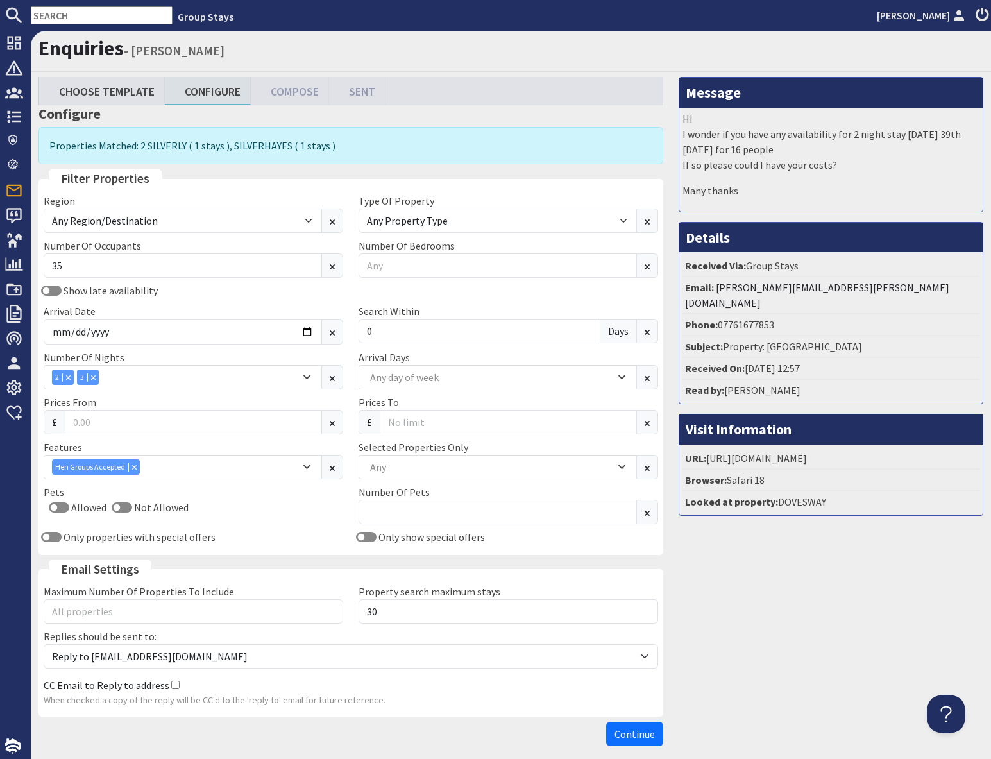
drag, startPoint x: 797, startPoint y: 569, endPoint x: 789, endPoint y: 568, distance: 7.7
click at [791, 568] on div "Message Hi I wonder if you have any availability for 2 night stay [DATE] 39th […" at bounding box center [831, 414] width 320 height 675
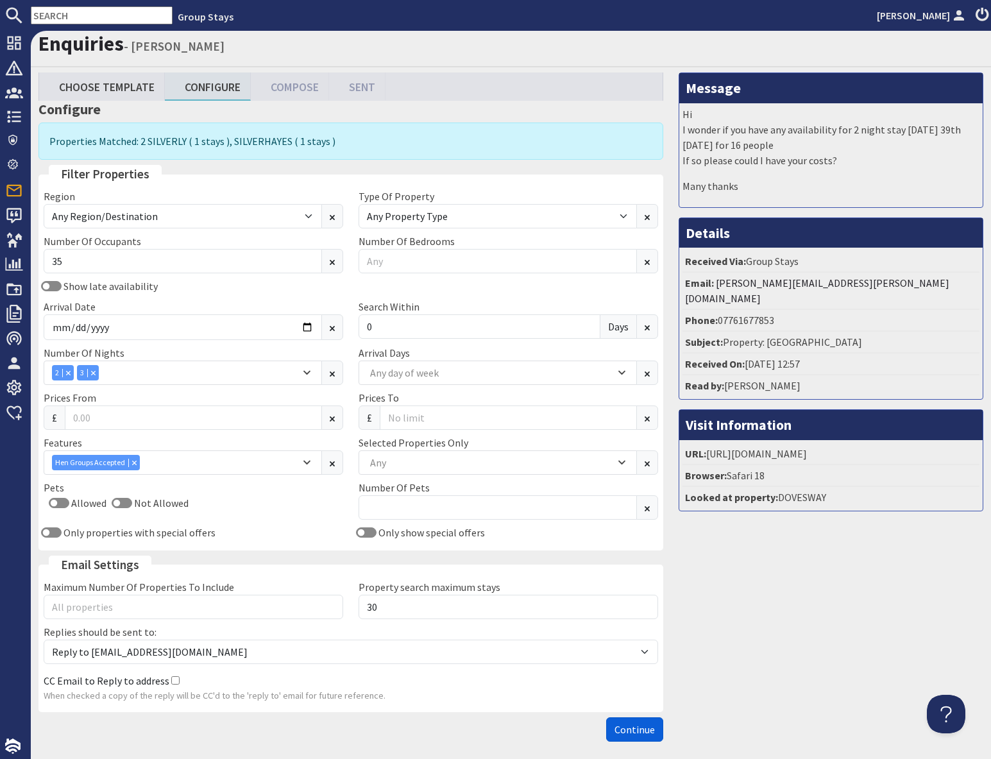
click at [631, 724] on span "Continue" at bounding box center [635, 729] width 40 height 13
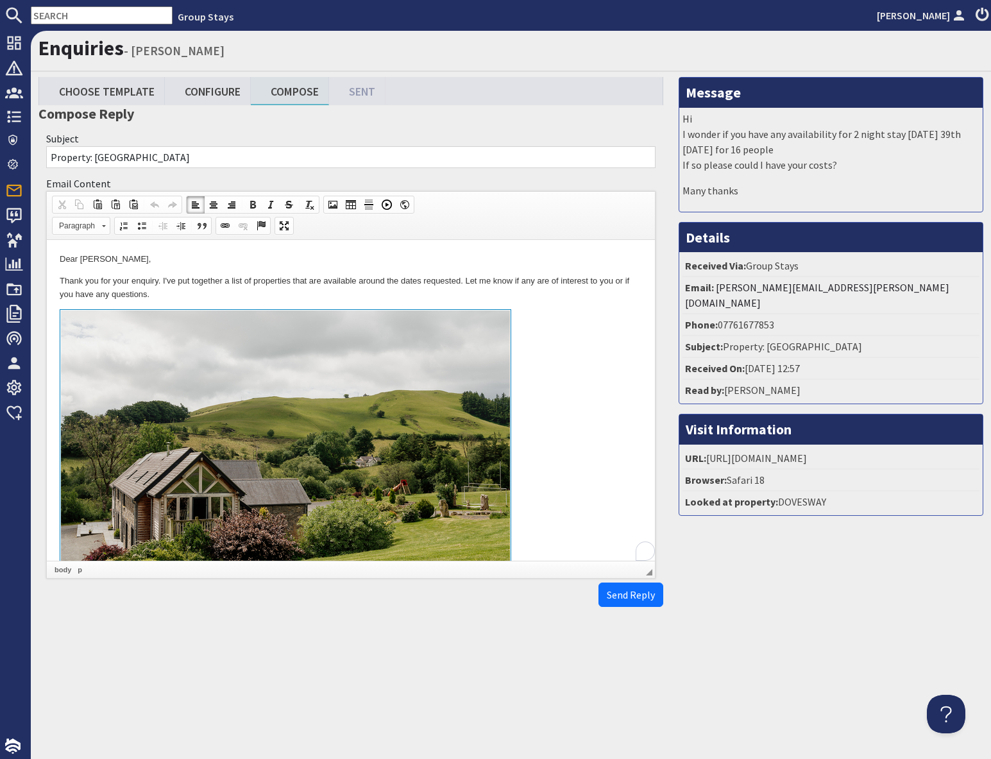
click at [555, 370] on link at bounding box center [351, 457] width 583 height 296
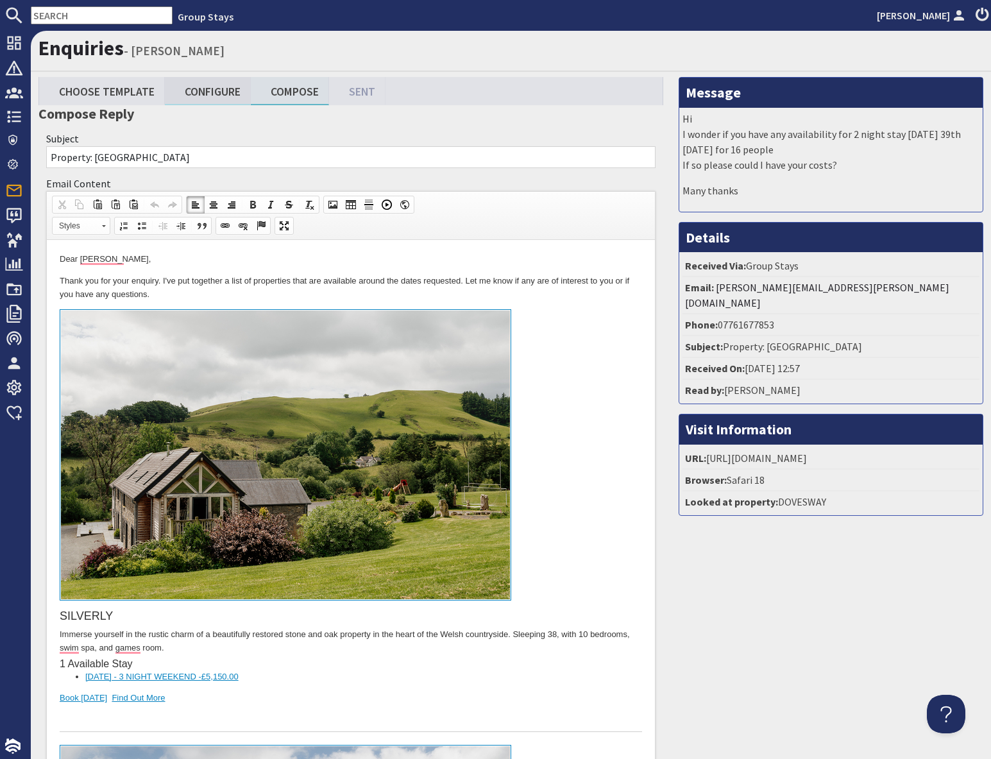
click at [203, 96] on link "Configure" at bounding box center [208, 91] width 86 height 28
type textarea "<p>Dear [PERSON_NAME],</p> <p>Thank you for your enquiry. I&#39;ve put together…"
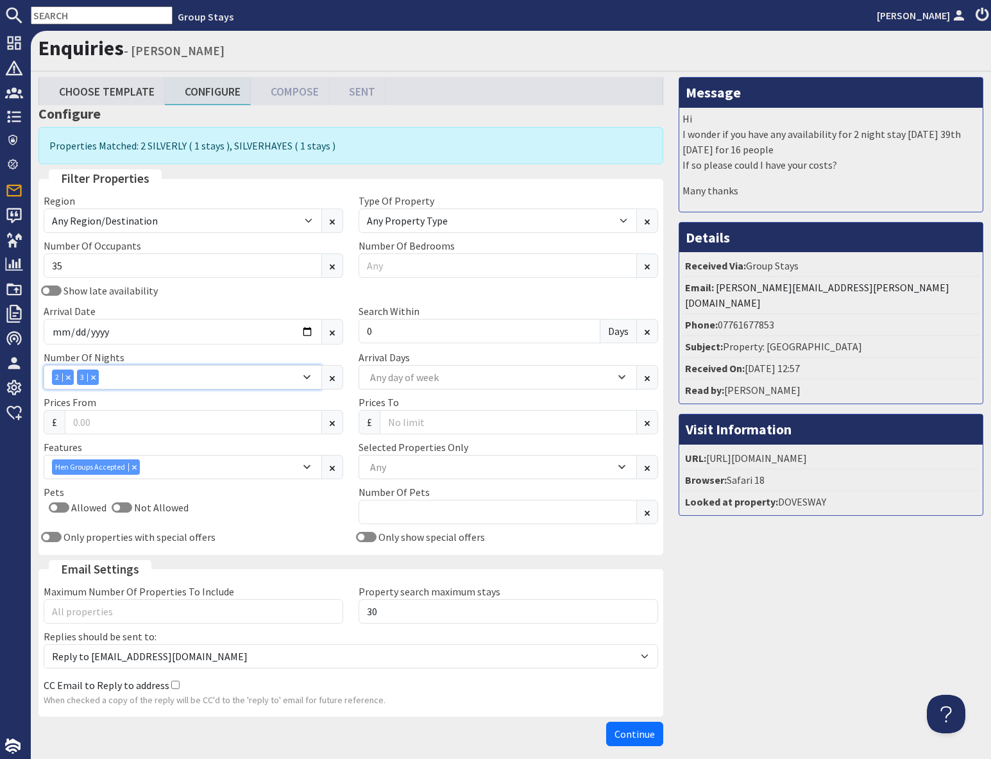
click at [71, 380] on div "Combobox" at bounding box center [68, 377] width 12 height 8
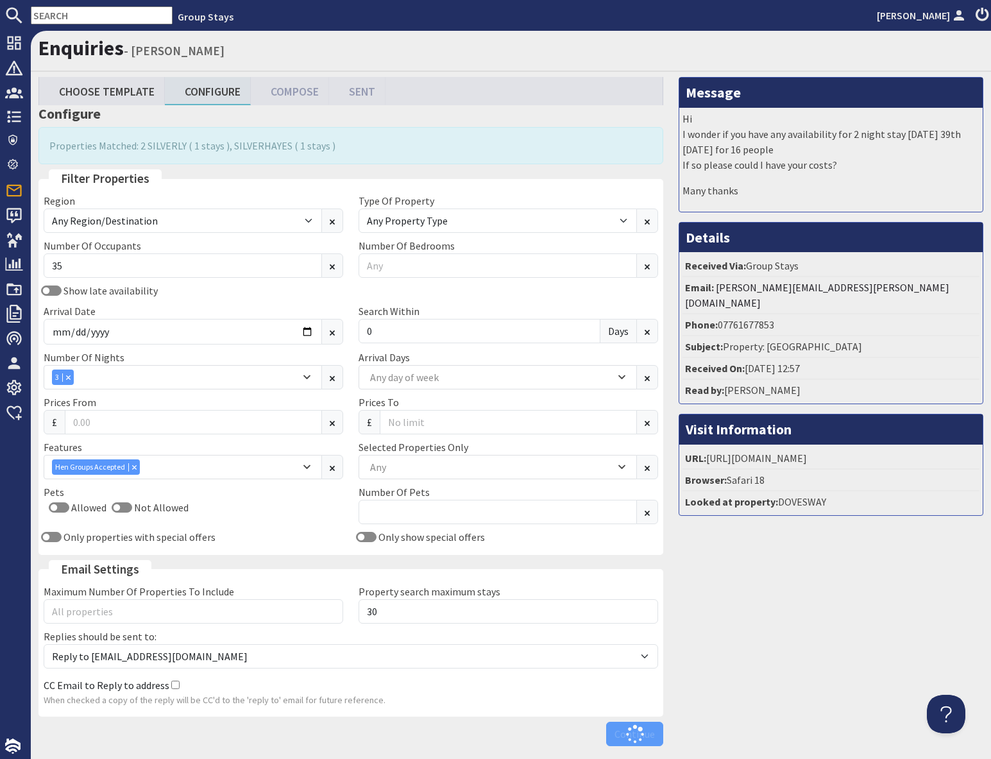
drag, startPoint x: 678, startPoint y: 705, endPoint x: 671, endPoint y: 721, distance: 17.3
click at [674, 714] on div "Message Hi I wonder if you have any availability for 2 night stay [DATE] 39th […" at bounding box center [831, 414] width 320 height 675
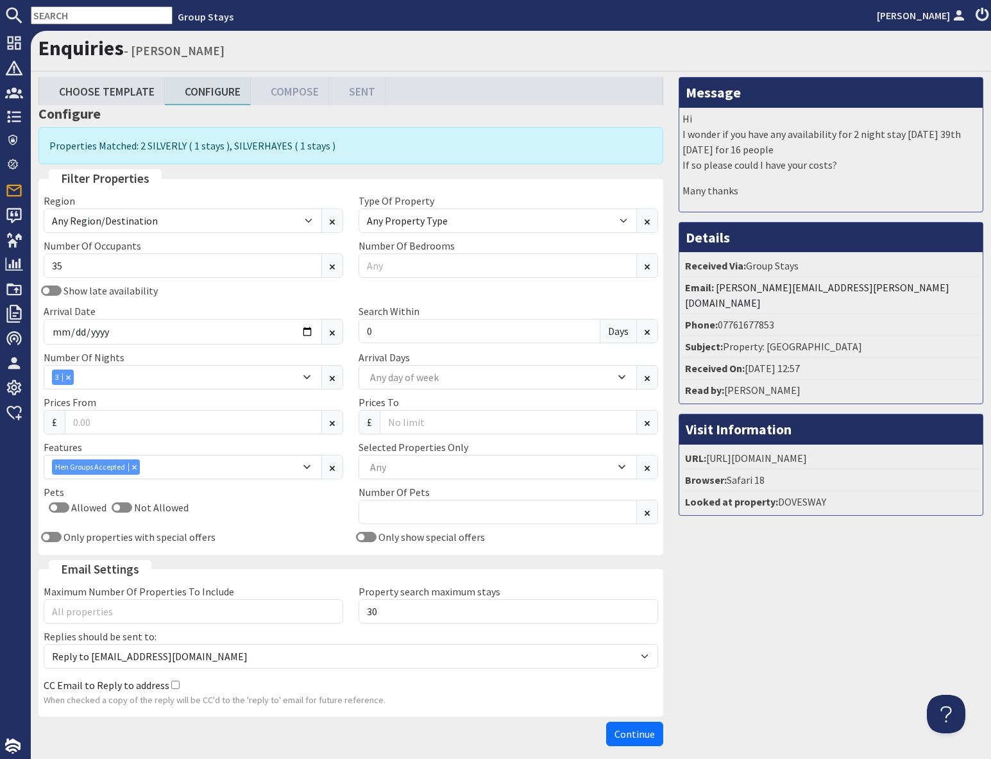
click at [634, 726] on button "Continue" at bounding box center [634, 734] width 57 height 24
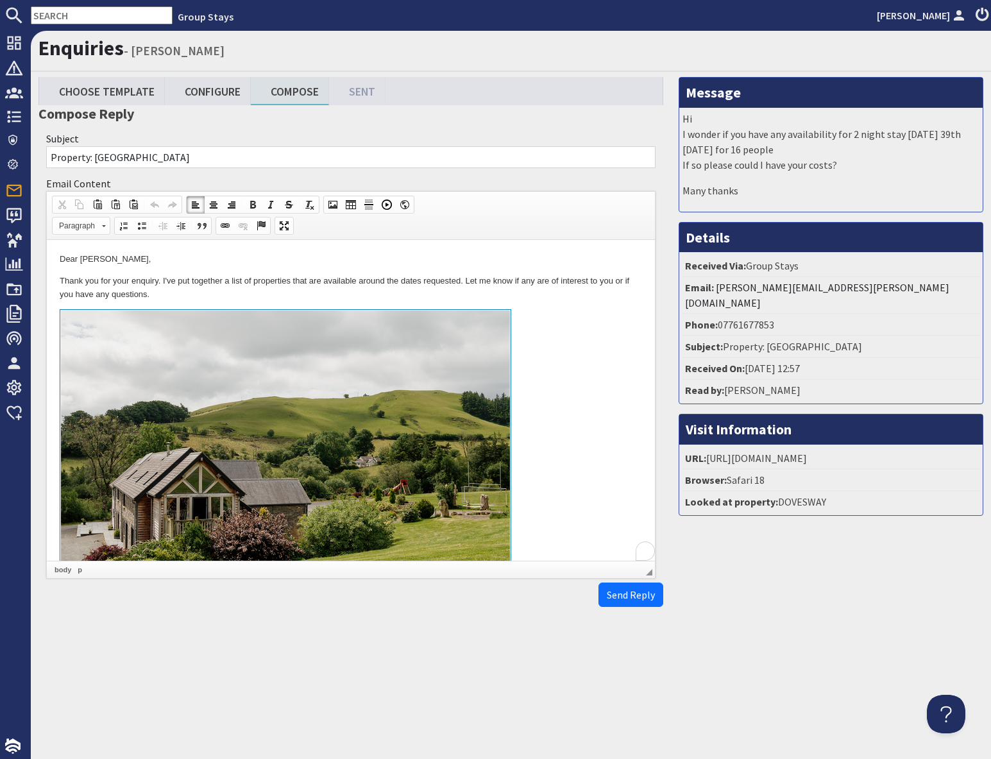
drag, startPoint x: 547, startPoint y: 339, endPoint x: 551, endPoint y: 351, distance: 12.8
click at [547, 339] on link at bounding box center [351, 457] width 583 height 296
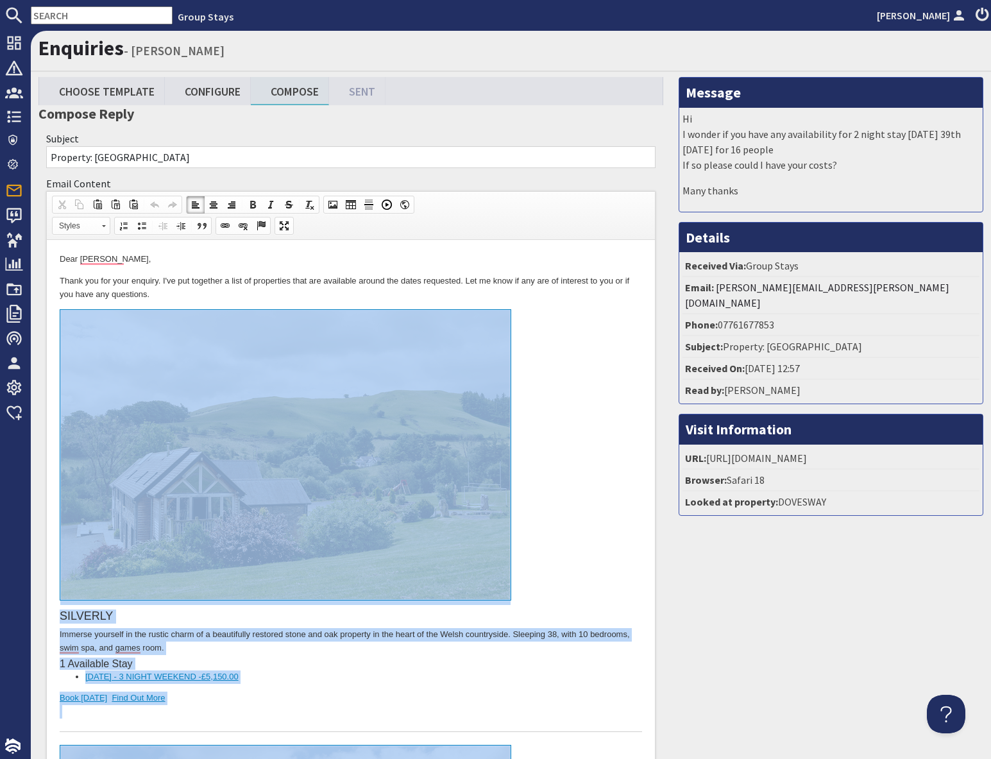
drag, startPoint x: 232, startPoint y: 1161, endPoint x: 215, endPoint y: 355, distance: 806.7
click at [215, 355] on body "Dear [PERSON_NAME], Thank you for your enquiry. I've put together a list of pro…" at bounding box center [351, 743] width 583 height 981
copy body "SILVERLY Immerse yourself in the rustic charm of a beautifully restored stone a…"
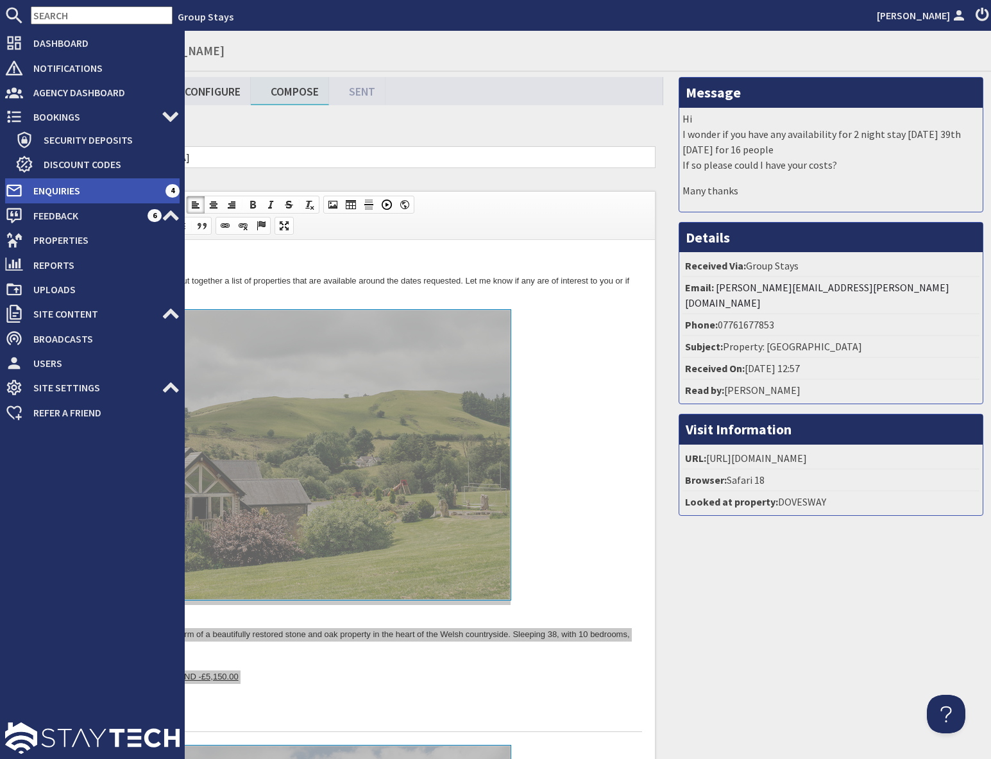
click at [53, 192] on span "Enquiries" at bounding box center [94, 190] width 142 height 21
type textarea "<p>Dear [PERSON_NAME],</p> <p>Thank you for your enquiry. I&#39;ve put together…"
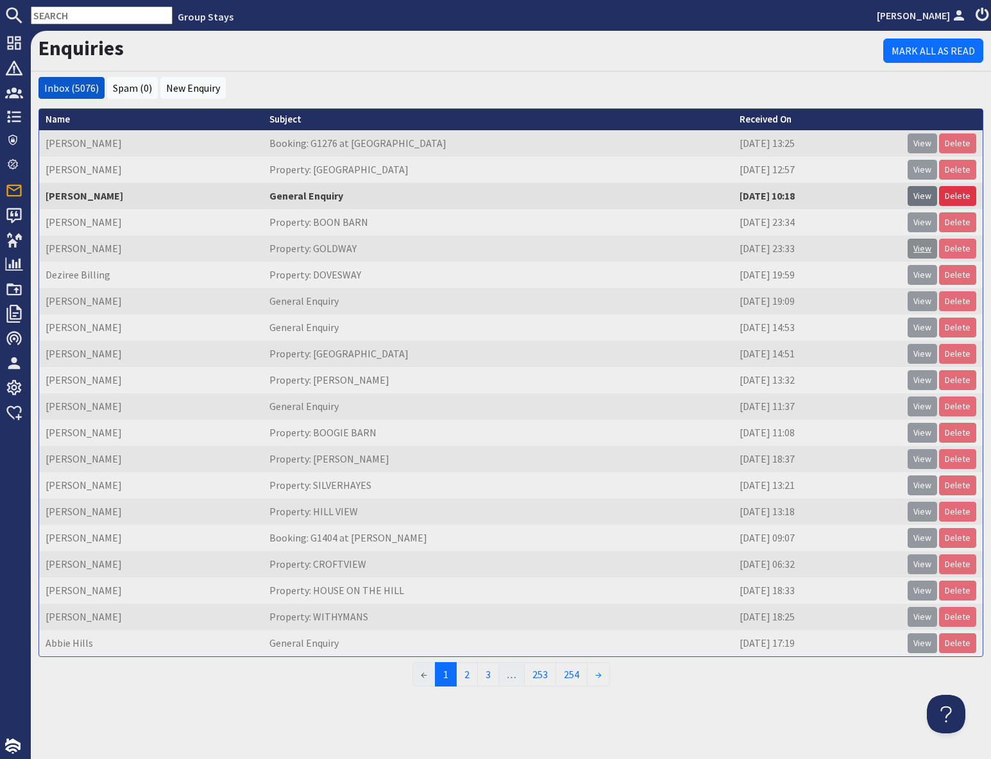
click at [926, 252] on link "View" at bounding box center [923, 249] width 30 height 20
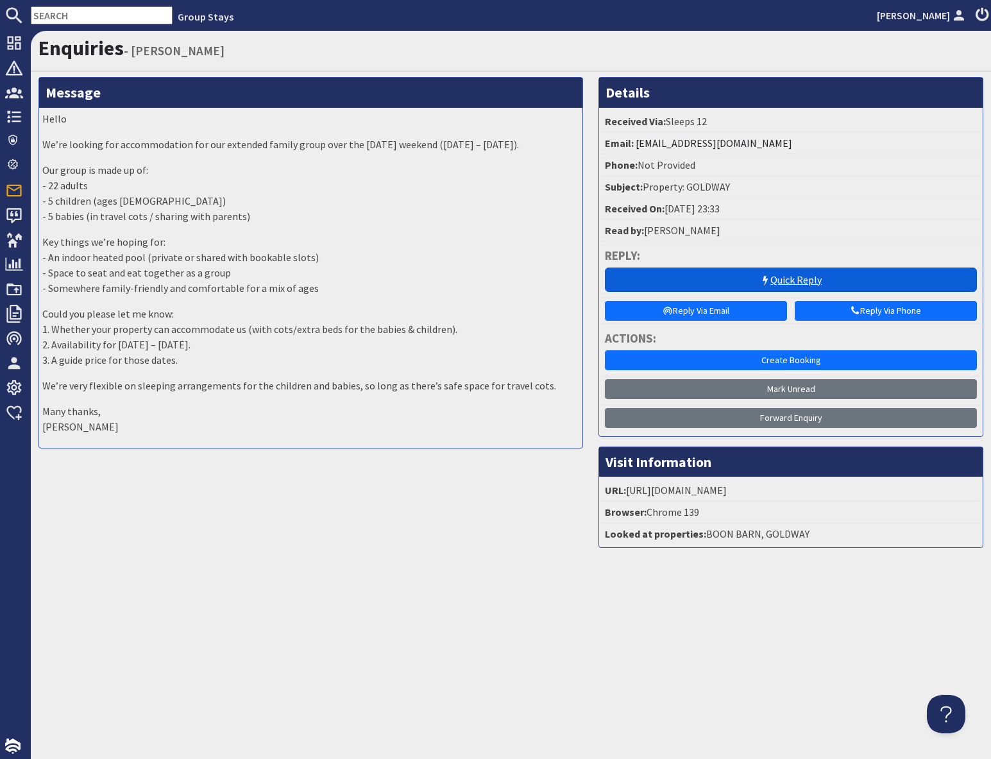
click at [782, 284] on link "Quick Reply" at bounding box center [791, 280] width 372 height 24
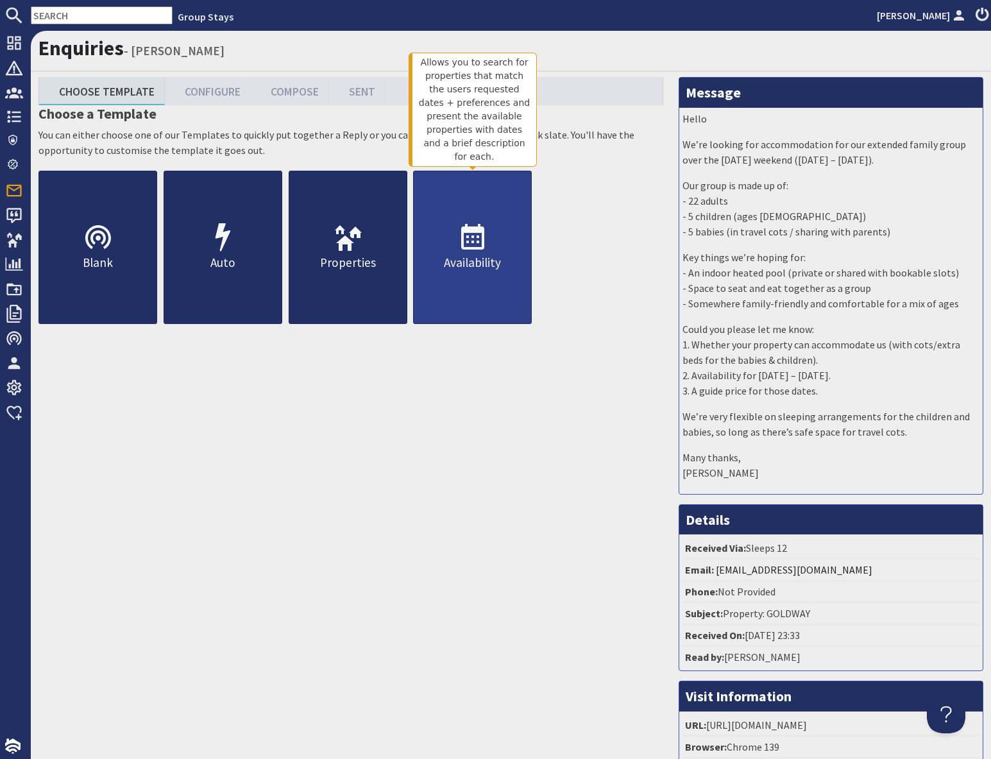
click at [490, 251] on link "Availability" at bounding box center [472, 247] width 119 height 153
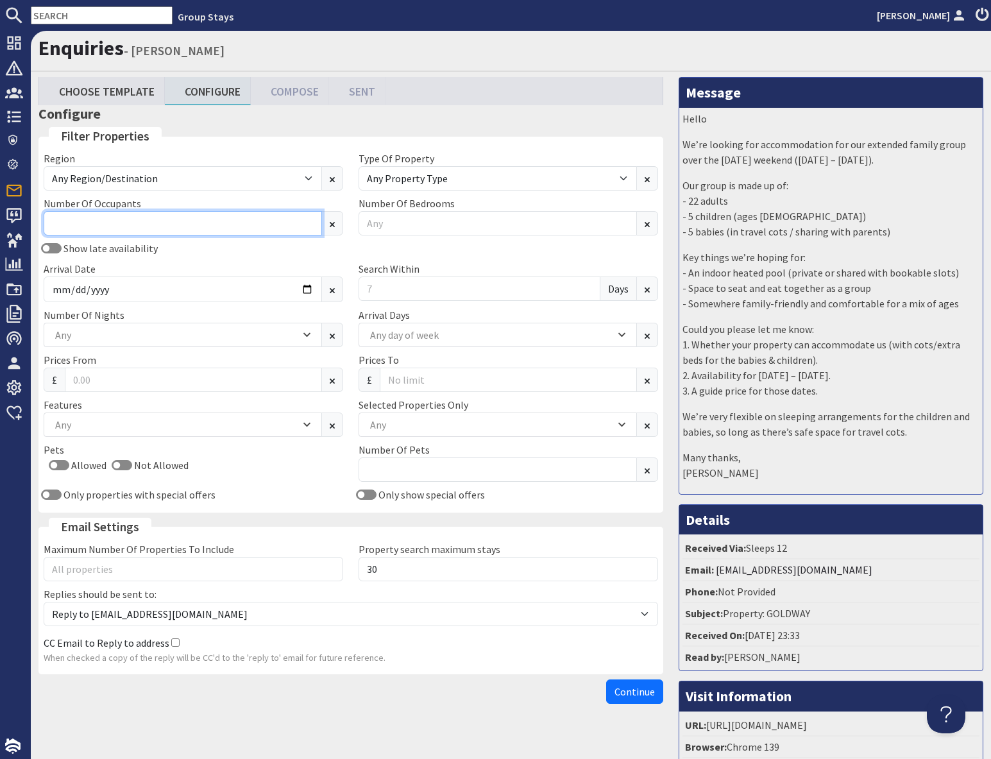
click at [101, 225] on input "Number Of Occupants" at bounding box center [183, 223] width 278 height 24
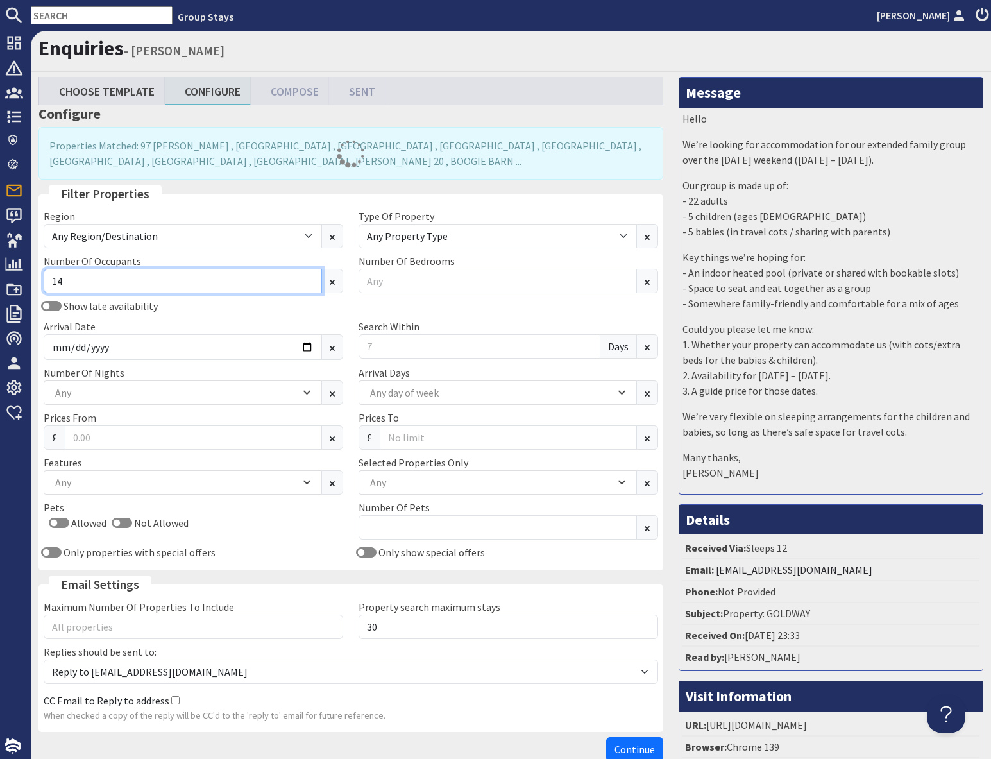
type input "14"
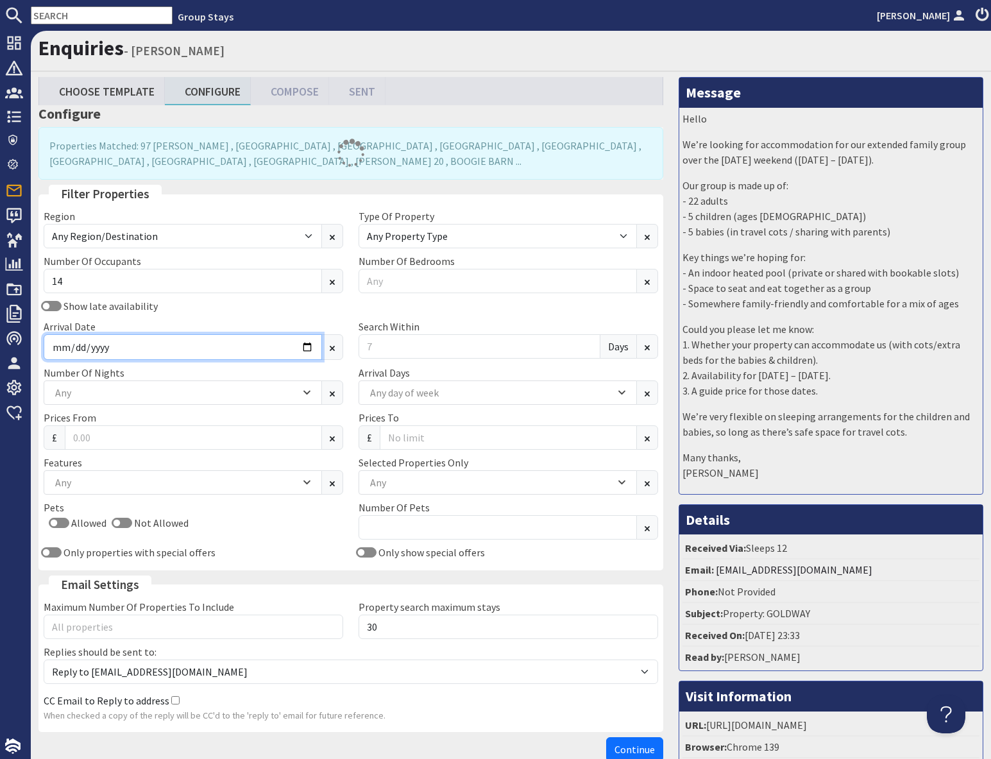
click at [309, 348] on input "Arrival Date" at bounding box center [183, 347] width 278 height 26
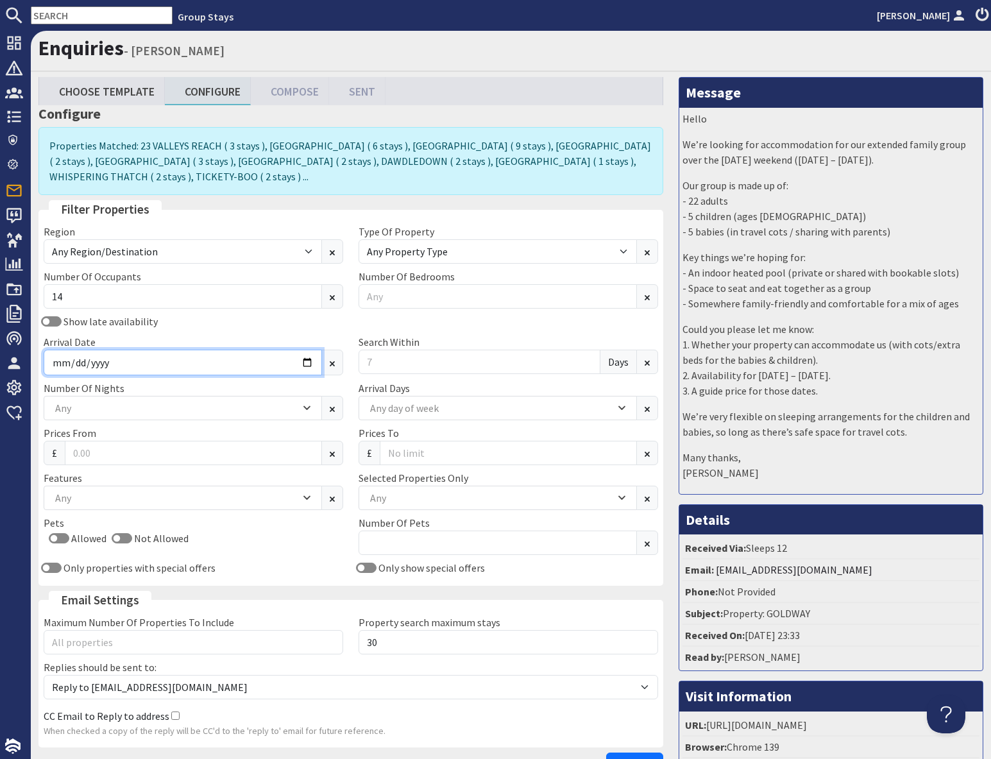
type input "[DATE]"
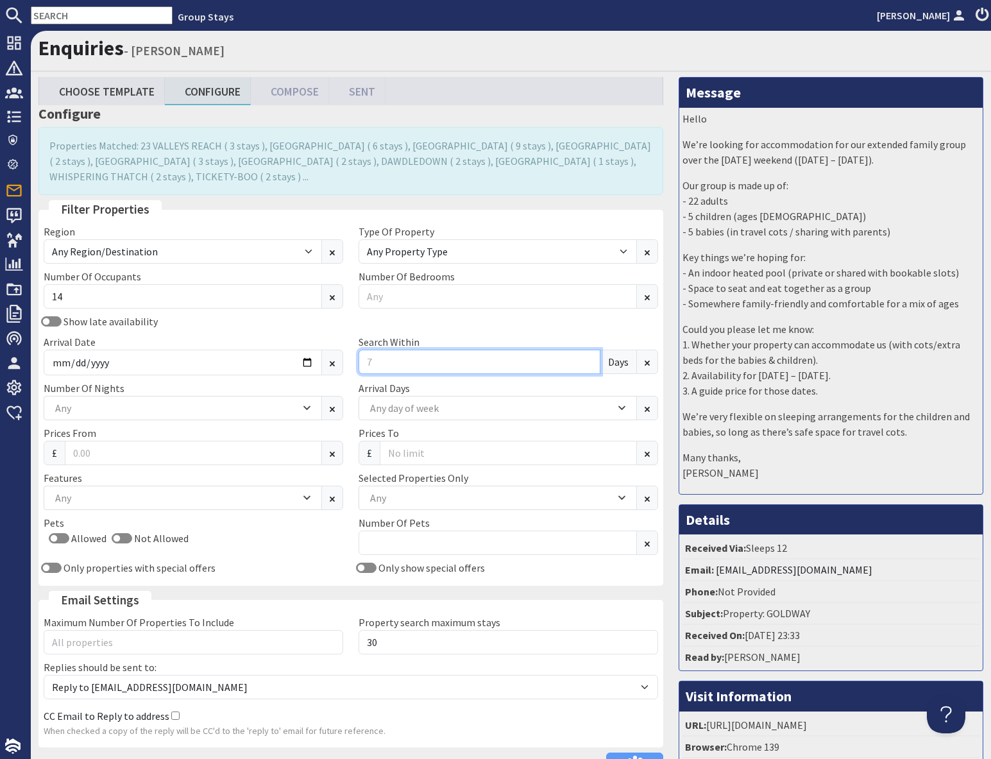
click at [416, 359] on input "Search Within" at bounding box center [480, 362] width 242 height 24
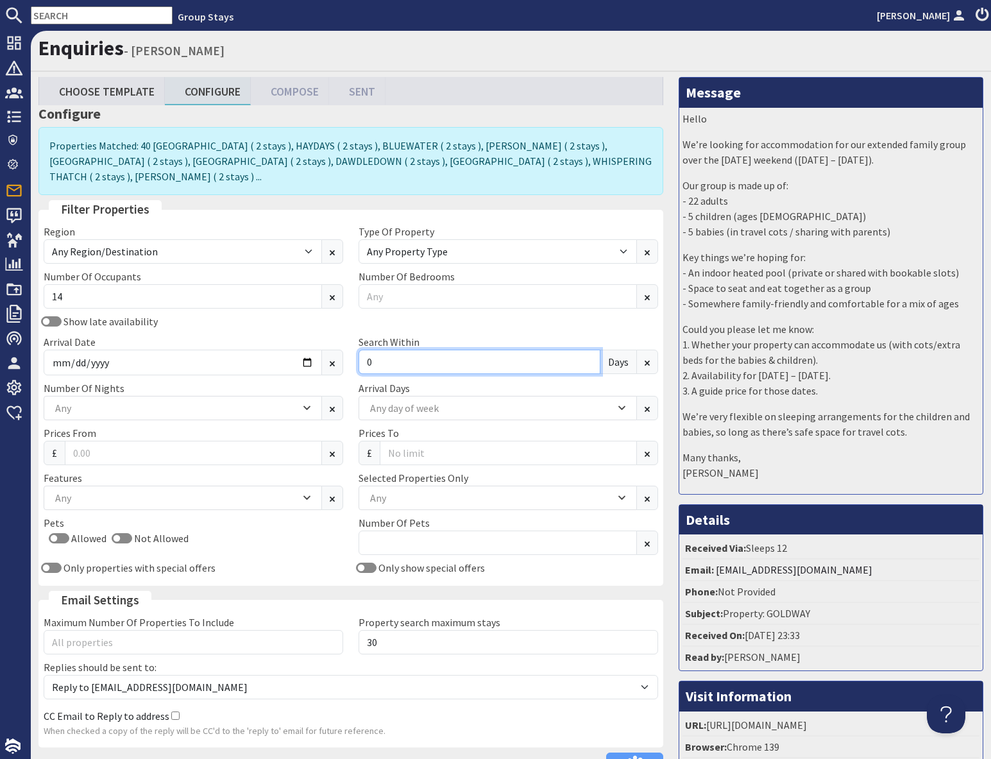
type input "0"
click at [116, 425] on div "Prices From £" at bounding box center [193, 445] width 315 height 40
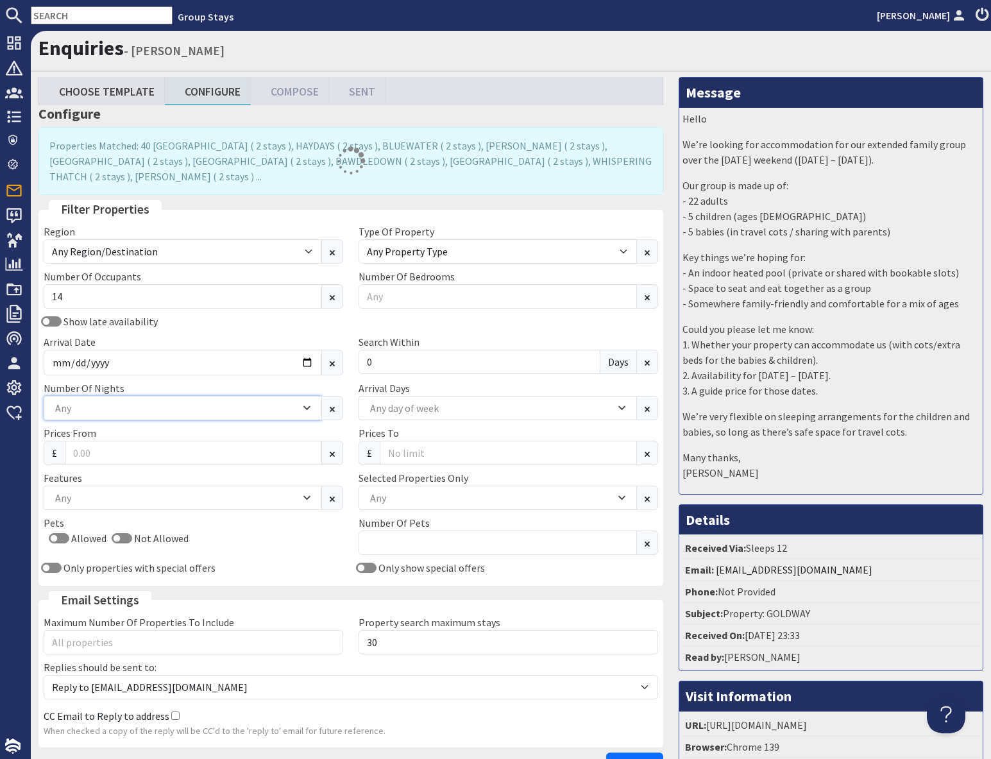
click at [108, 401] on div "Any" at bounding box center [176, 408] width 248 height 14
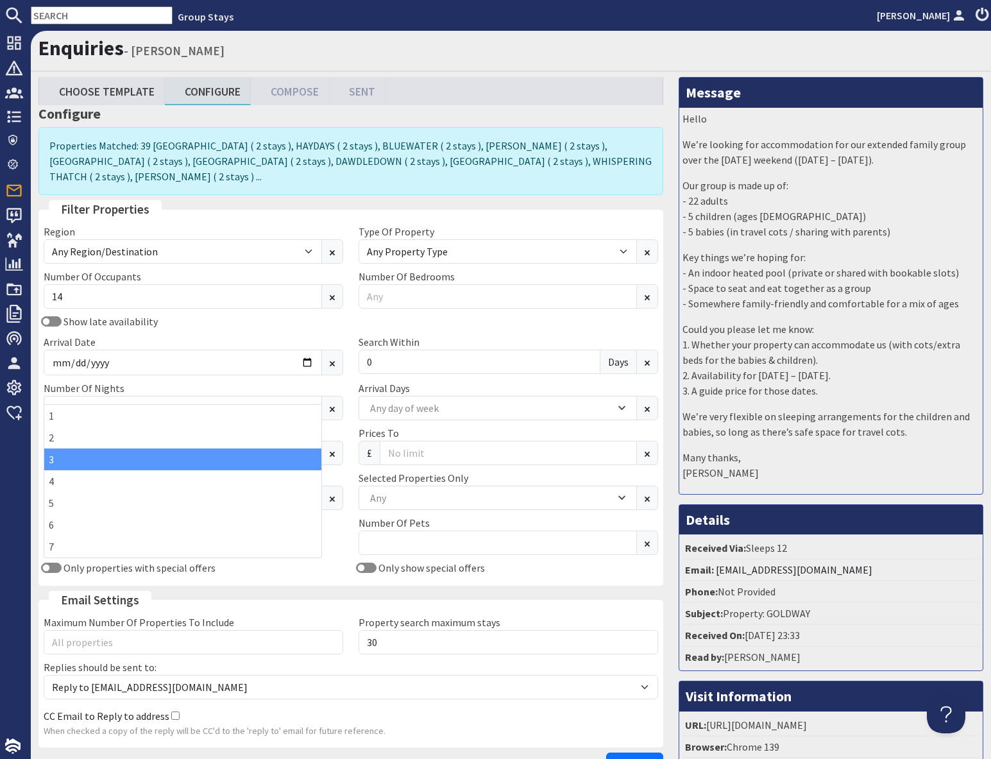
click at [53, 459] on div "3" at bounding box center [182, 460] width 277 height 22
drag, startPoint x: 454, startPoint y: 581, endPoint x: 445, endPoint y: 586, distance: 10.0
click at [454, 591] on fieldset "Email Settings Maximum Number Of Properties To Include Property search maximum …" at bounding box center [350, 669] width 625 height 157
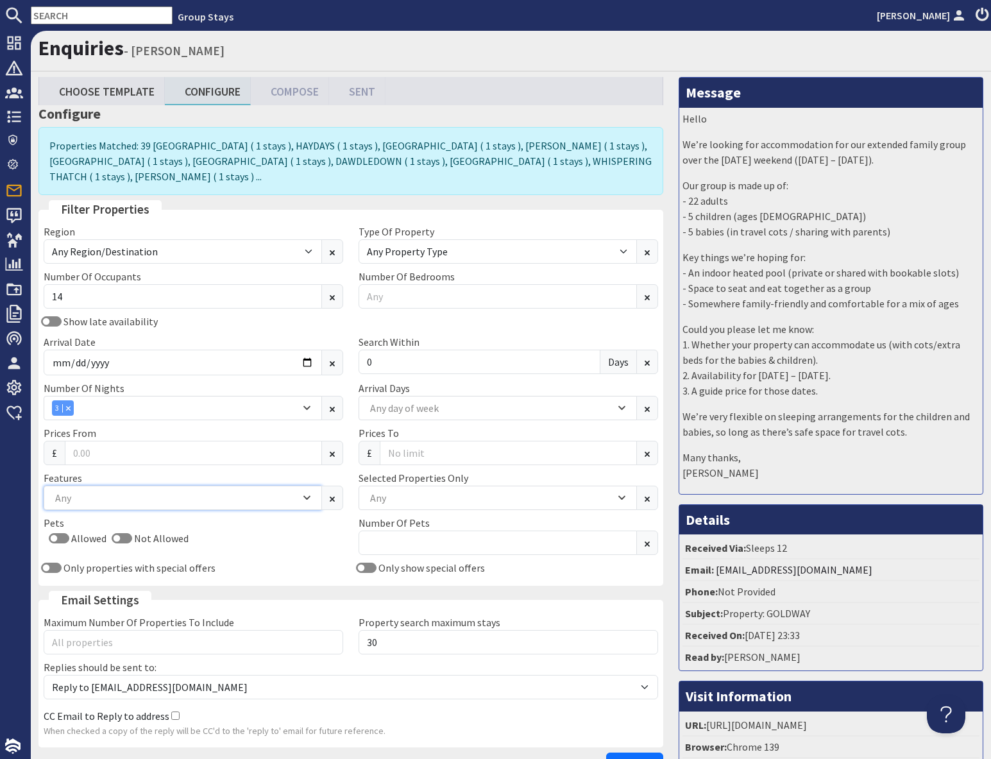
click at [103, 491] on div "Any" at bounding box center [176, 498] width 248 height 14
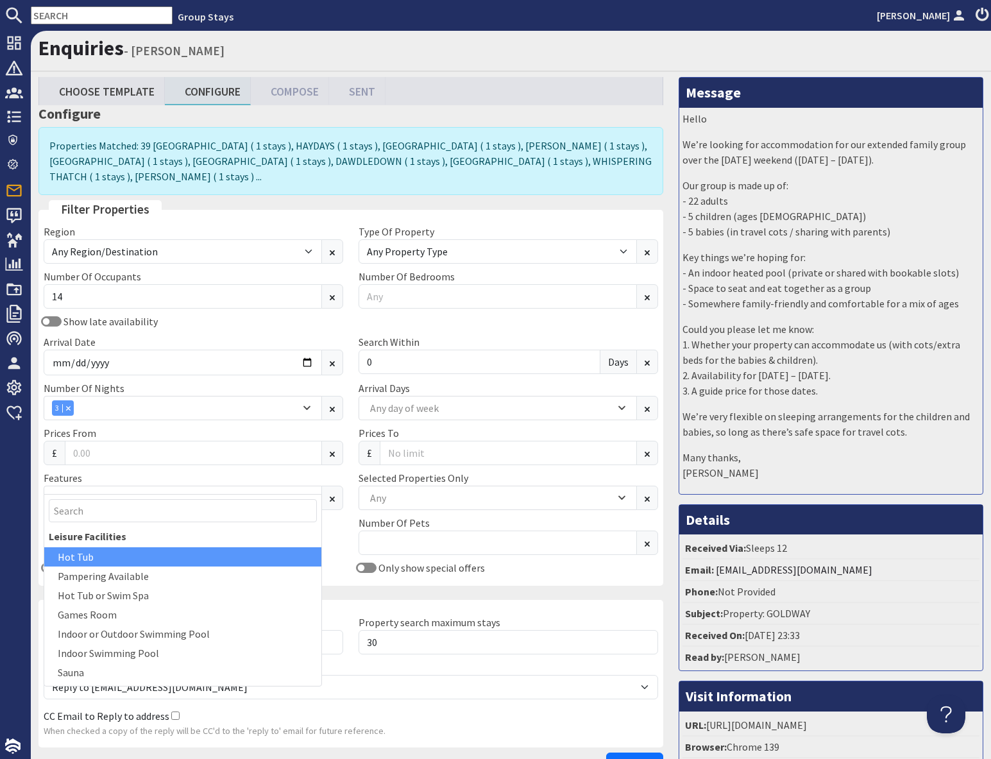
click at [98, 561] on div "Hot Tub" at bounding box center [182, 556] width 277 height 19
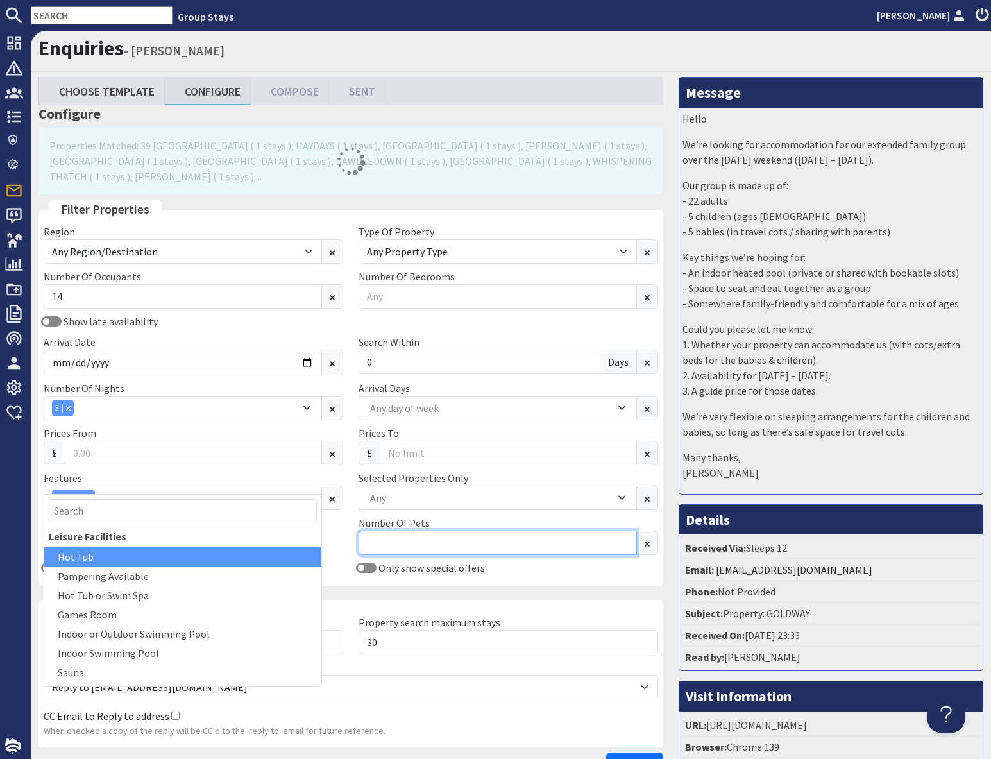
click at [558, 555] on div "Region Any Region/Destination [GEOGRAPHIC_DATA] [GEOGRAPHIC_DATA] / [GEOGRAPHIC…" at bounding box center [351, 402] width 630 height 357
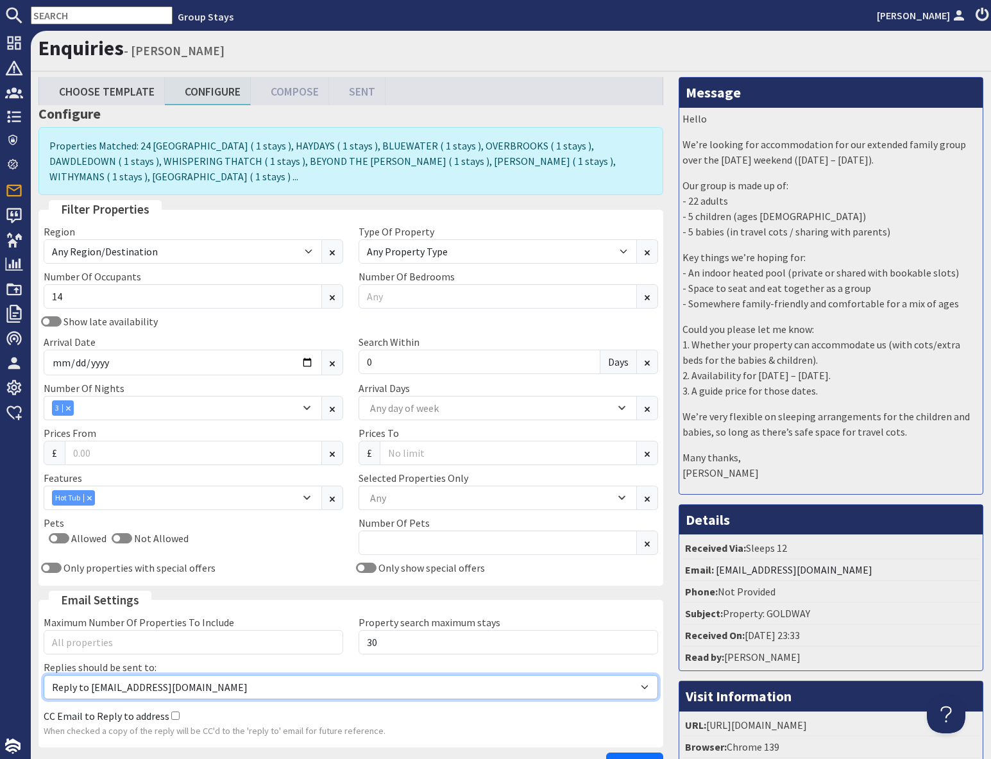
click at [586, 695] on select "Reply to [EMAIL_ADDRESS][DOMAIN_NAME] Reply to [EMAIL_ADDRESS][DOMAIN_NAME]" at bounding box center [351, 687] width 615 height 24
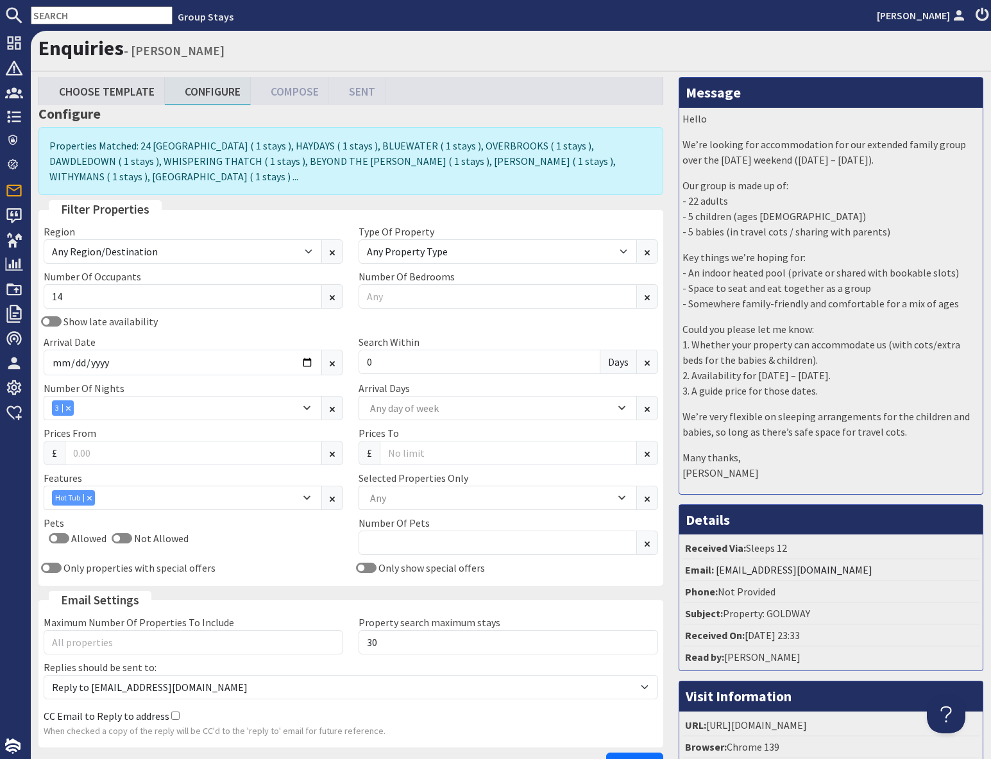
click at [615, 722] on div "CC Email to Reply to address When checked a copy of the reply will be CC'd to t…" at bounding box center [351, 724] width 630 height 38
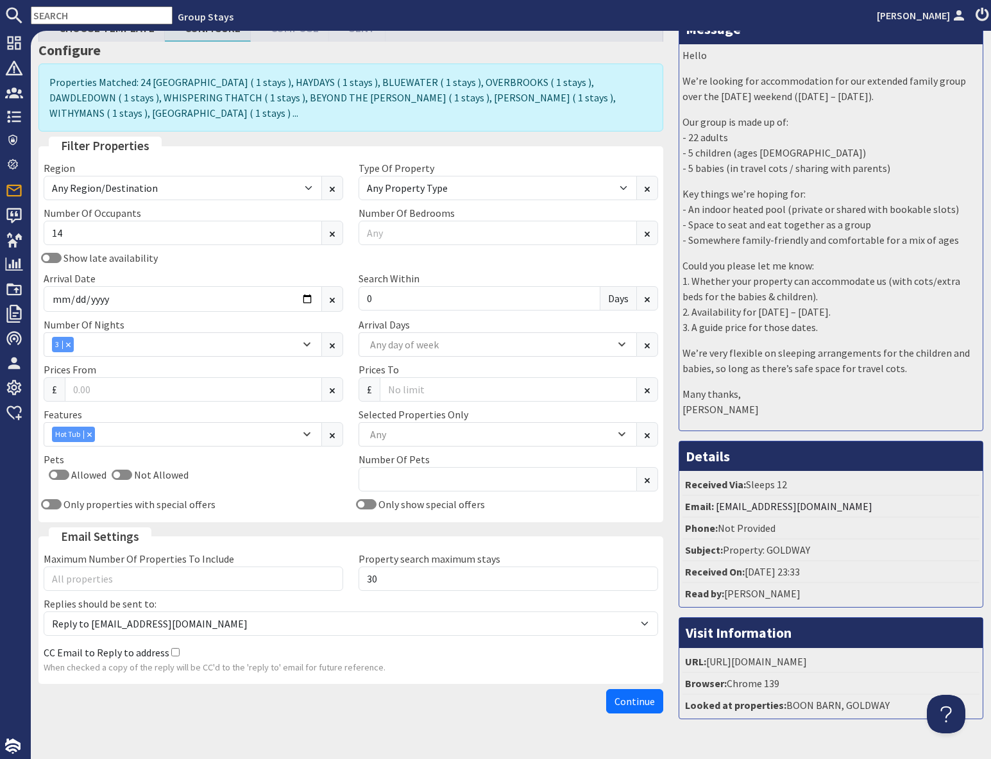
scroll to position [113, 0]
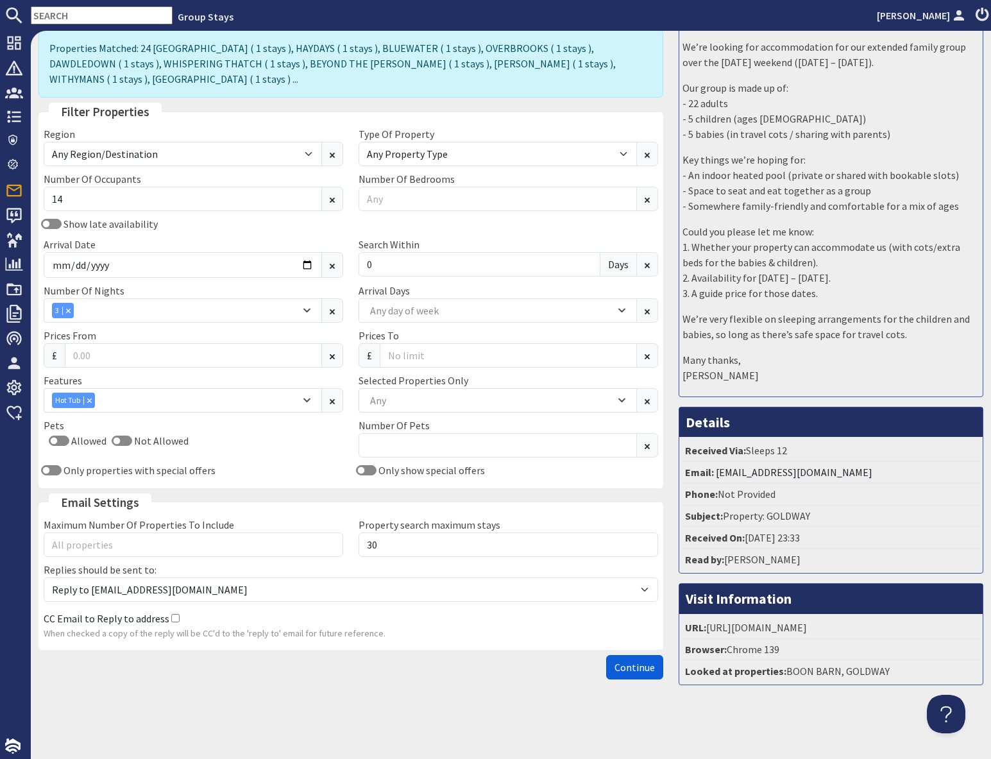
click at [621, 661] on span "Continue" at bounding box center [635, 667] width 40 height 13
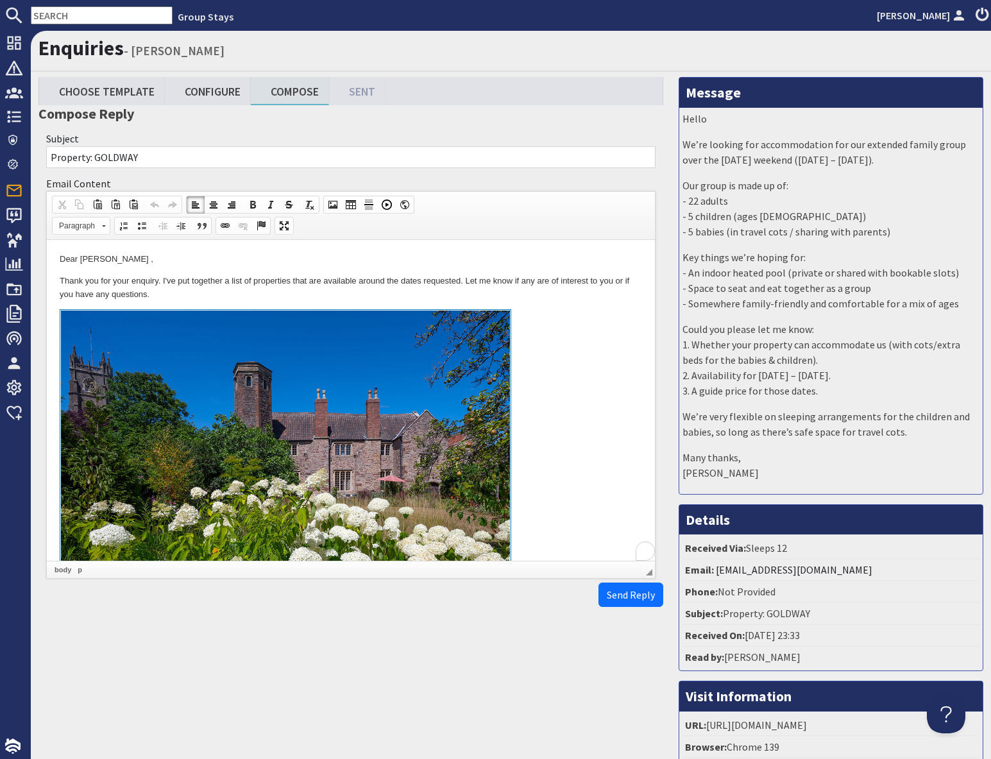
drag, startPoint x: 563, startPoint y: 384, endPoint x: 558, endPoint y: 394, distance: 11.2
click at [563, 384] on link at bounding box center [351, 457] width 583 height 296
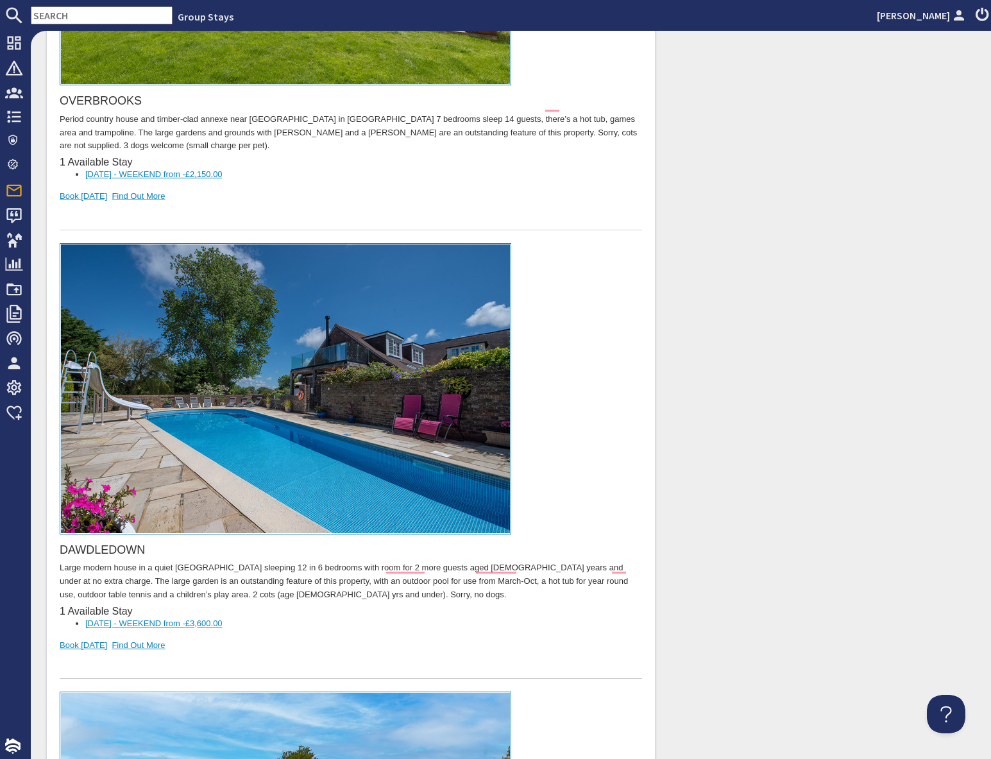
scroll to position [1864, 0]
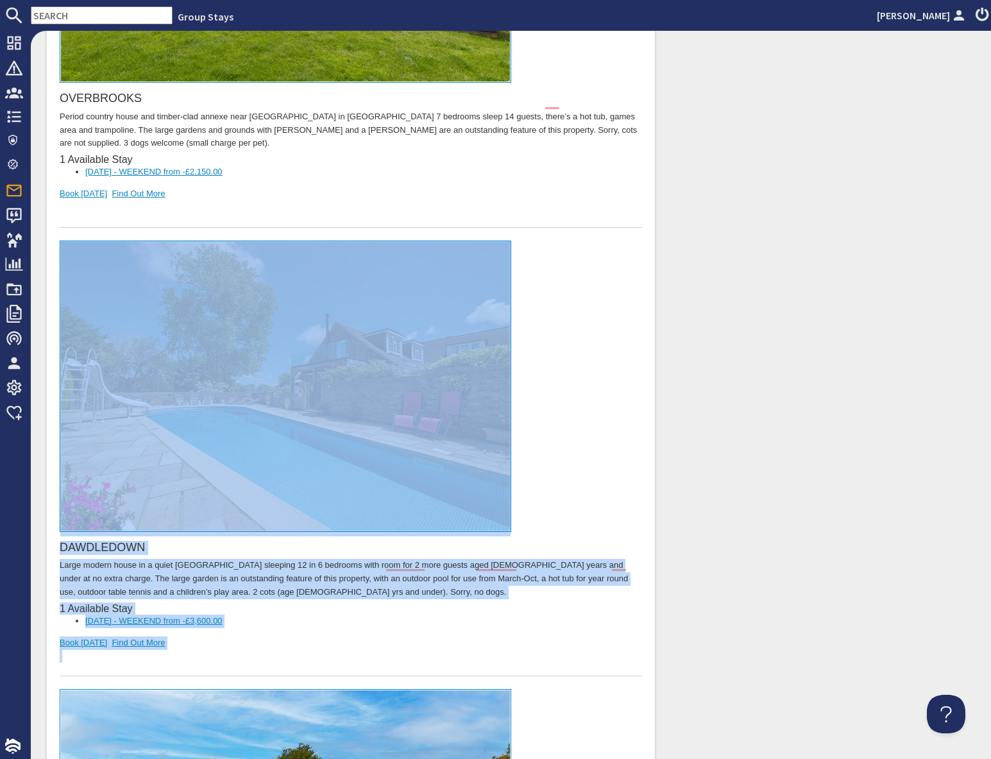
drag, startPoint x: 210, startPoint y: 644, endPoint x: 195, endPoint y: 474, distance: 170.7
click at [195, 474] on div "DAWDLEDOWN Large modern house in a quiet [GEOGRAPHIC_DATA] sleeping 12 in 6 bed…" at bounding box center [351, 459] width 583 height 436
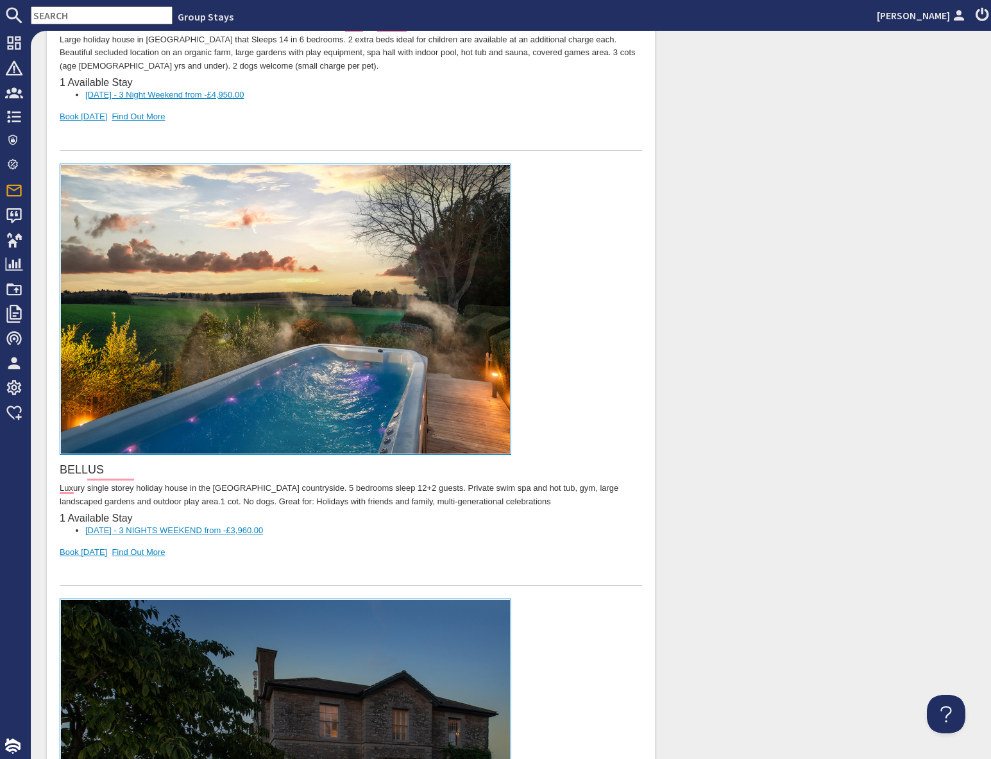
scroll to position [2841, 0]
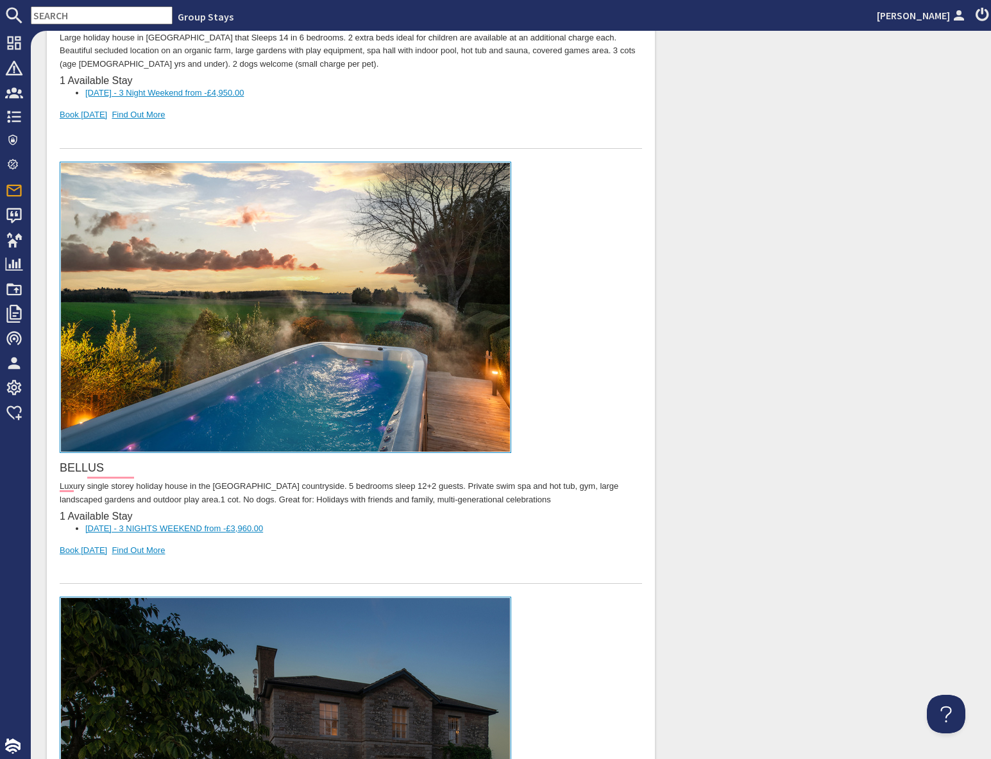
click at [230, 558] on div "To enrich screen reader interactions, please activate Accessibility in Grammarl…" at bounding box center [351, 571] width 583 height 27
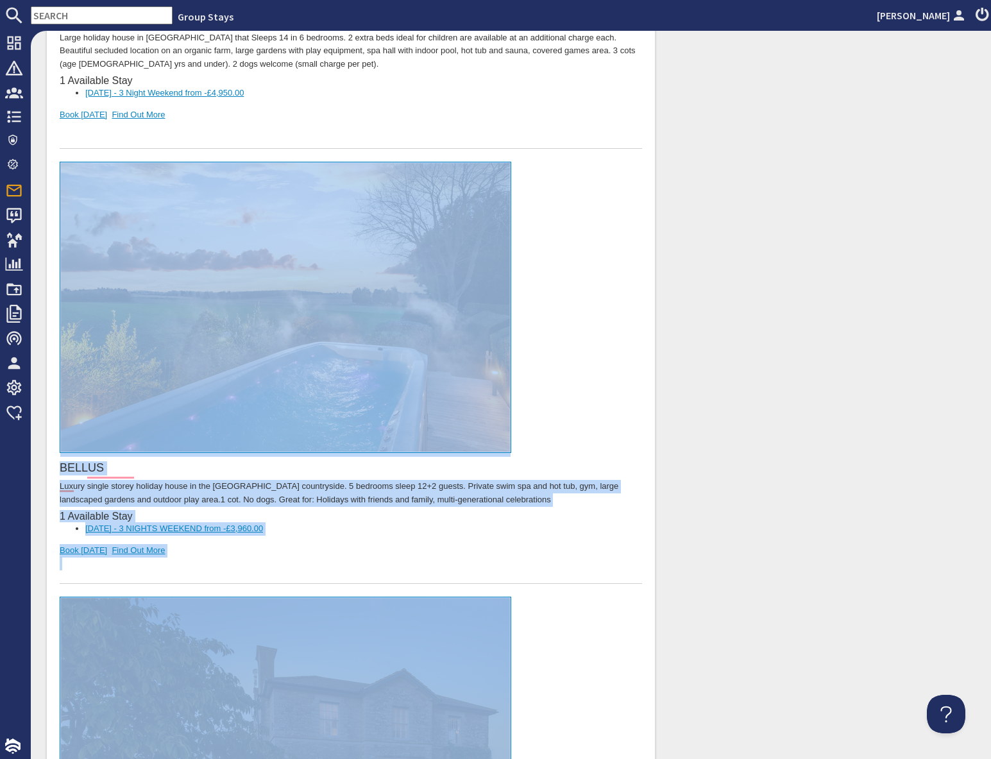
drag, startPoint x: 225, startPoint y: 490, endPoint x: 230, endPoint y: 346, distance: 143.2
click at [230, 346] on div "[PERSON_NAME] Luxury single storey holiday house in the [GEOGRAPHIC_DATA] count…" at bounding box center [351, 373] width 583 height 423
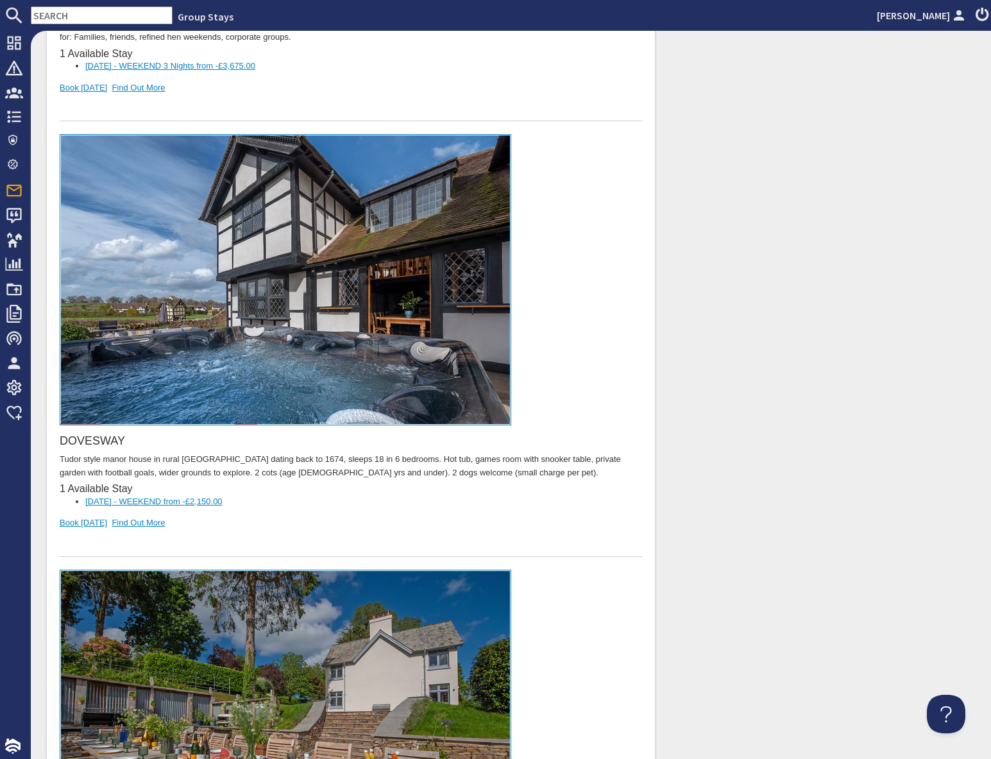
scroll to position [6021, 0]
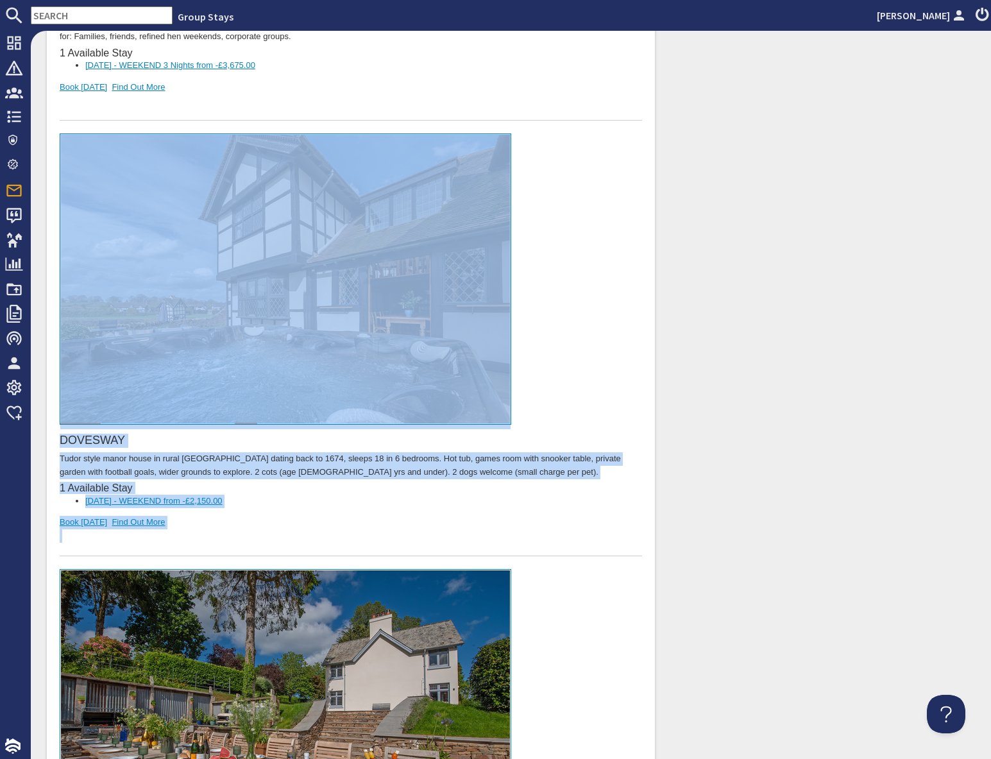
drag, startPoint x: 219, startPoint y: 491, endPoint x: 204, endPoint y: 332, distance: 160.5
click at [204, 330] on div "DOVESWAY Tudor style manor house in rural [GEOGRAPHIC_DATA] dating back to 1674…" at bounding box center [351, 345] width 583 height 423
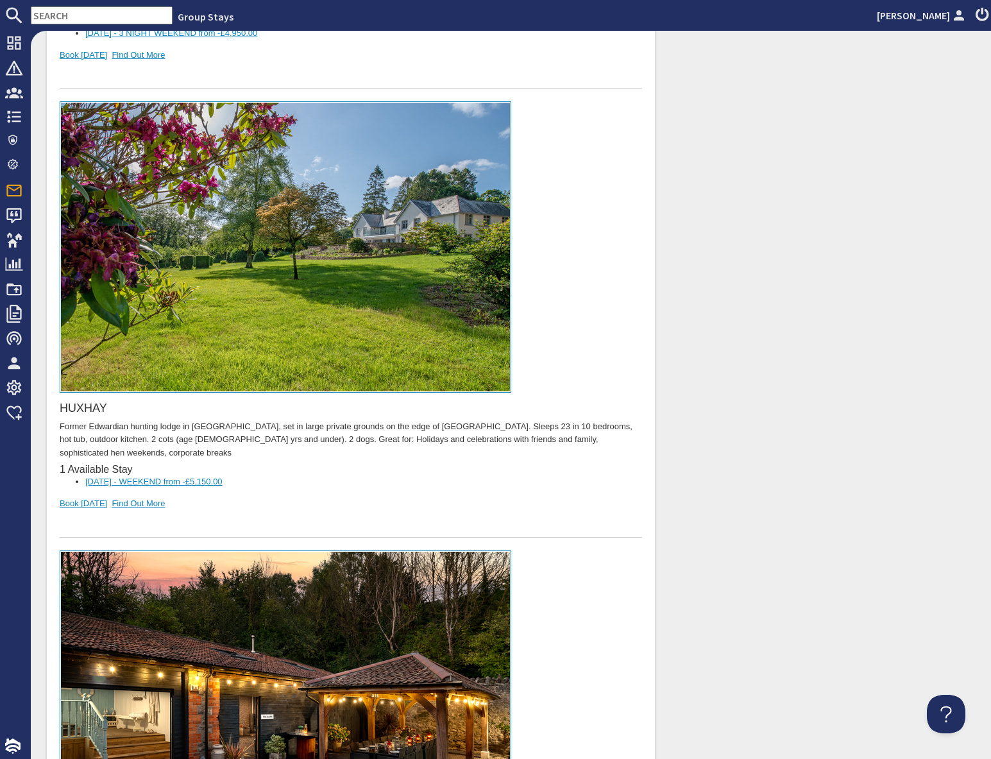
scroll to position [9038, 0]
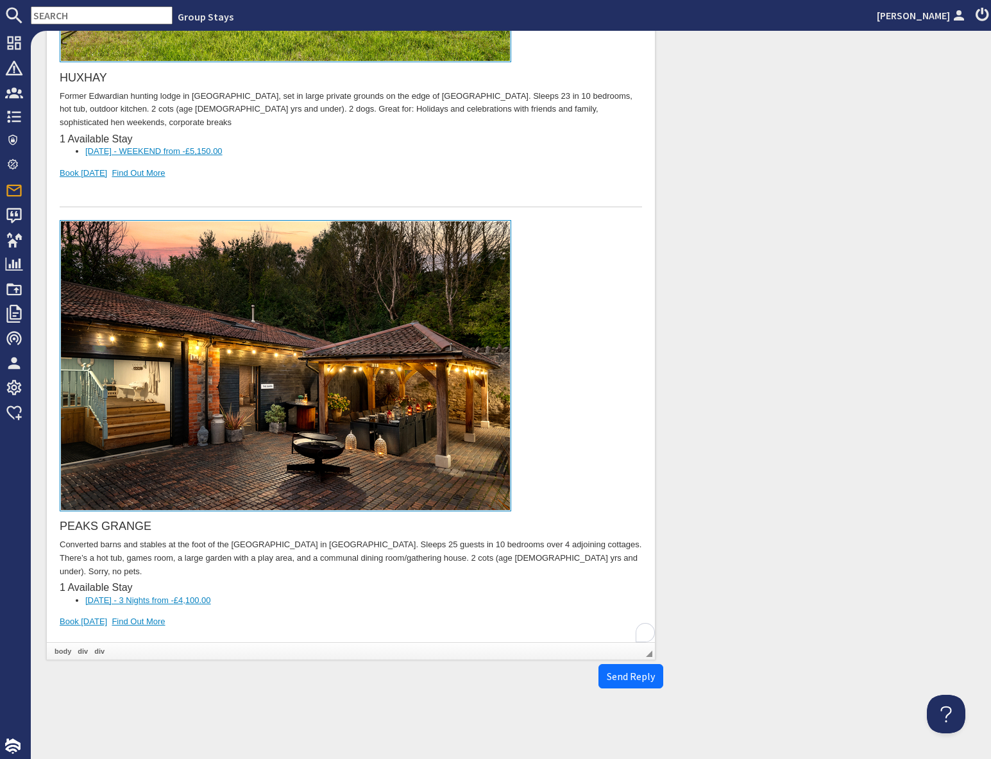
drag, startPoint x: 204, startPoint y: 544, endPoint x: 180, endPoint y: 551, distance: 24.8
click at [203, 545] on div "PEAKS GRANGE Converted barns and stables at the foot of the [GEOGRAPHIC_DATA] i…" at bounding box center [351, 439] width 583 height 436
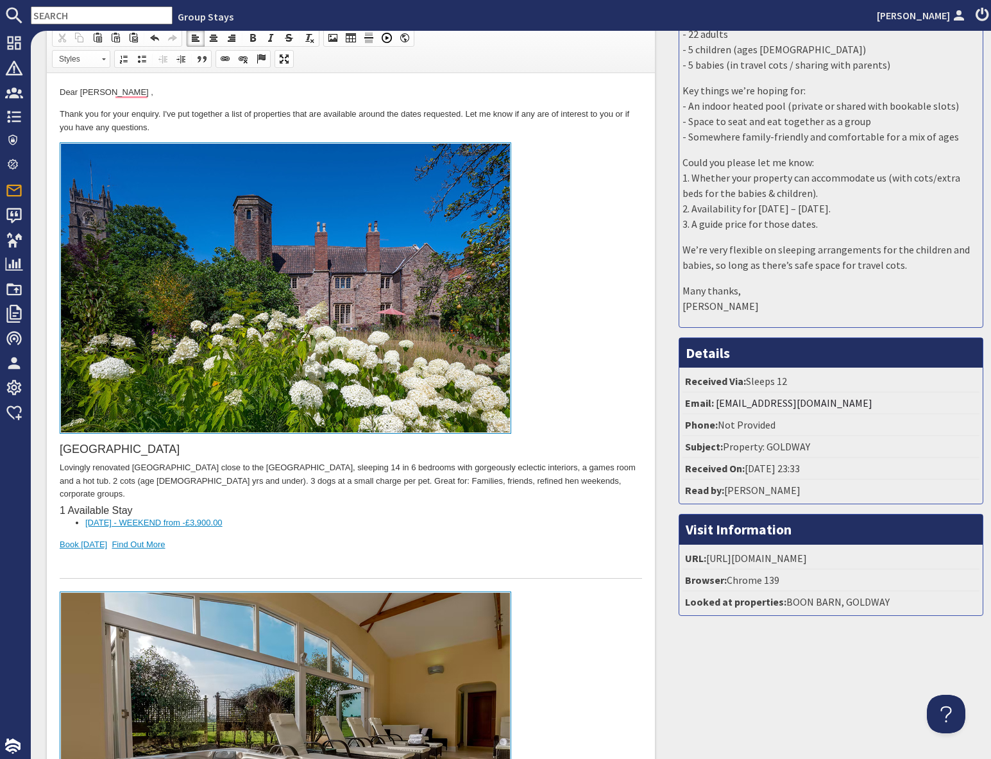
scroll to position [0, 0]
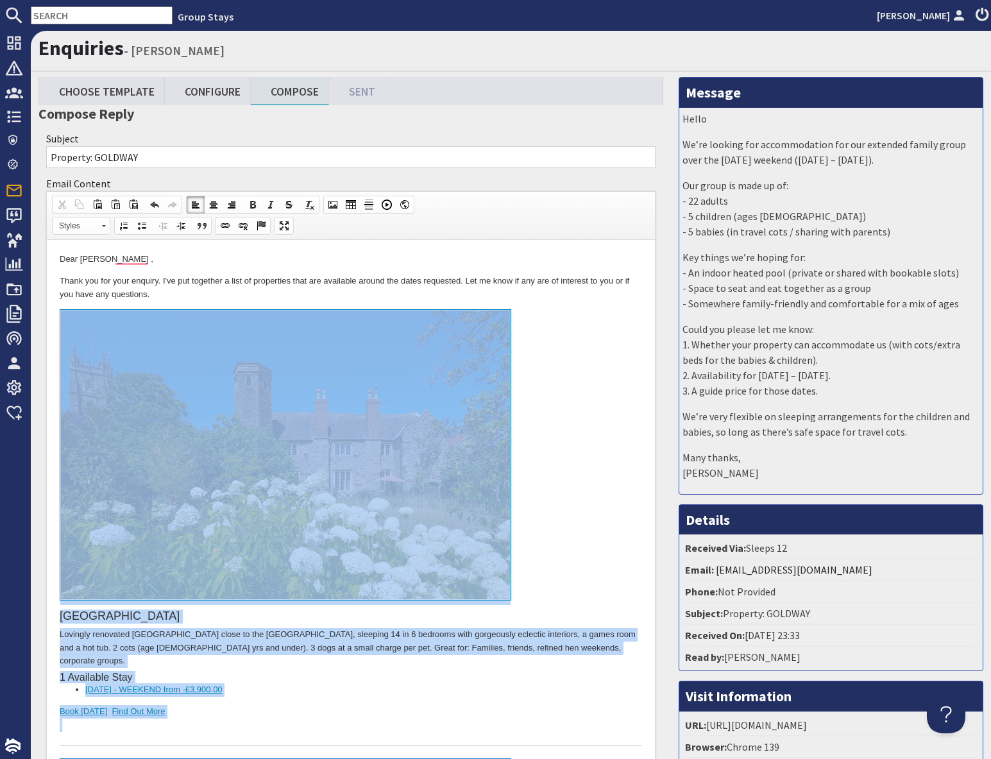
drag, startPoint x: 170, startPoint y: 9594, endPoint x: 189, endPoint y: 389, distance: 9204.4
copy body "LOREMIPS DOLOR Sitametc adipiscin Elits Doeiu Tempo incid ut lab Etdolore magna…"
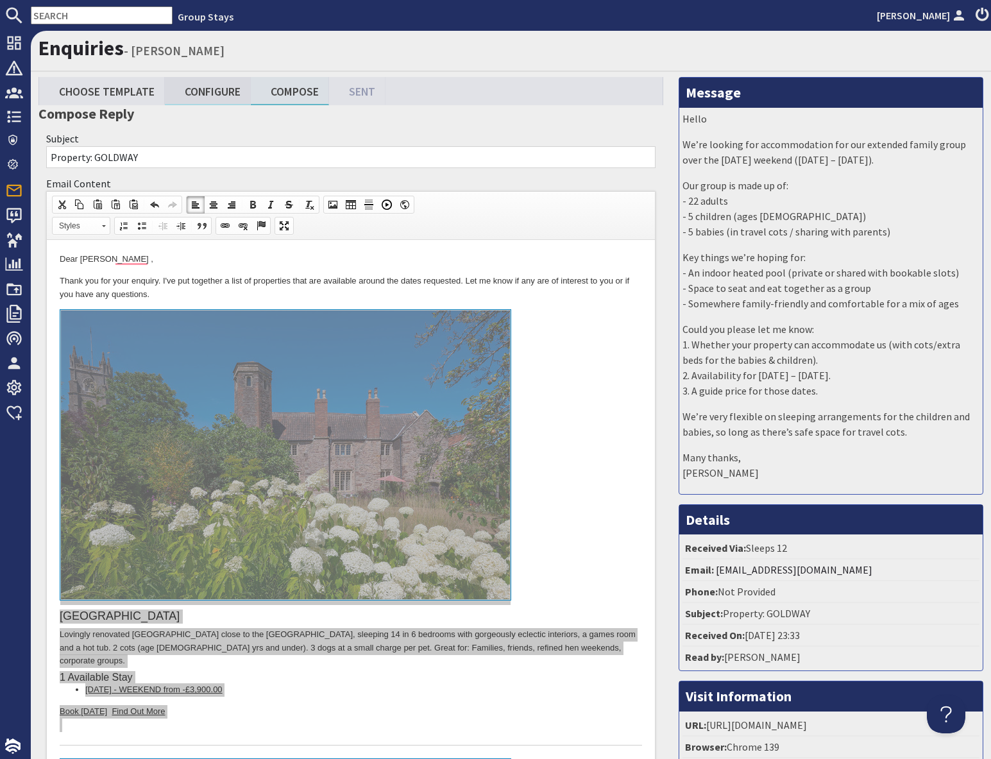
click at [204, 92] on link "Configure" at bounding box center [208, 91] width 86 height 28
type textarea "<p>Dear [PERSON_NAME] ,</p> <p>Thank you for your enquiry. I&#39;ve put togethe…"
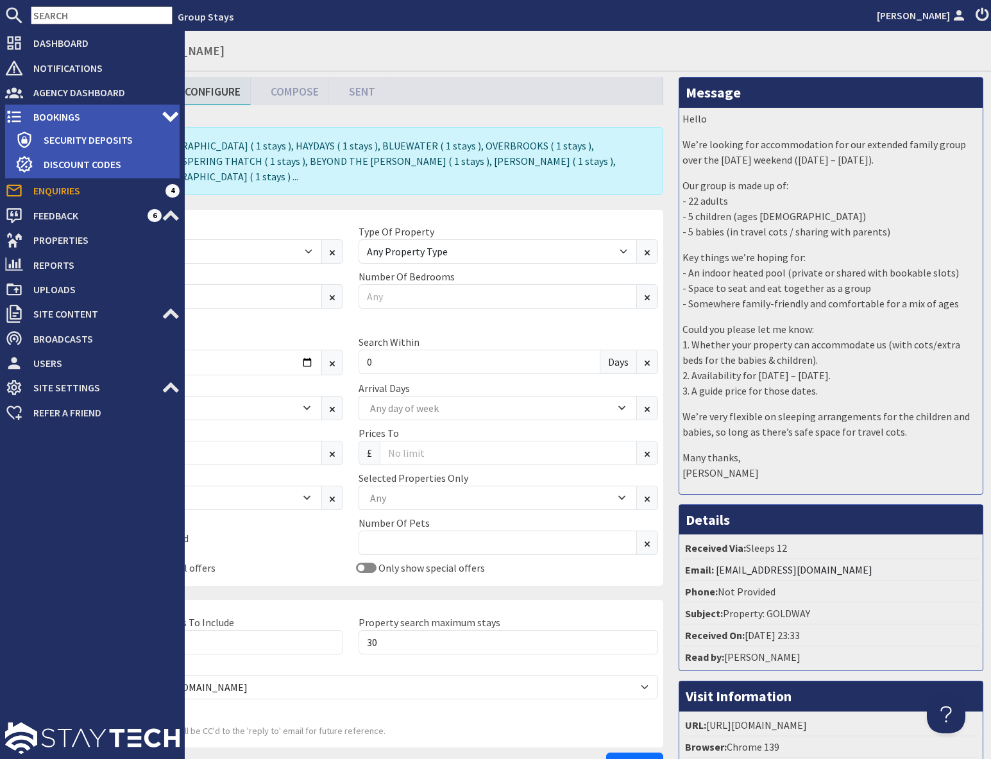
click at [24, 121] on span "Bookings" at bounding box center [92, 117] width 139 height 21
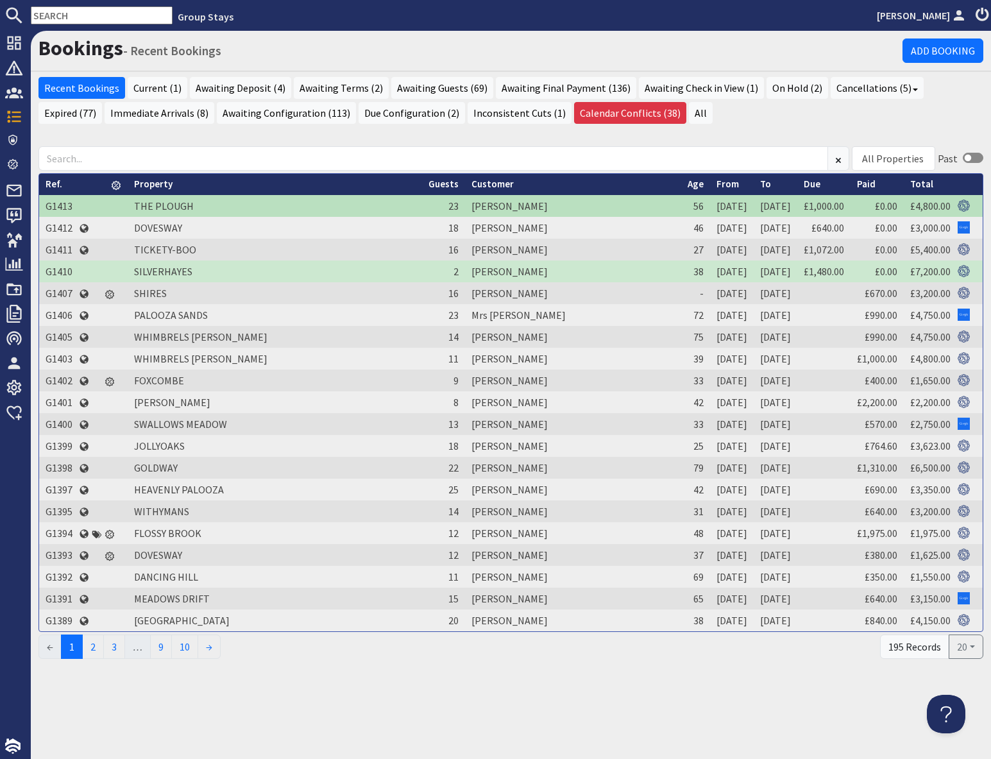
click at [51, 17] on input "text" at bounding box center [102, 15] width 142 height 18
paste input "S41616"
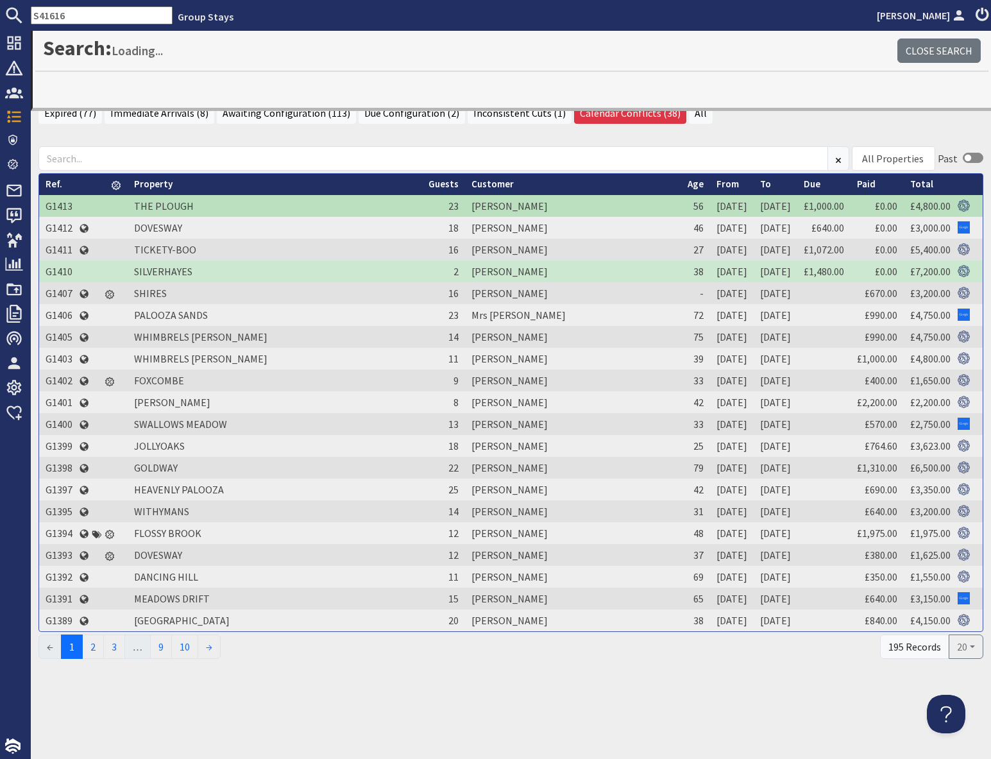
type input "S41616"
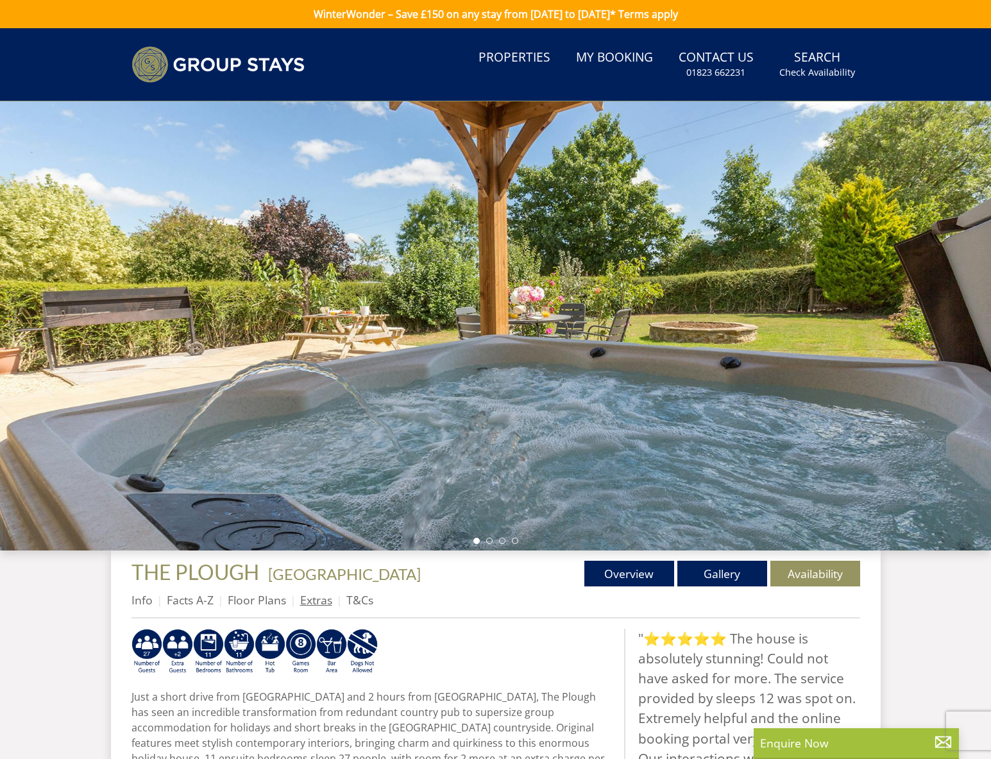
click at [313, 602] on link "Extras" at bounding box center [316, 599] width 32 height 15
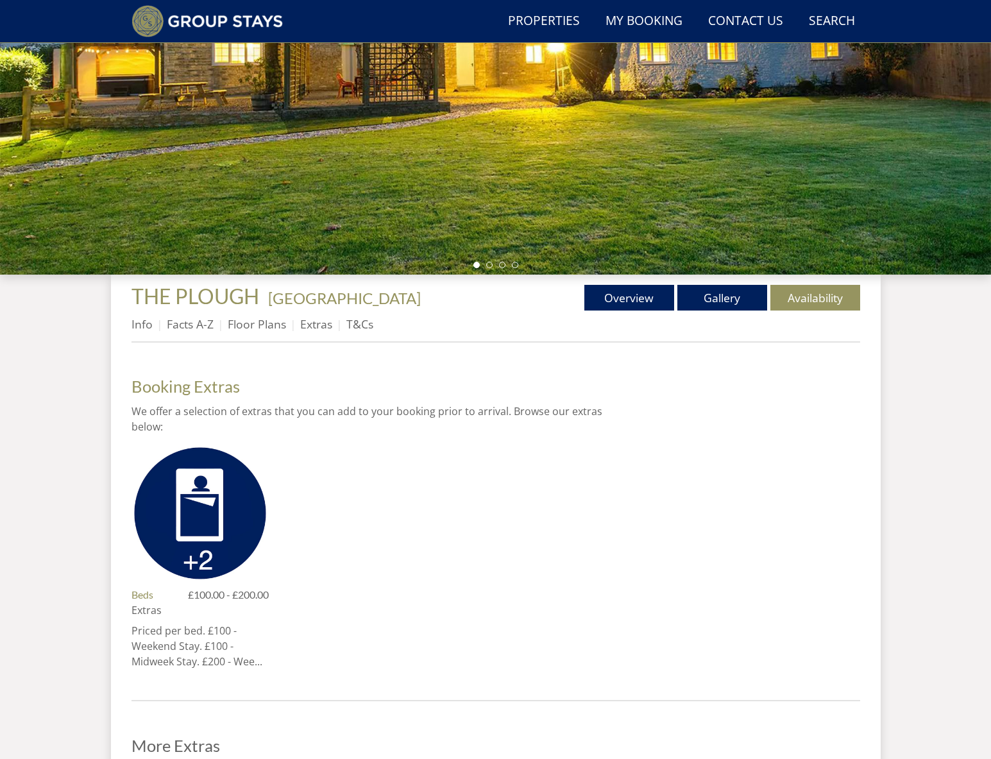
scroll to position [289, 0]
